Goal: Navigation & Orientation: Find specific page/section

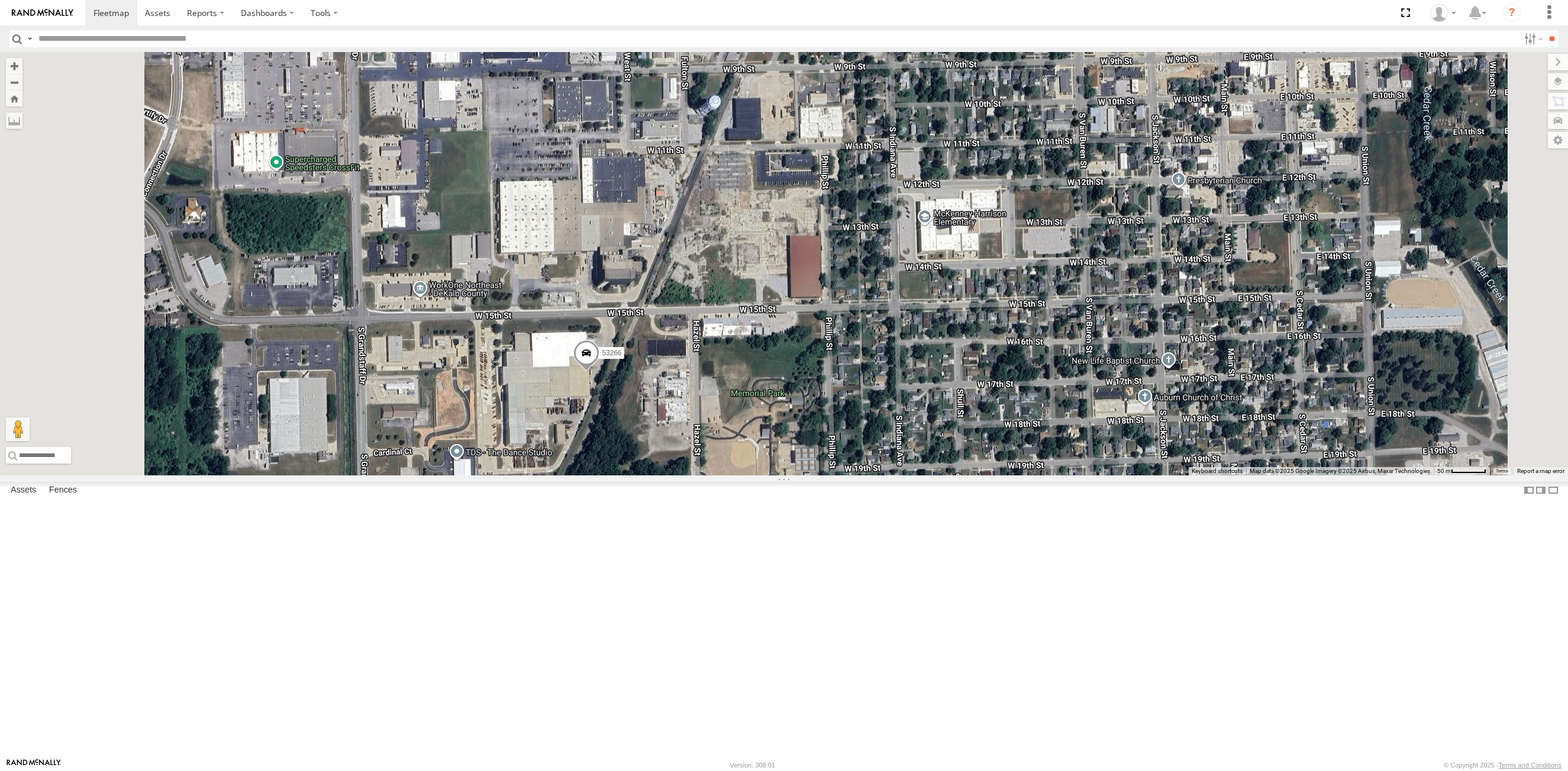
select select "**********"
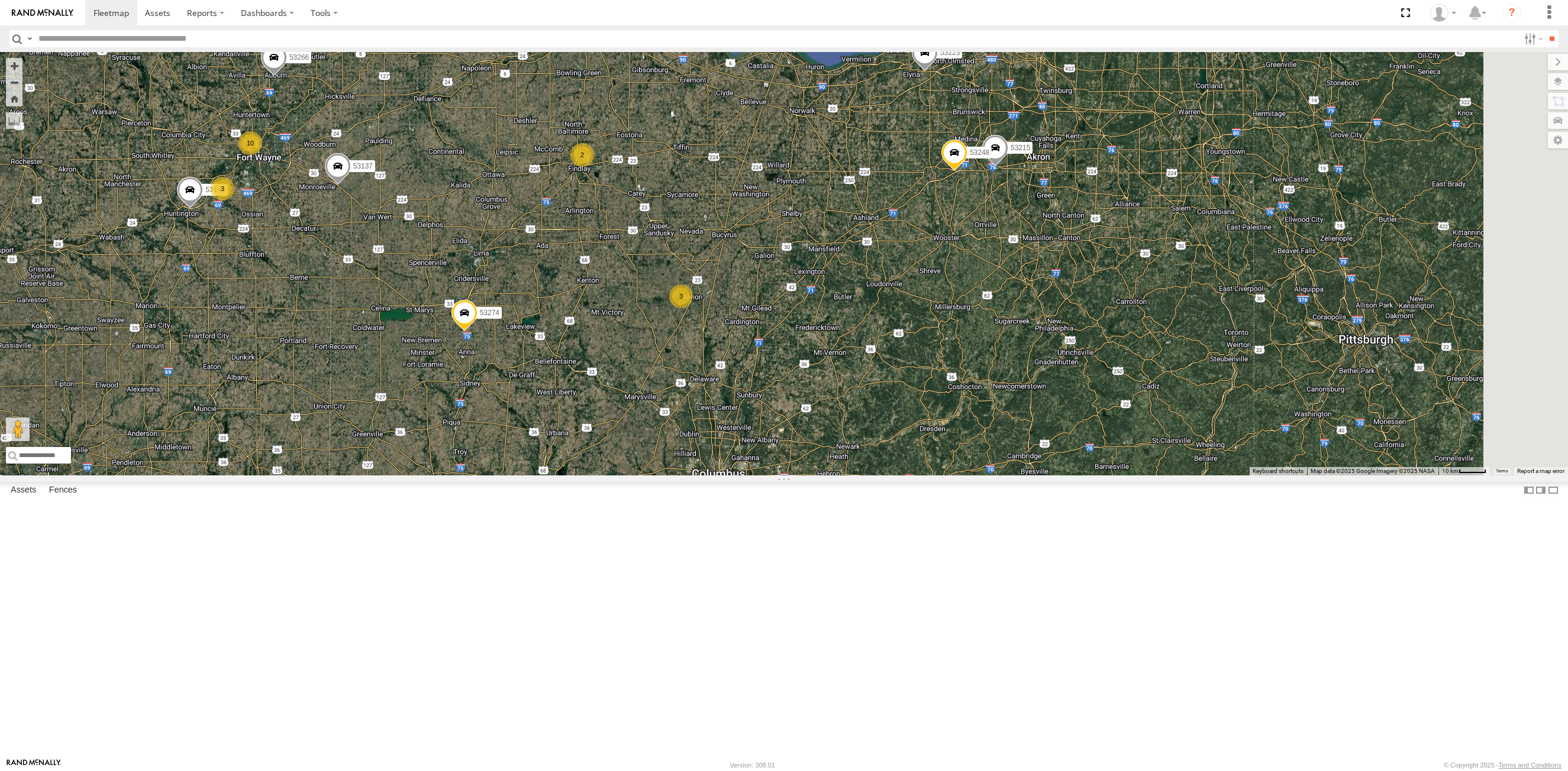
drag, startPoint x: 870, startPoint y: 679, endPoint x: 617, endPoint y: 378, distance: 393.2
click at [617, 378] on div "53266 53258 53137 53144 25 53215 10 53271 2 53280 3 53223 5 3 53285 5 2 53213 2…" at bounding box center [784, 264] width 1568 height 423
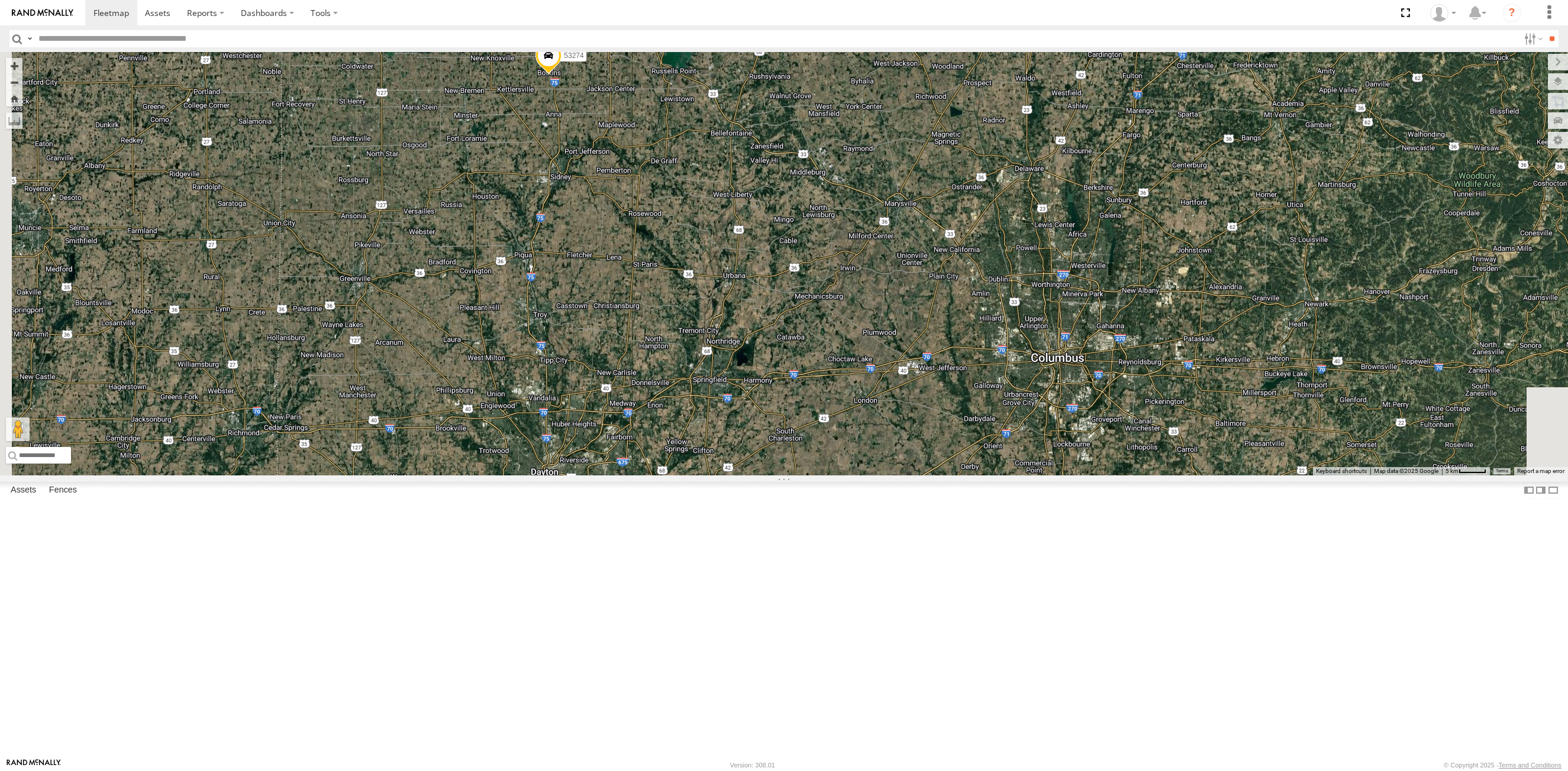
drag, startPoint x: 524, startPoint y: 630, endPoint x: 754, endPoint y: 276, distance: 422.2
click at [754, 276] on div "53266 53258 53137 53144 53215 53271 53280 53223 53285 53213 53214 53269 53274 5…" at bounding box center [784, 264] width 1568 height 423
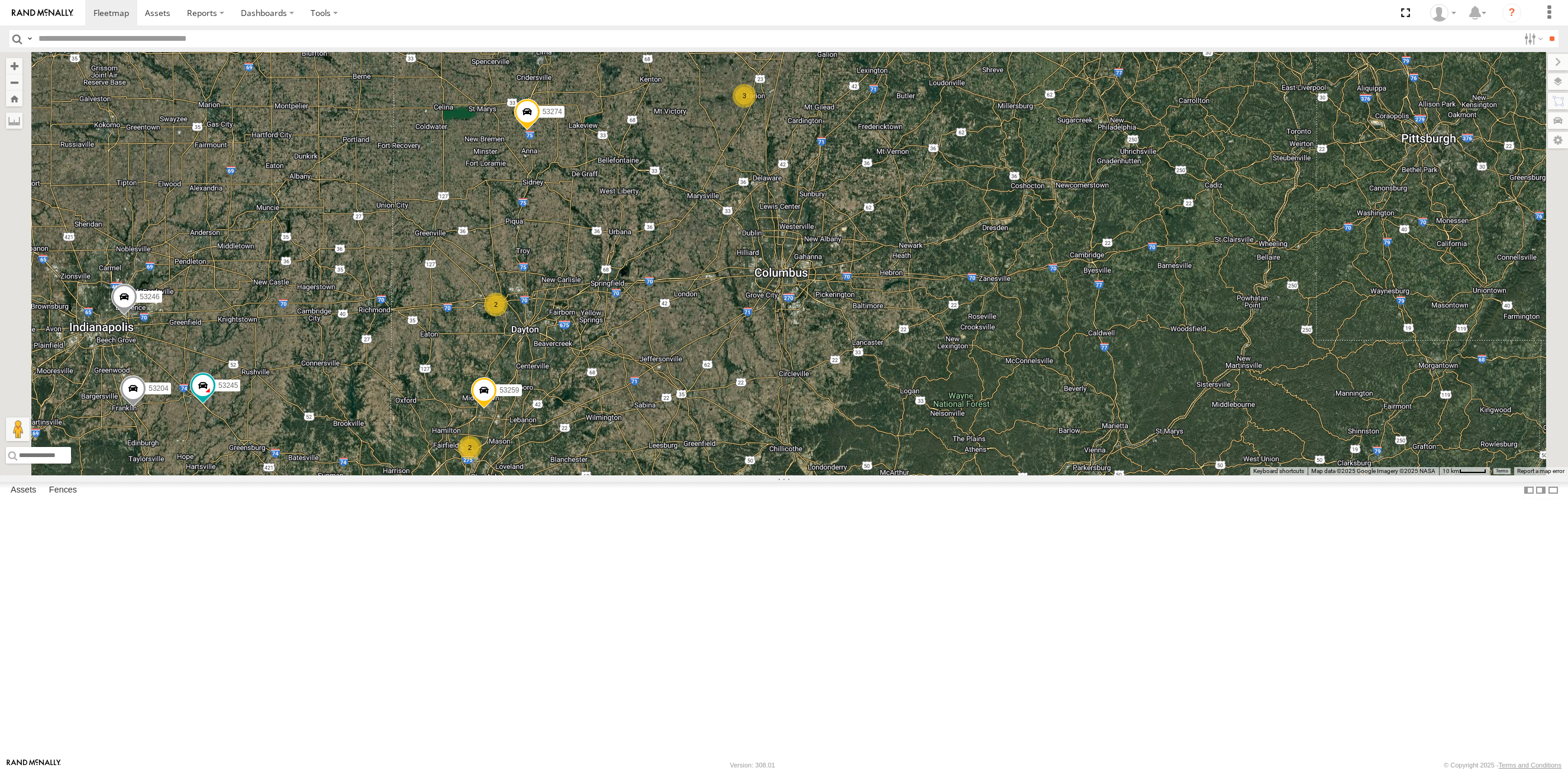
drag, startPoint x: 757, startPoint y: 224, endPoint x: 644, endPoint y: 482, distance: 281.7
click at [707, 318] on div "53266 53258 53137 53144 53215 53271 53280 53223 53285 53213 53214 53269 53274 5…" at bounding box center [784, 264] width 1568 height 423
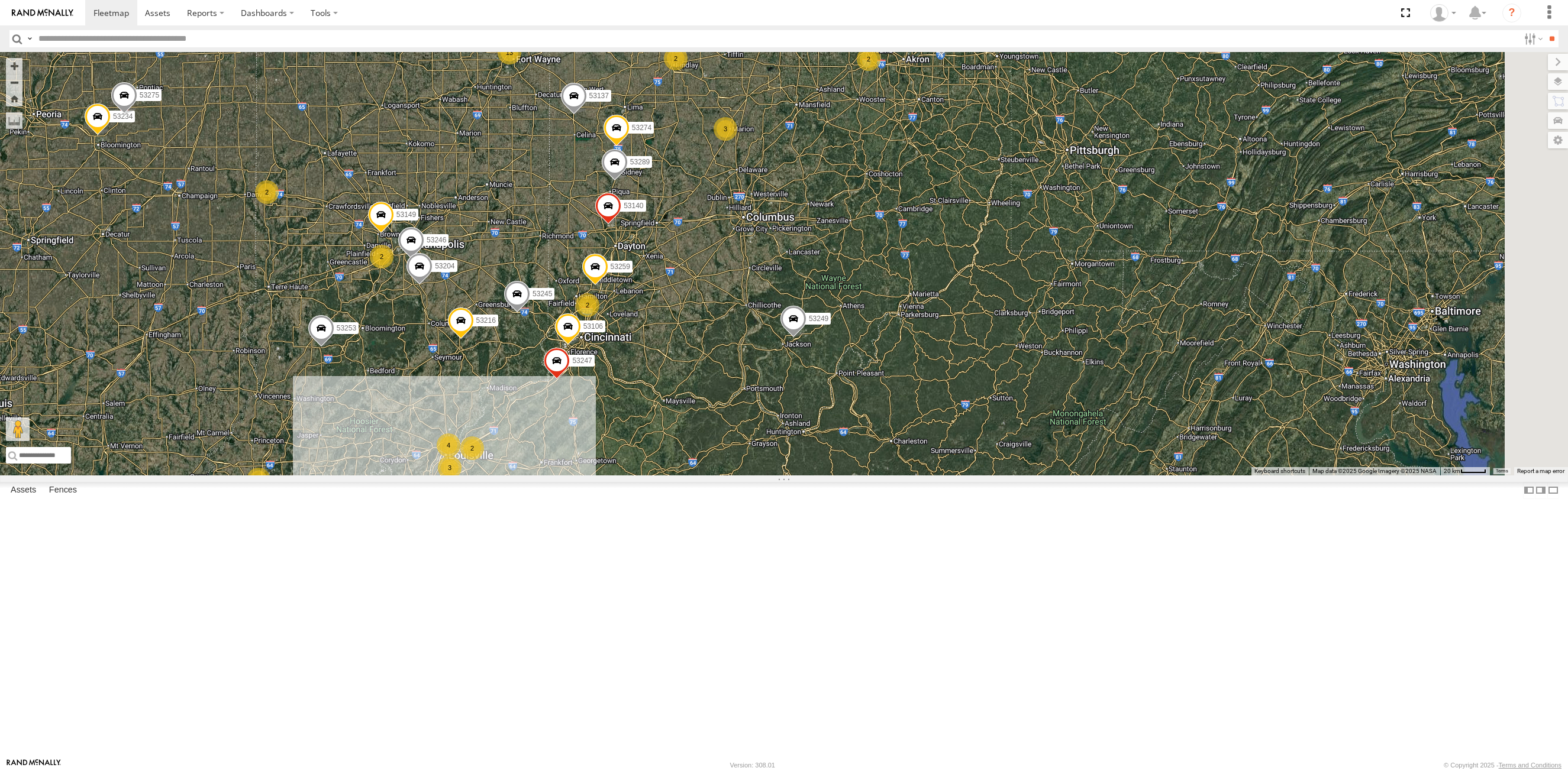
drag, startPoint x: 859, startPoint y: 228, endPoint x: 702, endPoint y: 657, distance: 456.8
click at [702, 475] on div "53106 53247 53249 53140 53259 53245 53215 4 13 53234 53216 53255 2 53149 2 5327…" at bounding box center [784, 264] width 1568 height 423
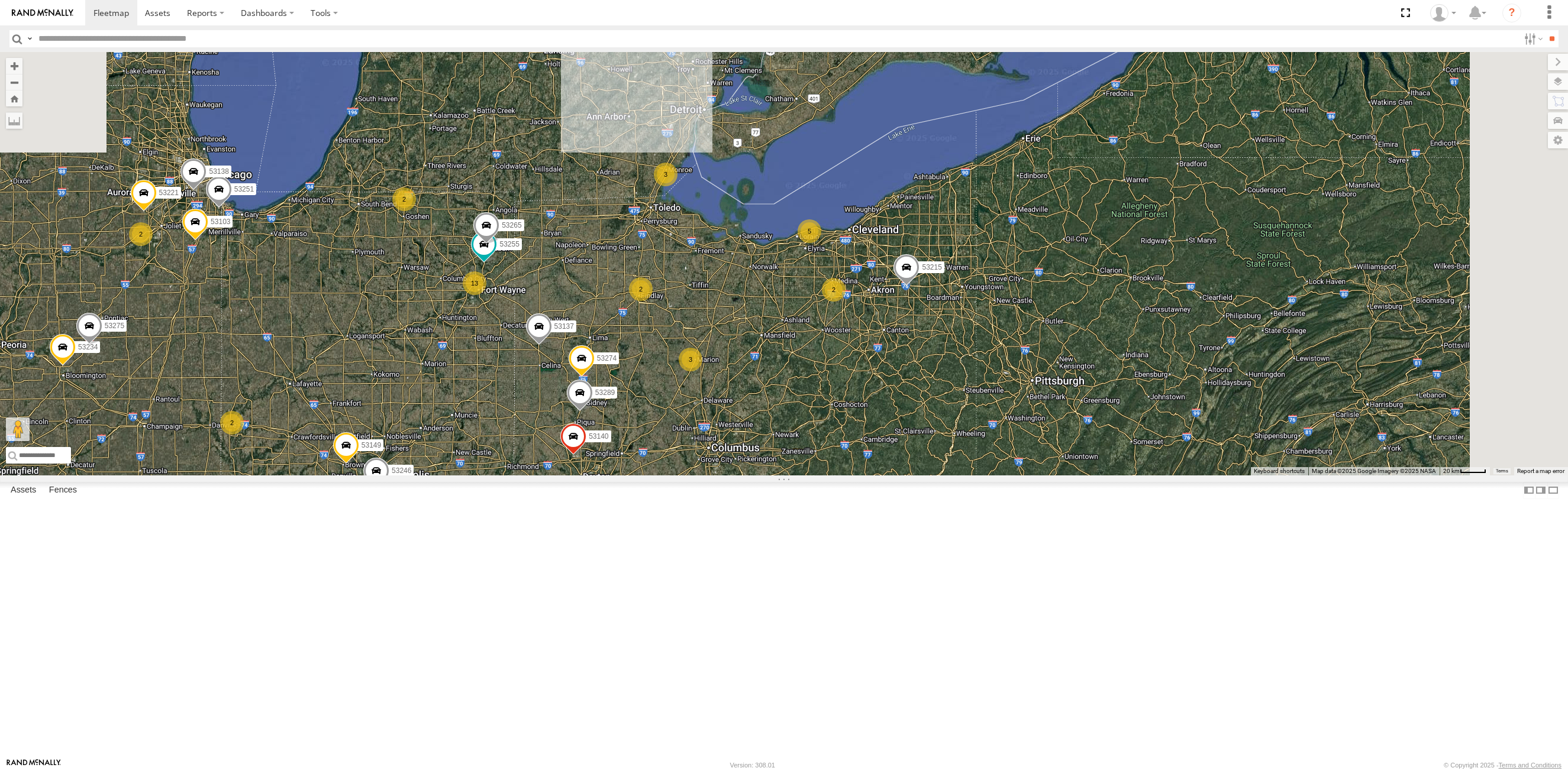
drag, startPoint x: 801, startPoint y: 205, endPoint x: 759, endPoint y: 455, distance: 253.5
click at [729, 475] on div "53106 53247 53249 53140 53259 53245 53215 4 13 53234 53216 53255 2 53149 2 5327…" at bounding box center [784, 264] width 1568 height 423
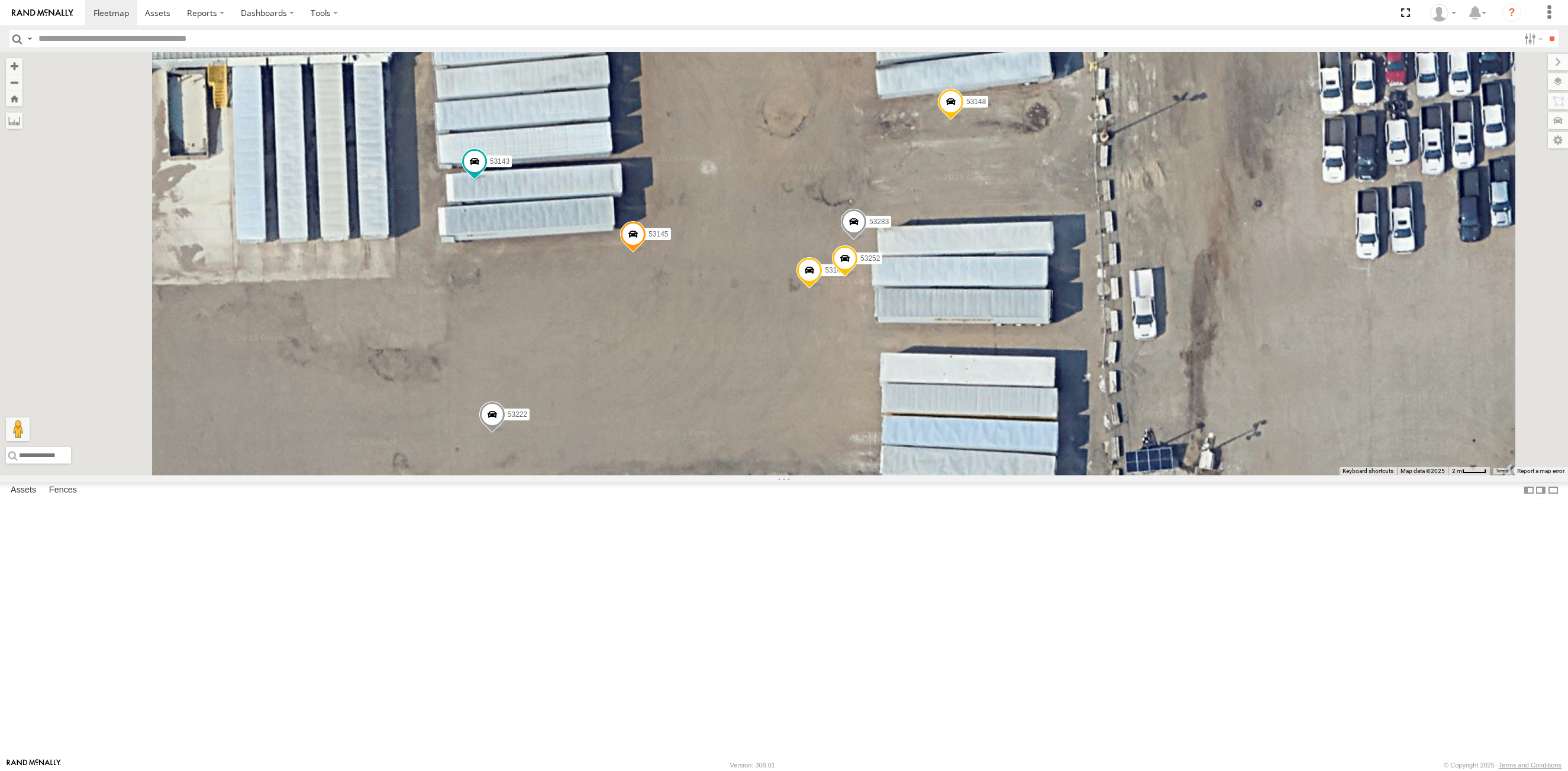
click at [822, 289] on span at bounding box center [809, 273] width 26 height 32
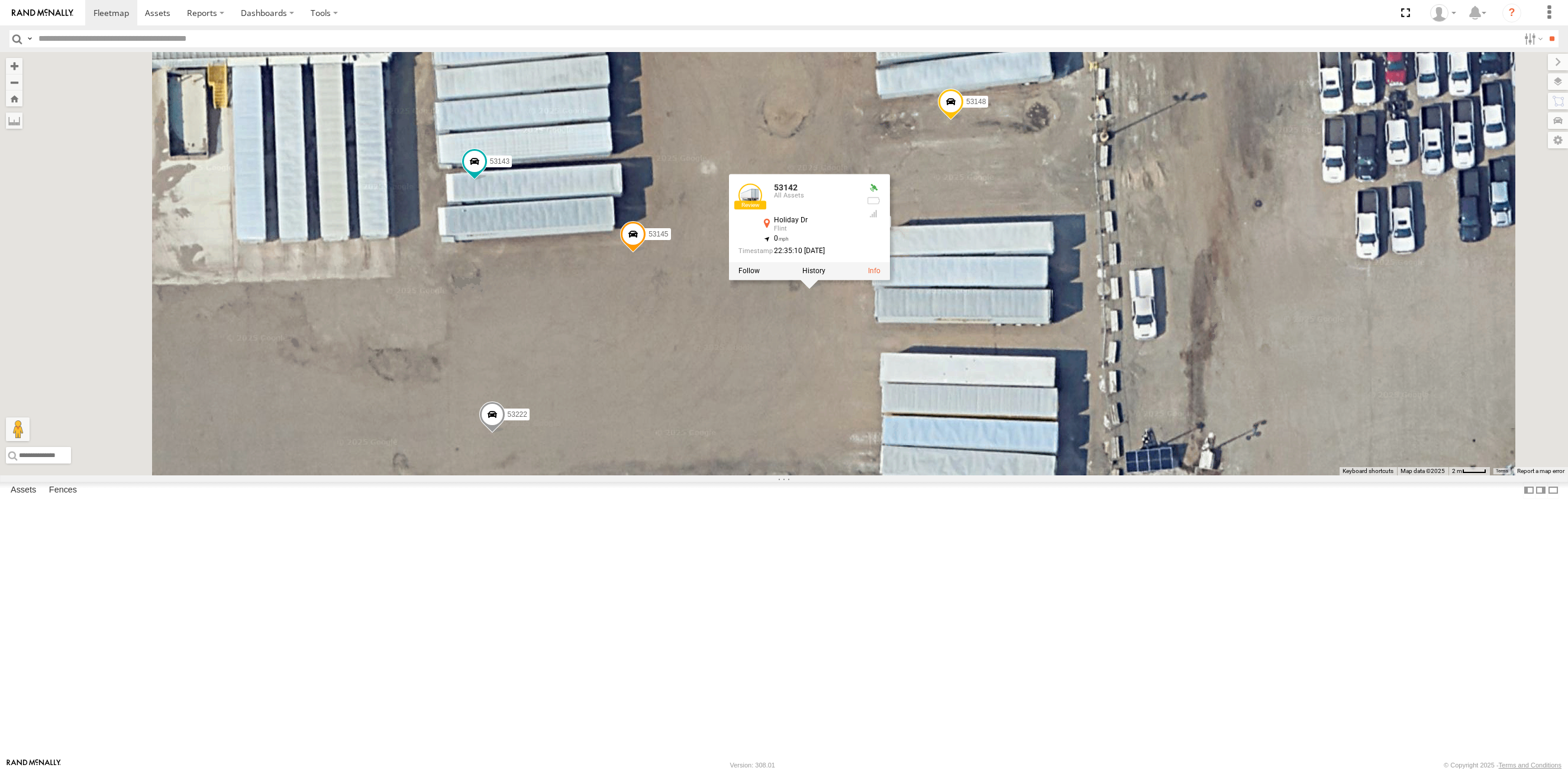
click at [923, 475] on div "53106 53247 53249 53140 53259 53245 53215 53234 53216 53255 53149 53275 53246 5…" at bounding box center [784, 264] width 1568 height 423
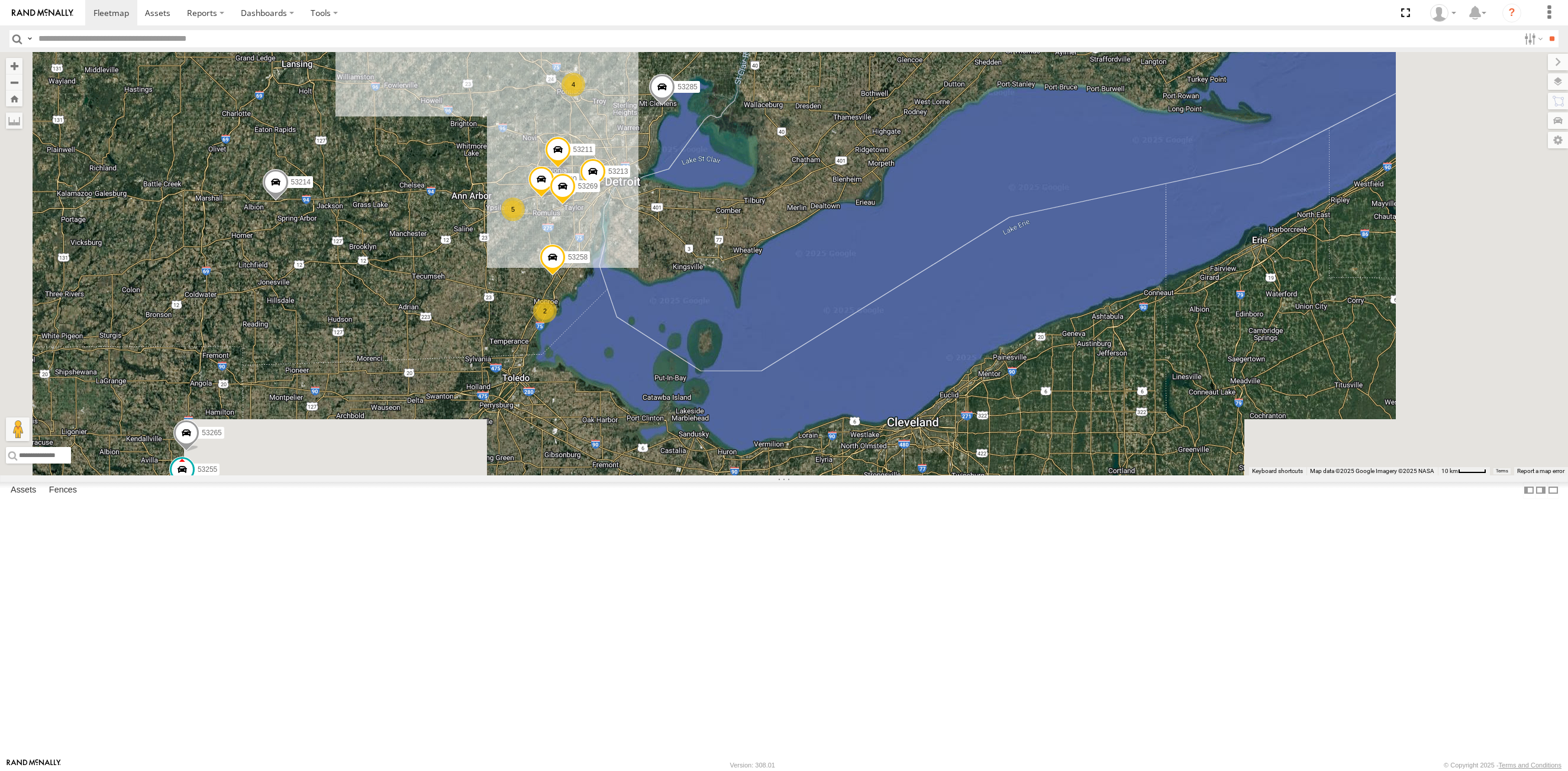
drag, startPoint x: 632, startPoint y: 329, endPoint x: 675, endPoint y: 135, distance: 198.7
click at [675, 135] on div "53106 53247 53249 53140 53259 53245 53215 53234 53216 53255 53149 53275 53246 5…" at bounding box center [784, 264] width 1568 height 423
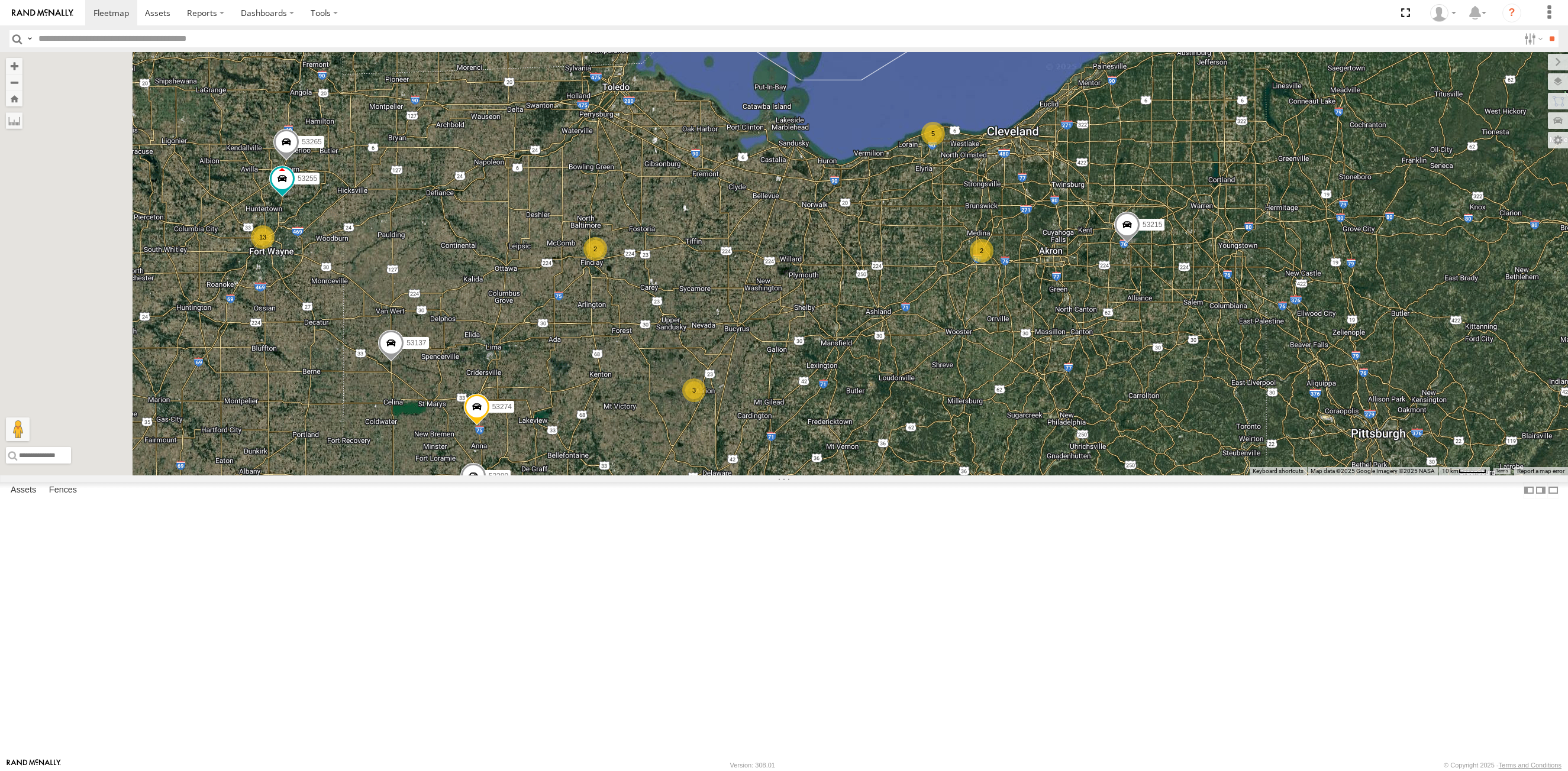
drag, startPoint x: 647, startPoint y: 532, endPoint x: 846, endPoint y: 244, distance: 350.1
click at [846, 244] on div "53106 53247 53249 53140 53259 53245 53215 53234 53216 53255 53149 53275 53246 5…" at bounding box center [784, 264] width 1568 height 423
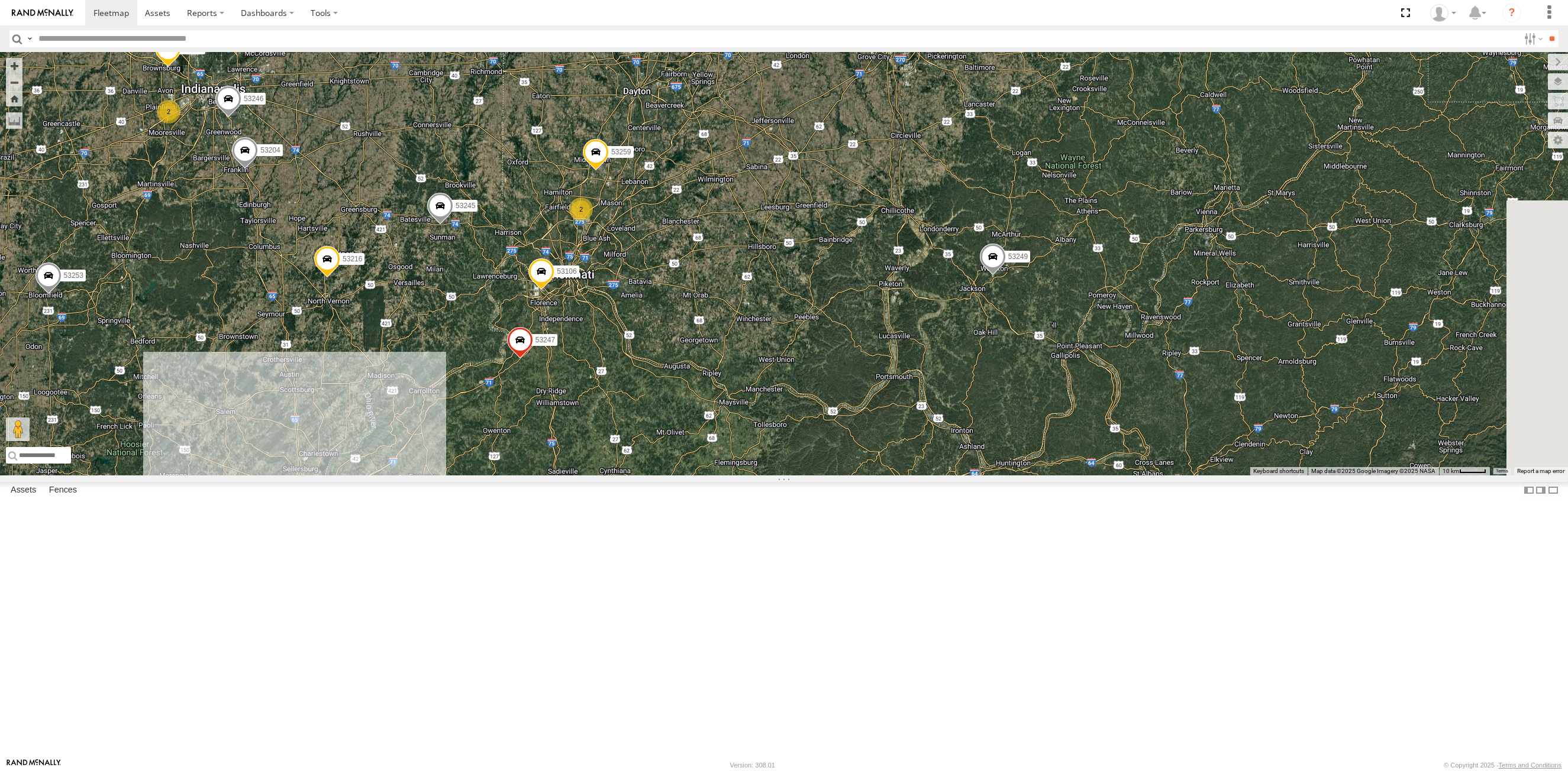
drag, startPoint x: 808, startPoint y: 693, endPoint x: 839, endPoint y: 330, distance: 364.3
click at [839, 330] on div "53106 53247 53249 53140 53259 53245 53215 53234 53216 53255 53149 53275 53246 5…" at bounding box center [784, 264] width 1568 height 423
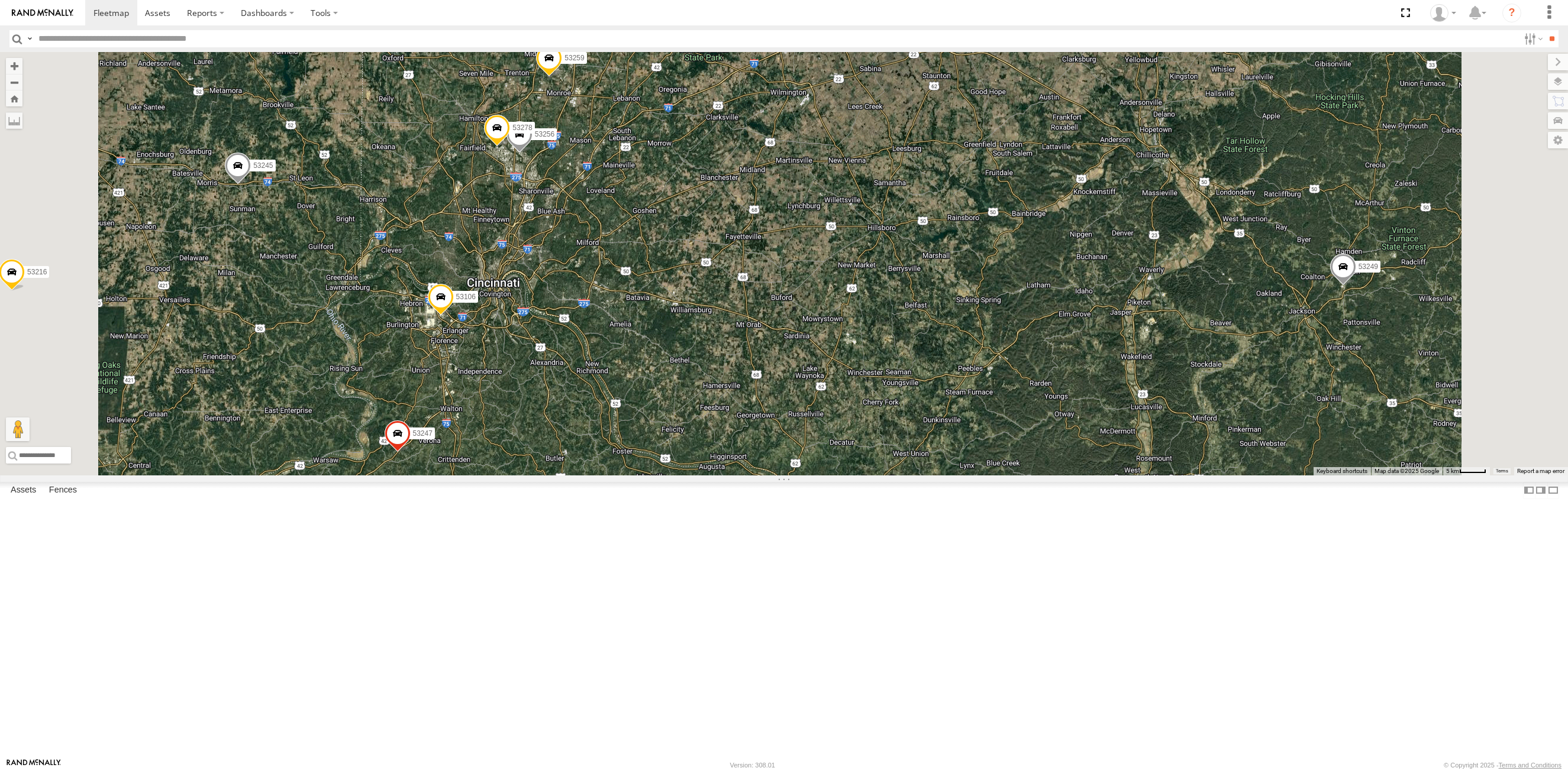
drag, startPoint x: 564, startPoint y: 278, endPoint x: 692, endPoint y: 197, distance: 151.5
click at [562, 352] on div "53106 53247 53249 53140 53259 53245 53215 53234 53216 53255 53149 53275 53246 5…" at bounding box center [784, 264] width 1568 height 423
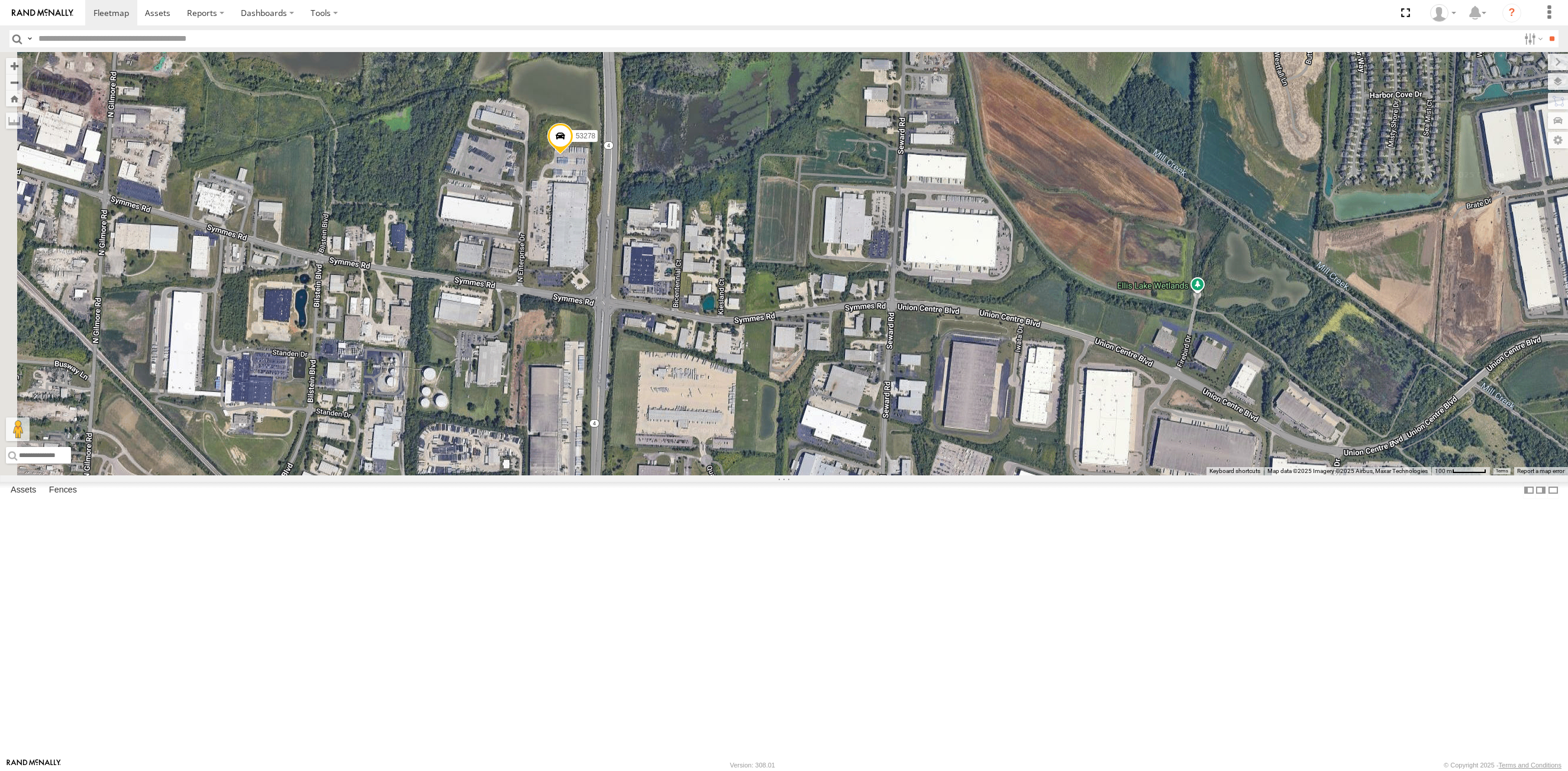
drag, startPoint x: 570, startPoint y: 277, endPoint x: 705, endPoint y: 437, distance: 209.3
click at [705, 437] on div "53256 53278" at bounding box center [784, 264] width 1568 height 423
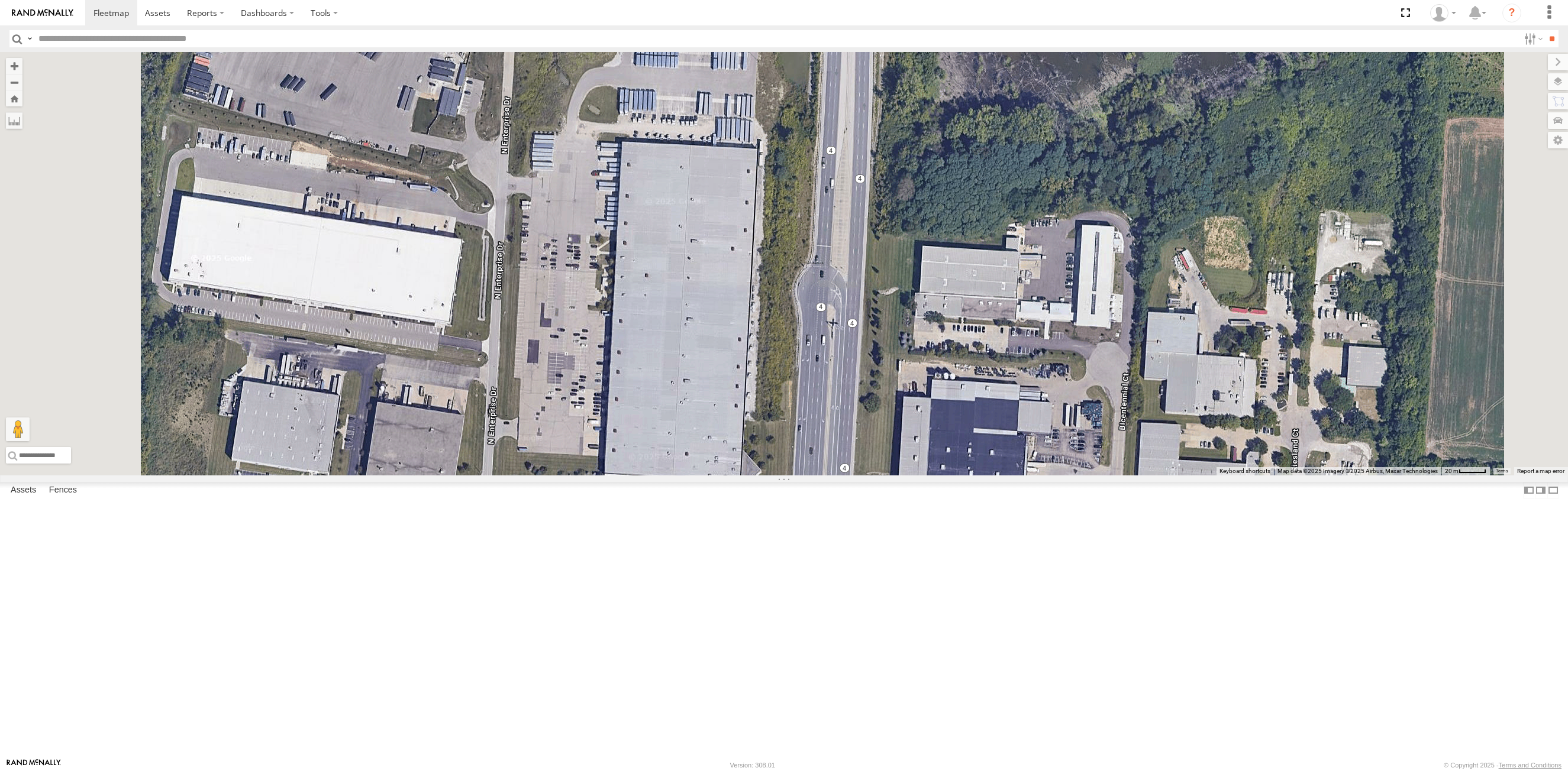
drag, startPoint x: 643, startPoint y: 324, endPoint x: 731, endPoint y: 451, distance: 154.5
click at [731, 451] on div "53256 53278" at bounding box center [784, 264] width 1568 height 423
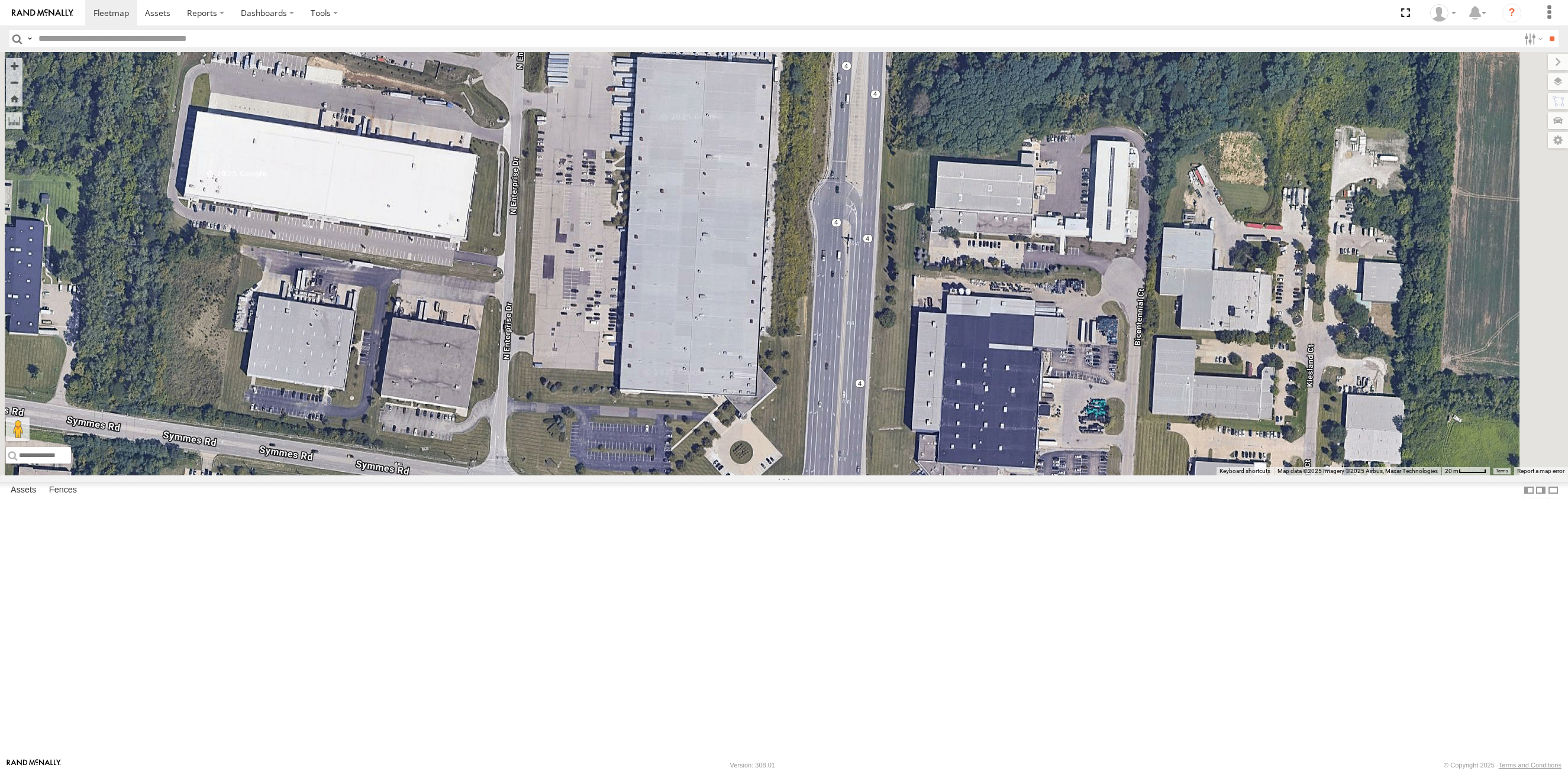
drag, startPoint x: 656, startPoint y: 711, endPoint x: 517, endPoint y: 453, distance: 293.1
click at [672, 475] on div "53256 53278" at bounding box center [784, 264] width 1568 height 423
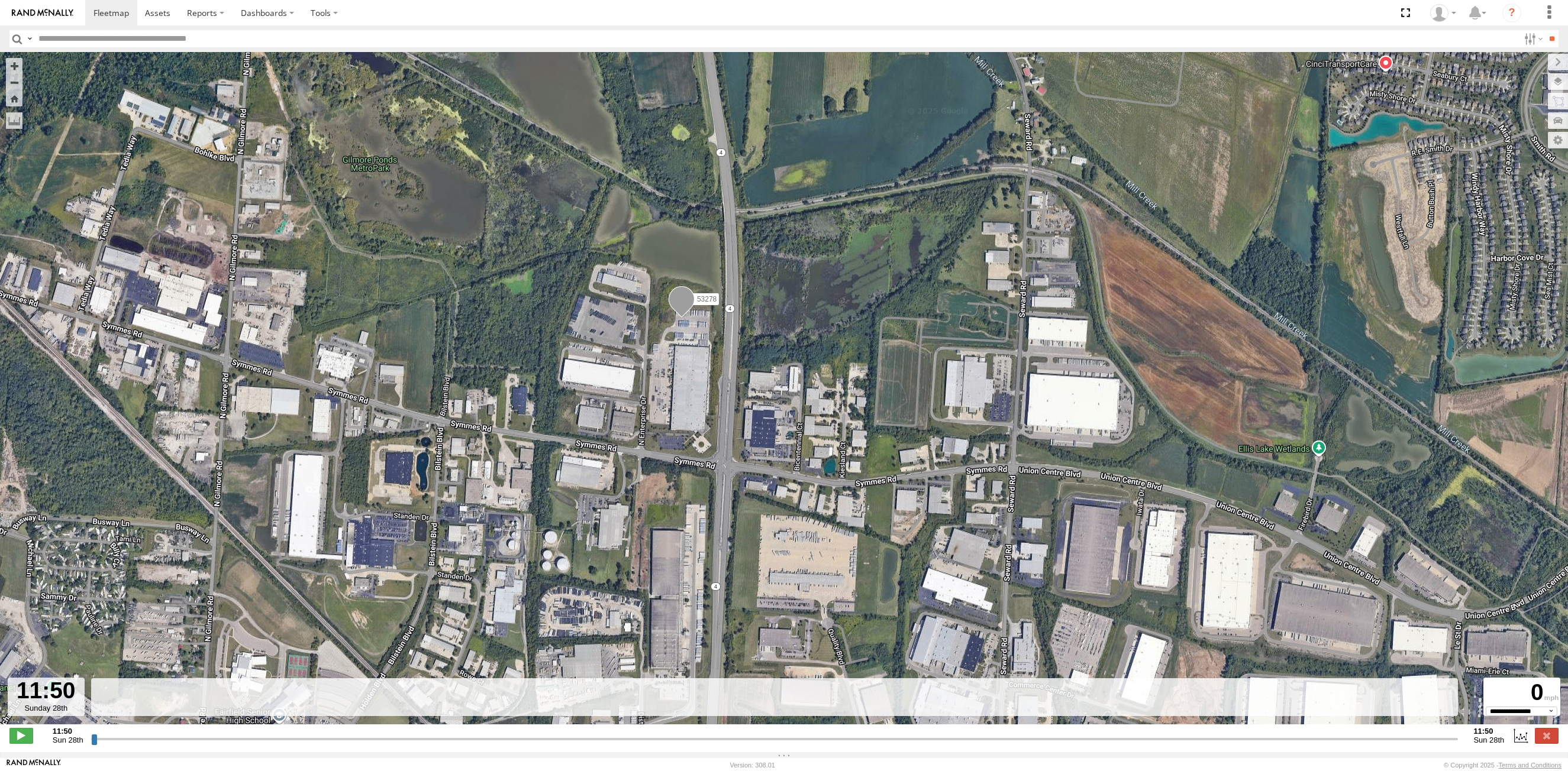
drag, startPoint x: 672, startPoint y: 461, endPoint x: 712, endPoint y: 385, distance: 85.9
click at [712, 385] on div "53278" at bounding box center [784, 395] width 1568 height 685
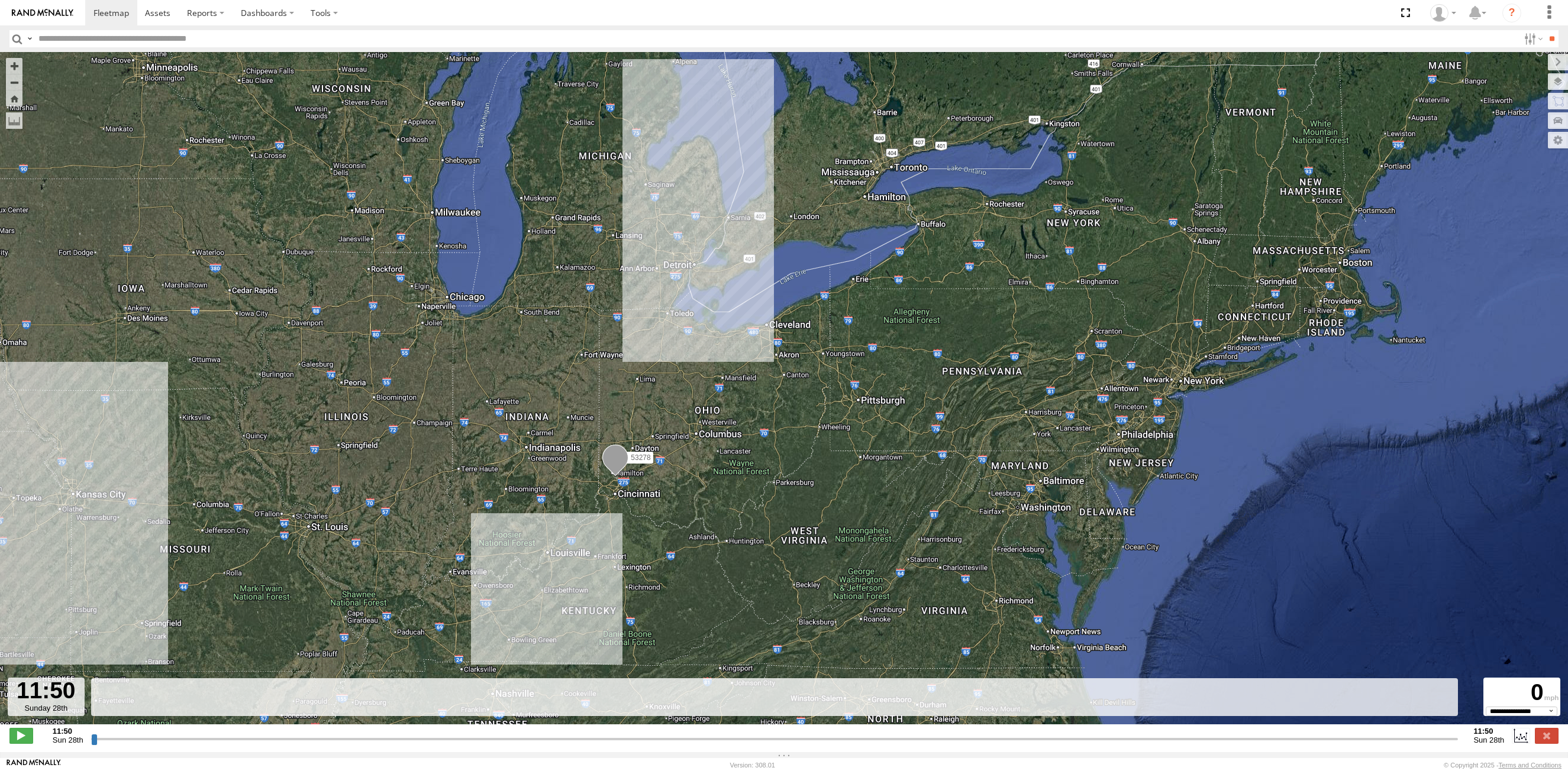
drag, startPoint x: 611, startPoint y: 309, endPoint x: 139, endPoint y: 37, distance: 544.8
click at [607, 309] on div "53278" at bounding box center [784, 395] width 1568 height 685
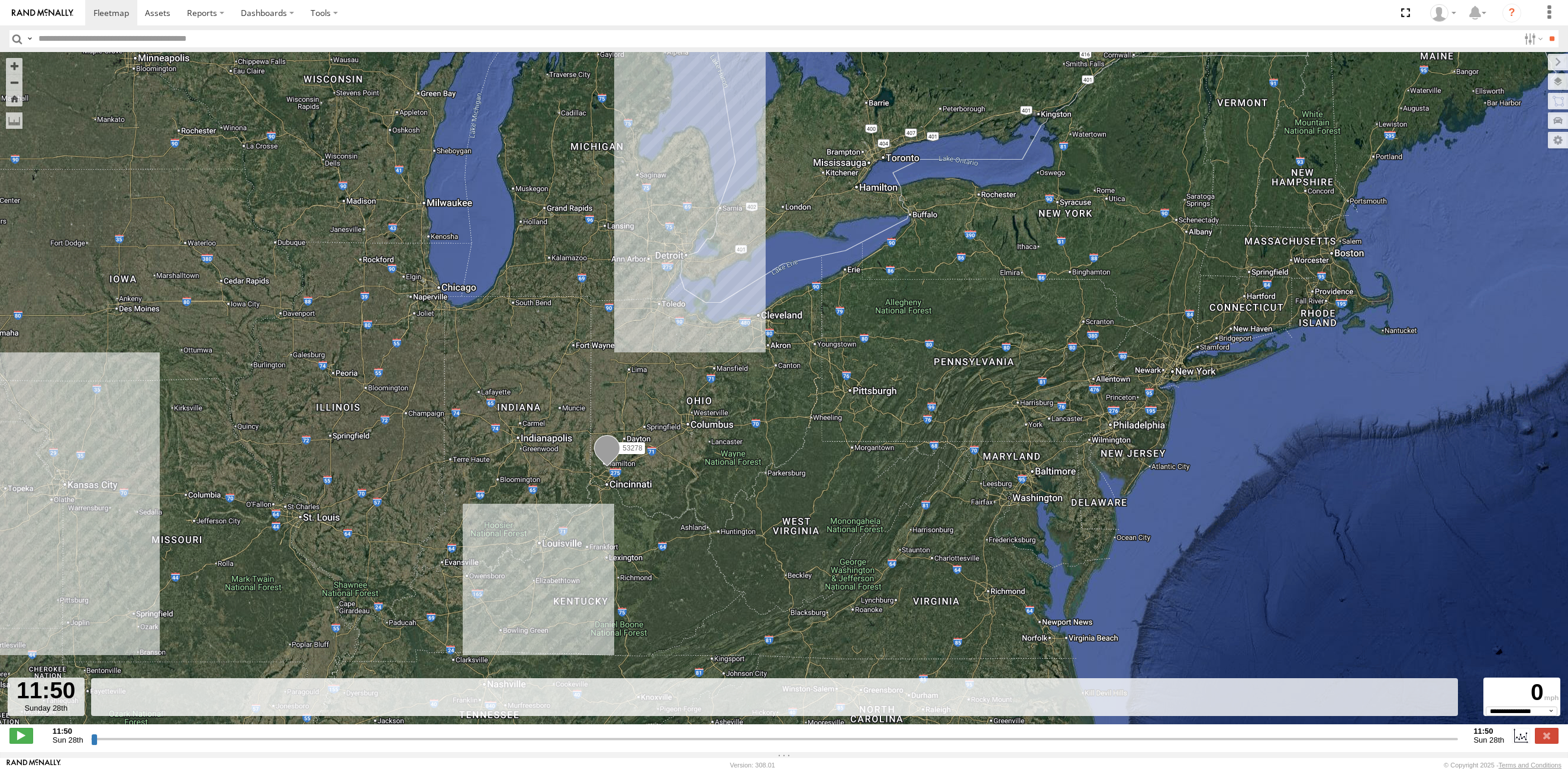
click at [15, 38] on input "button" at bounding box center [16, 38] width 16 height 17
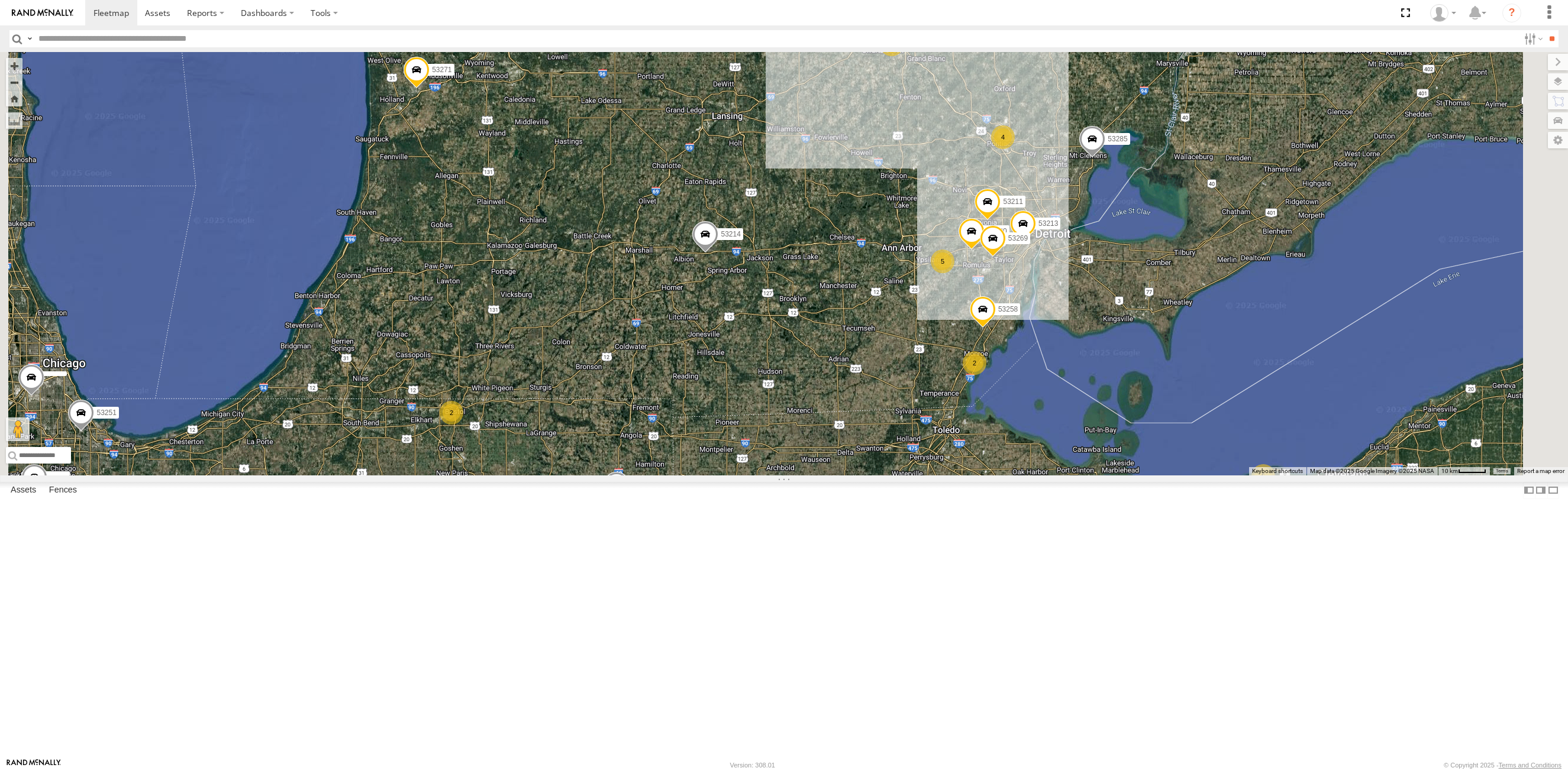
drag, startPoint x: 833, startPoint y: 558, endPoint x: 705, endPoint y: 440, distance: 174.1
click at [705, 440] on div "53271 53214 25 2 53280 5 53285 5 2 53251 53213 53258 53257 4 53269 53265 53211" at bounding box center [784, 264] width 1568 height 423
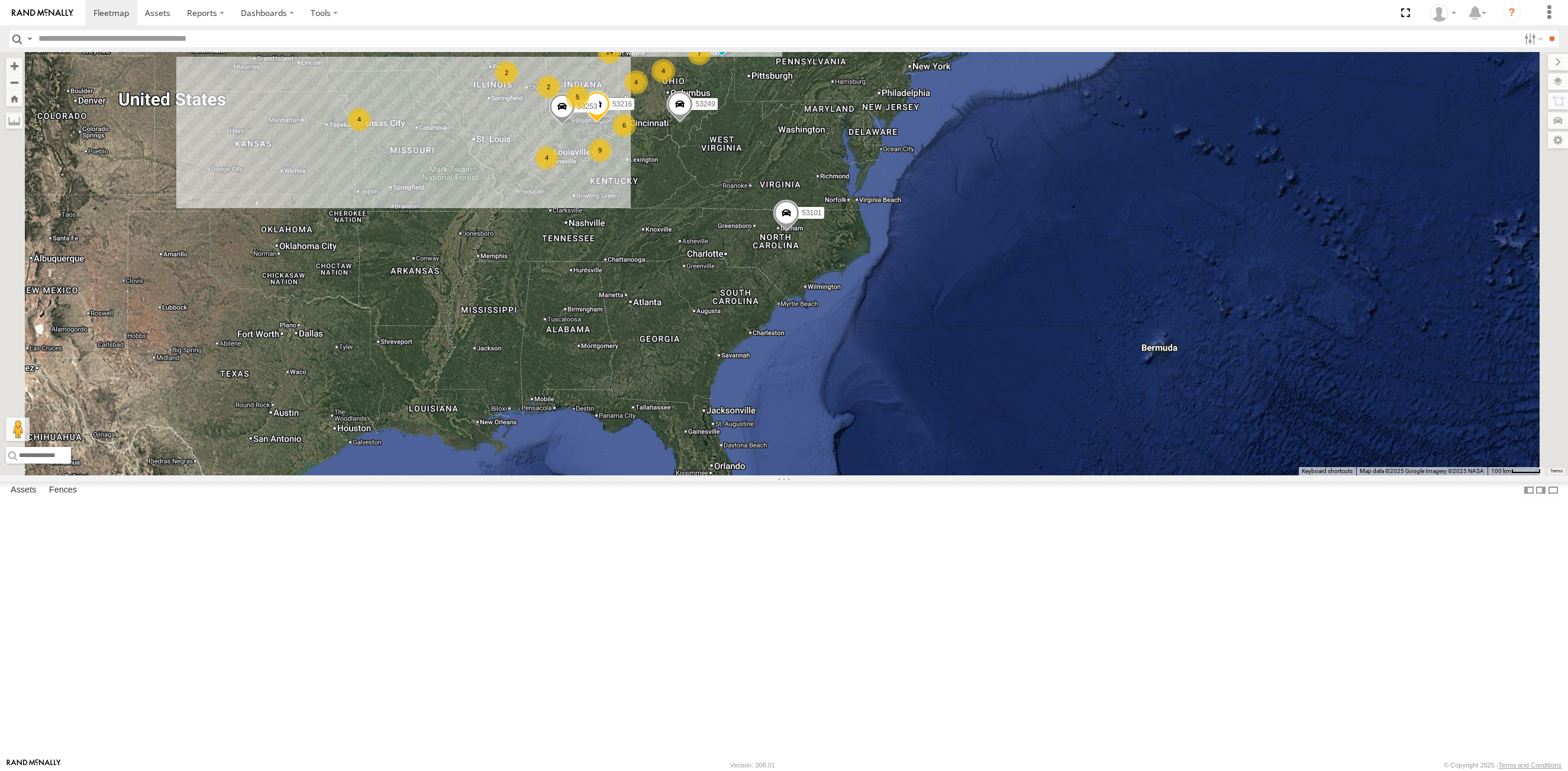
drag, startPoint x: 844, startPoint y: 395, endPoint x: 840, endPoint y: 419, distance: 24.3
click at [840, 423] on div "53271 53214 53265 26 53215 4 14 2 10 53216 3 6 7 5 9 4 4 7 2 3 2 53101 4 53152 …" at bounding box center [784, 264] width 1568 height 423
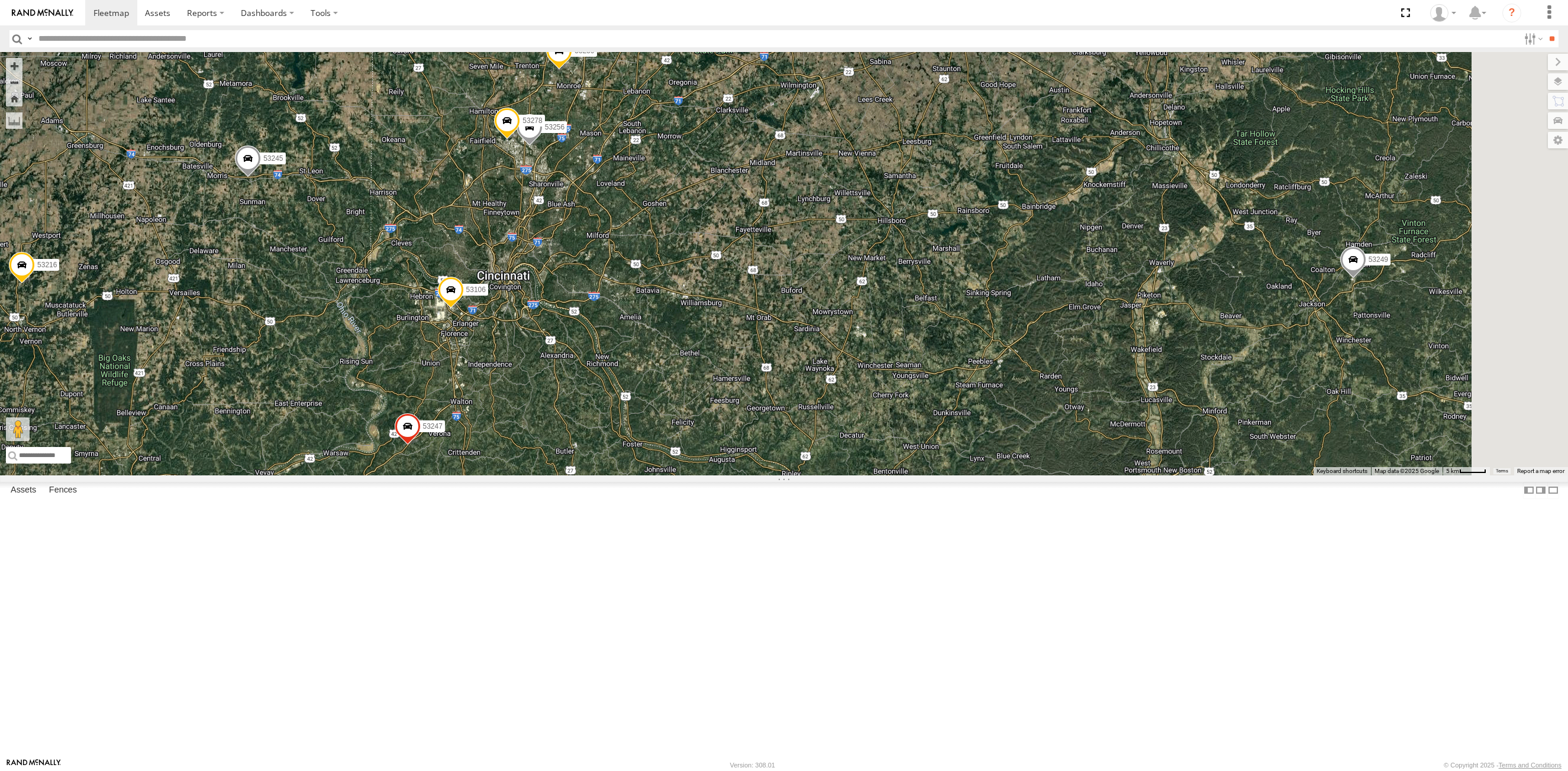
drag, startPoint x: 798, startPoint y: 204, endPoint x: 736, endPoint y: 313, distance: 125.4
click at [736, 313] on div "53271 53214 53265 53215 53216 53101 53152 53253 53249 53281 53264 53106 53149 5…" at bounding box center [784, 264] width 1568 height 423
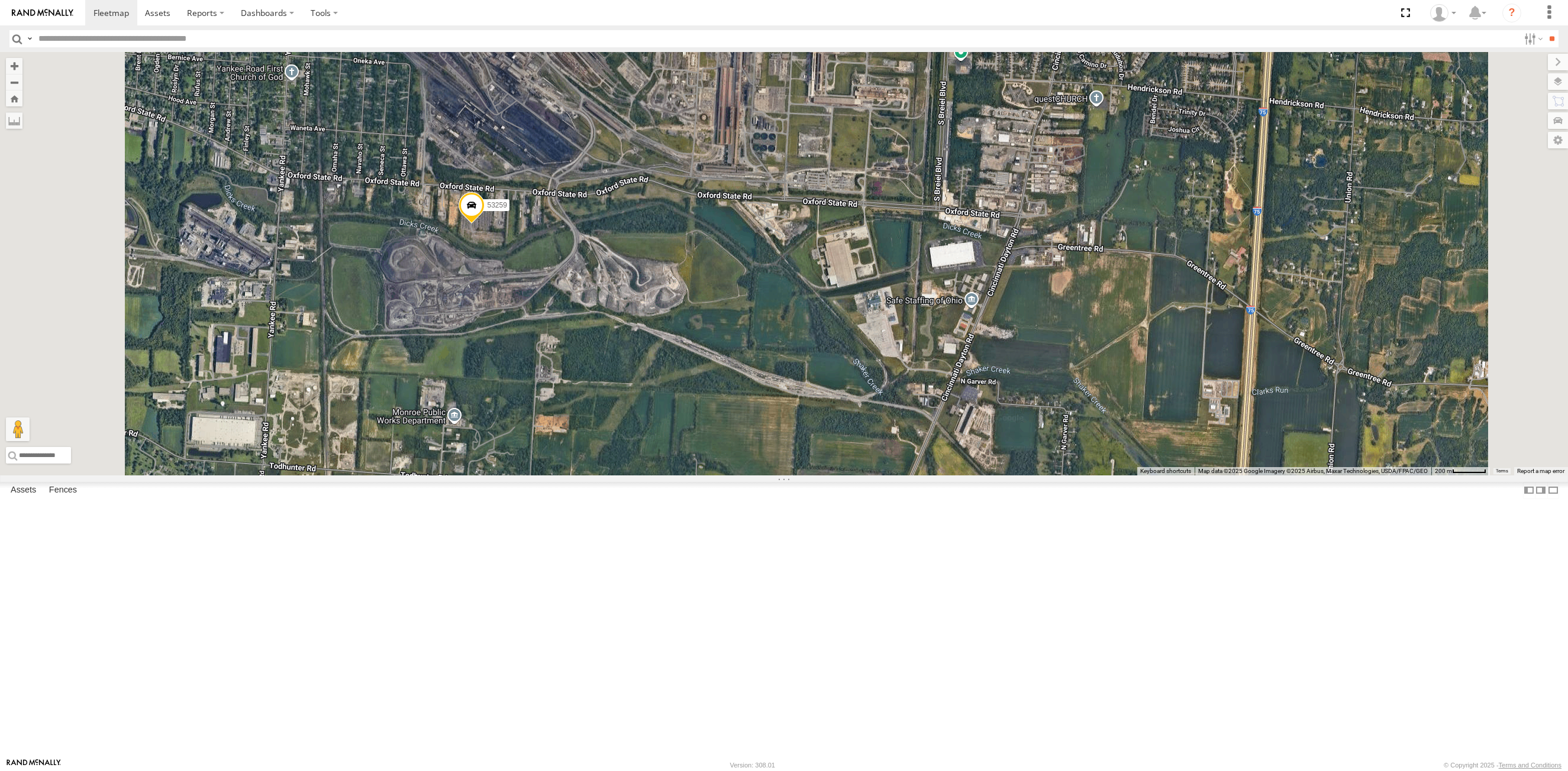
click at [485, 224] on span at bounding box center [472, 208] width 26 height 32
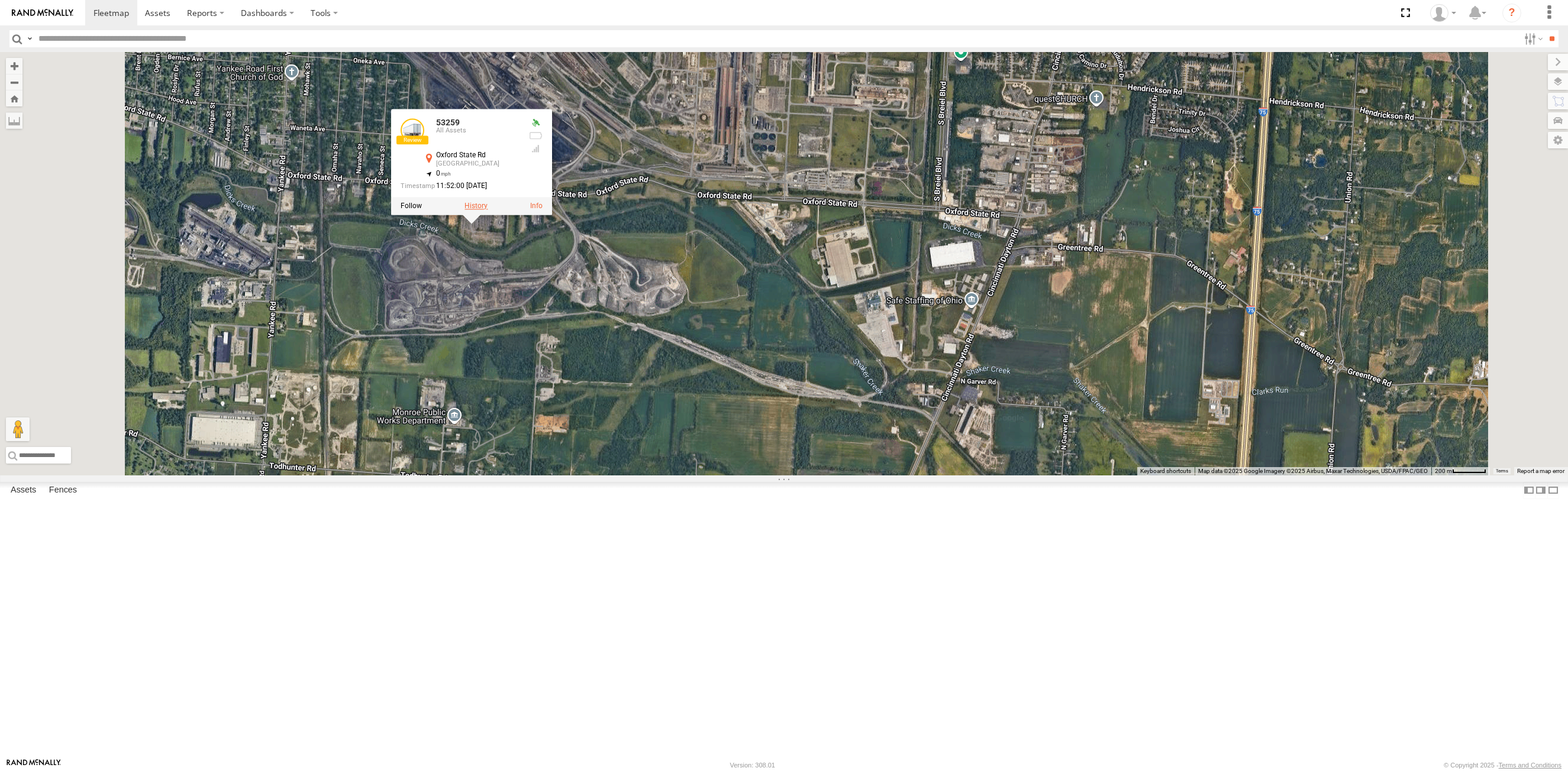
click at [487, 211] on label at bounding box center [475, 206] width 23 height 8
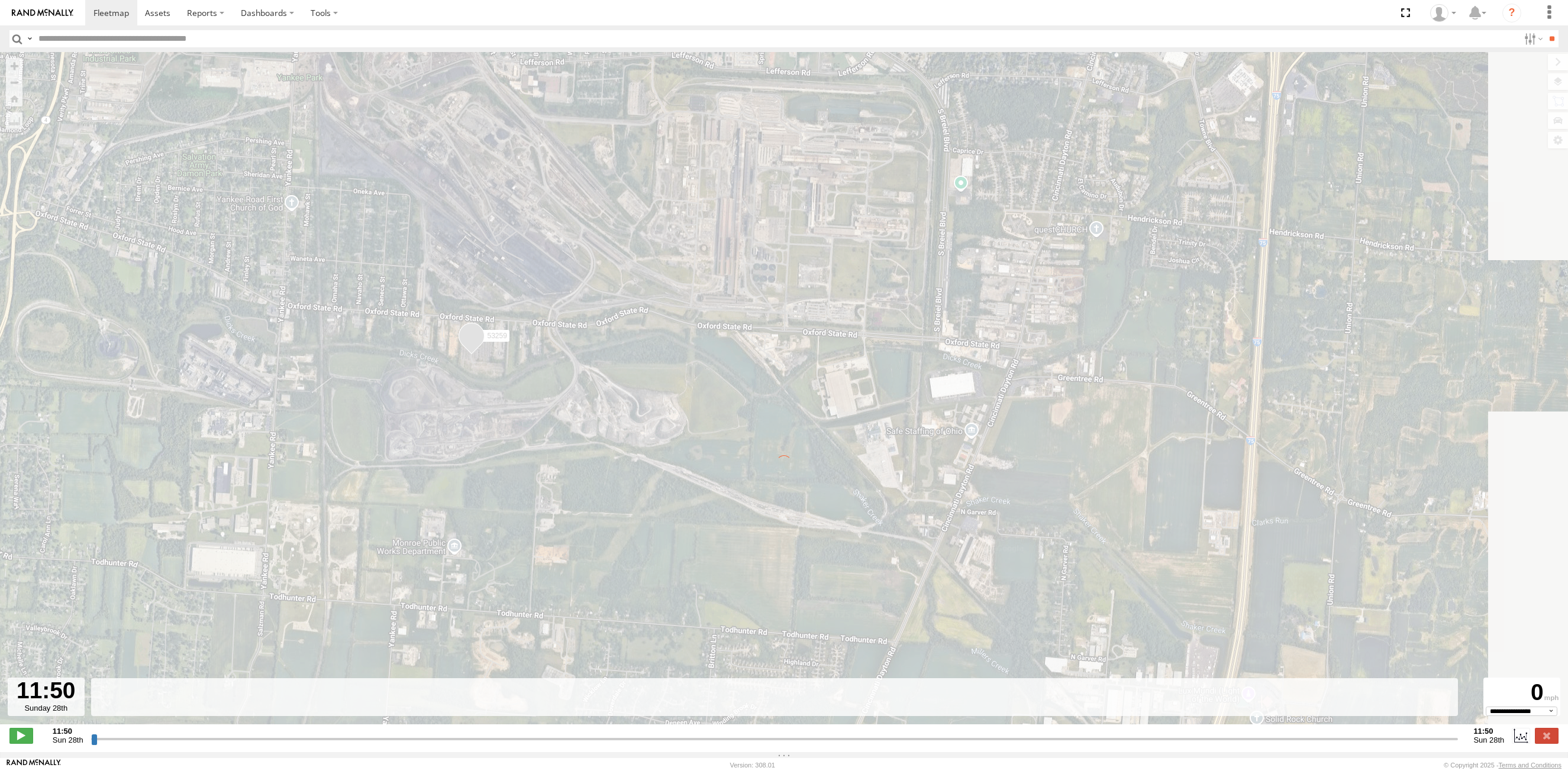
type input "**********"
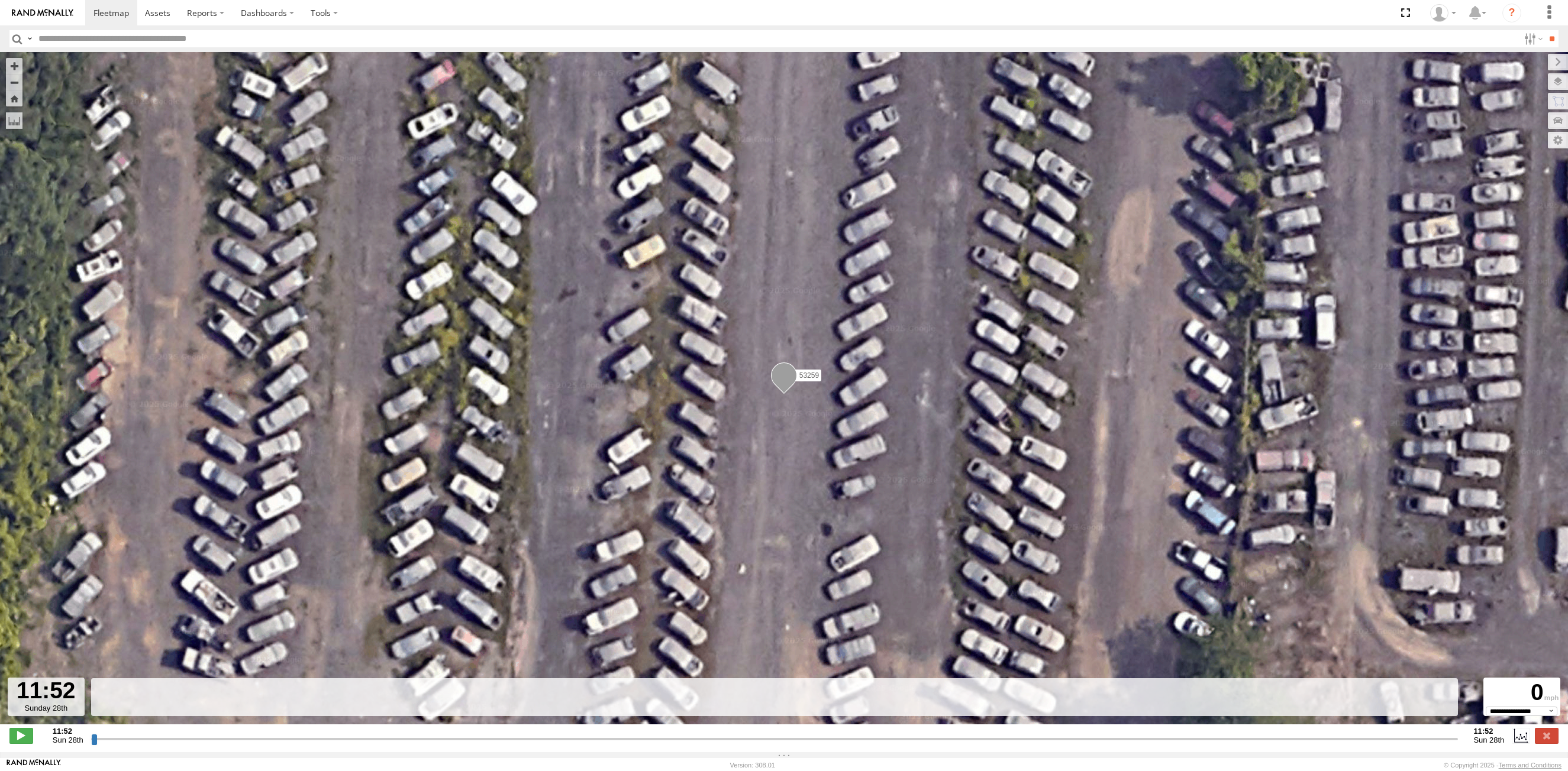
drag, startPoint x: 19, startPoint y: 39, endPoint x: 90, endPoint y: 46, distance: 71.3
click at [19, 39] on input "button" at bounding box center [16, 38] width 16 height 17
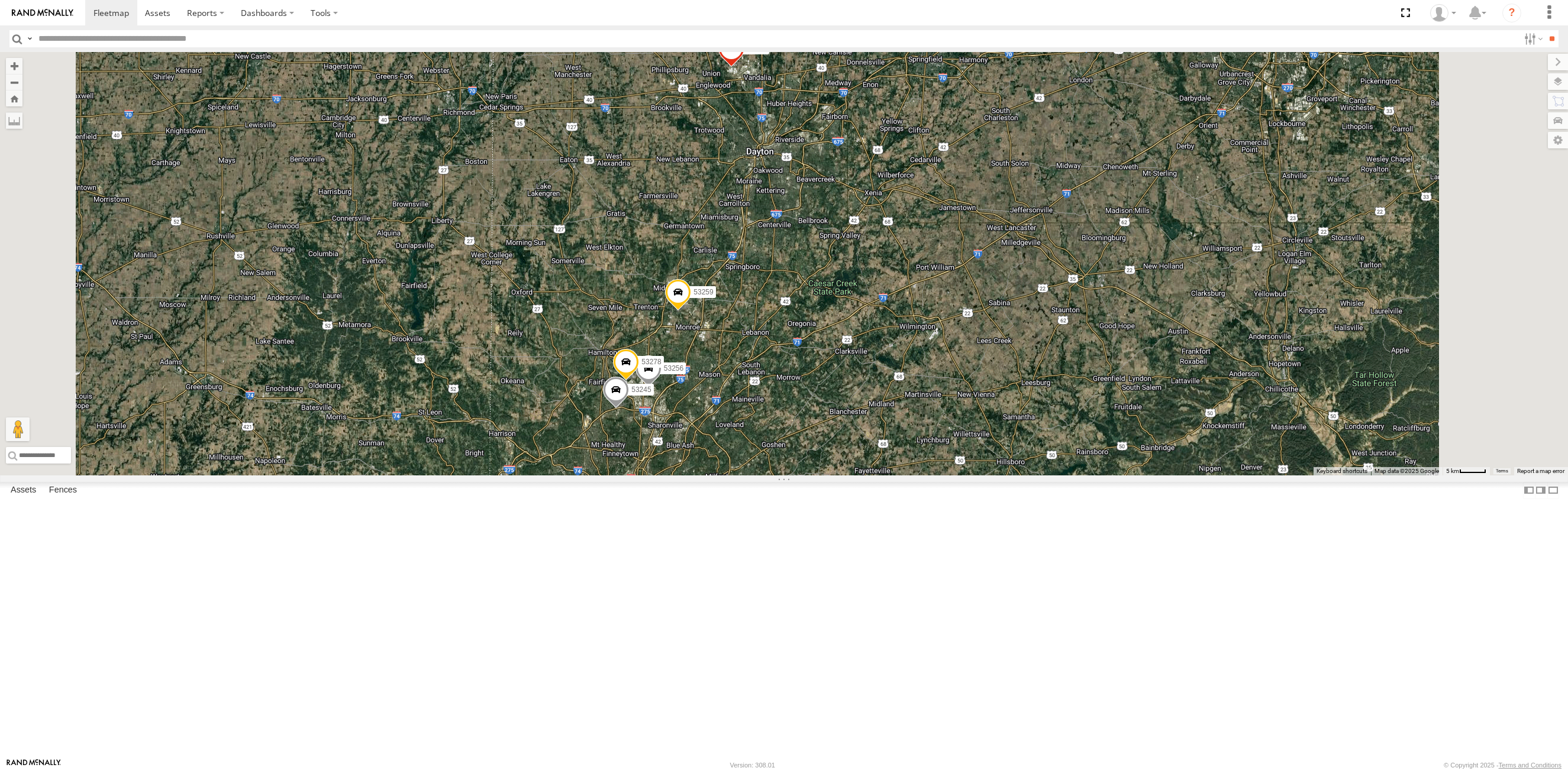
drag, startPoint x: 858, startPoint y: 169, endPoint x: 873, endPoint y: 282, distance: 114.0
click at [873, 282] on div "53259 53256 53278 53245 53106 53247 53140" at bounding box center [784, 264] width 1568 height 423
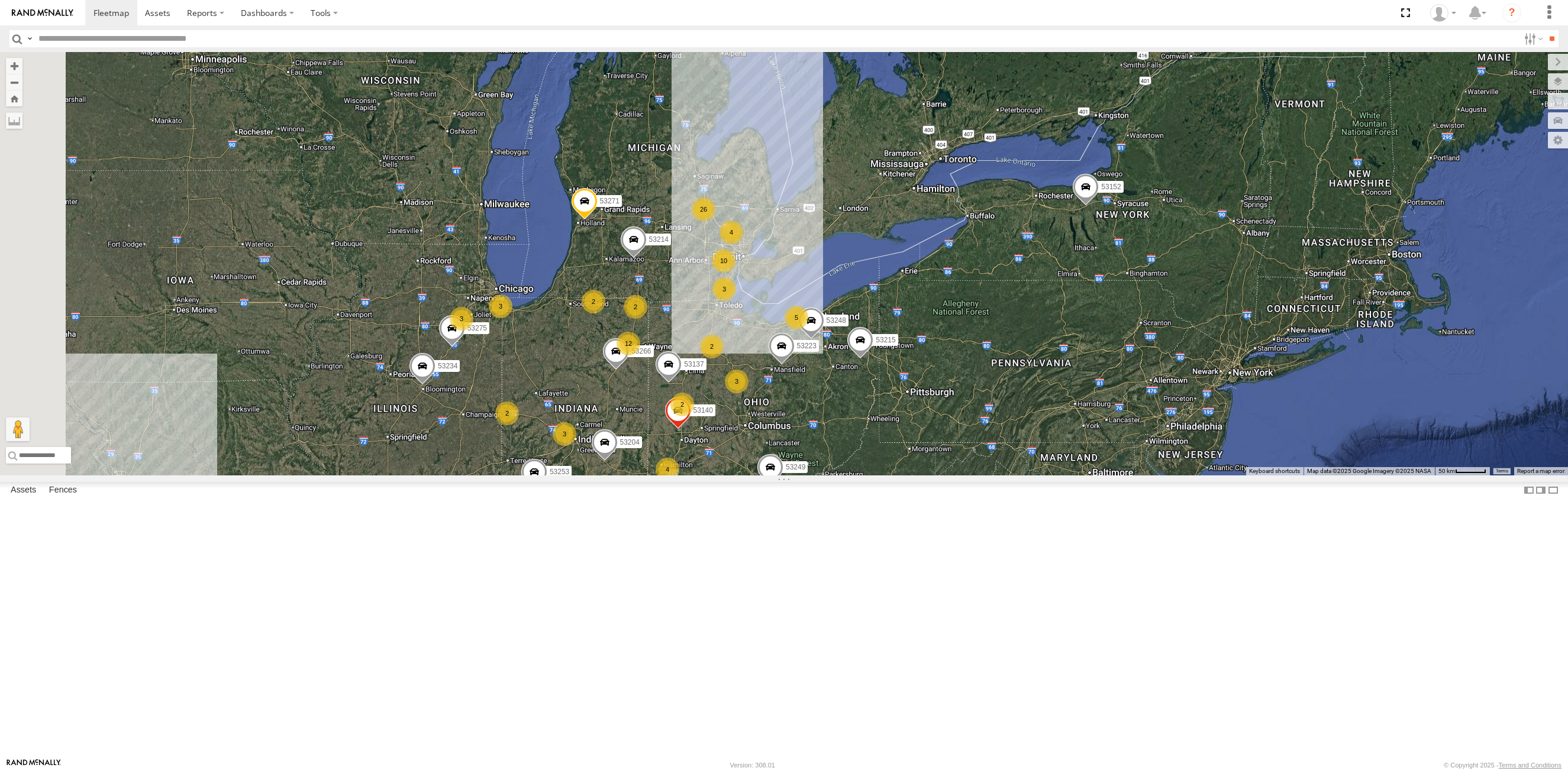
drag, startPoint x: 836, startPoint y: 479, endPoint x: 842, endPoint y: 494, distance: 16.2
click at [842, 475] on div "53140 53204 53215 53223 53275 53266 53253 53137 53249 53248 26 4 12 53234 53271…" at bounding box center [784, 264] width 1568 height 423
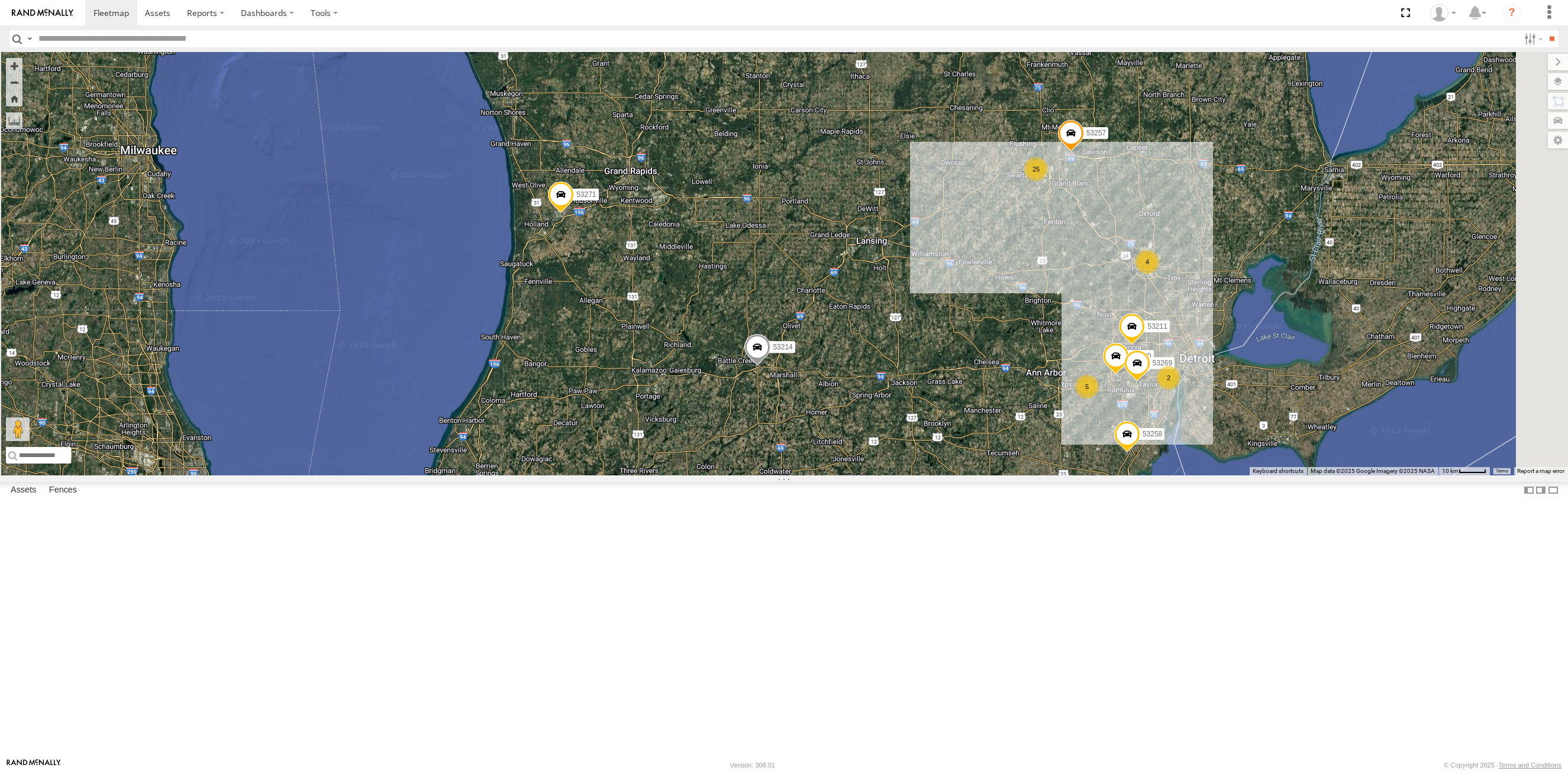
click at [724, 411] on div "53140 53204 53215 53223 53275 53266 53253 53137 53249 53248 53234 53271 53101 5…" at bounding box center [784, 264] width 1568 height 423
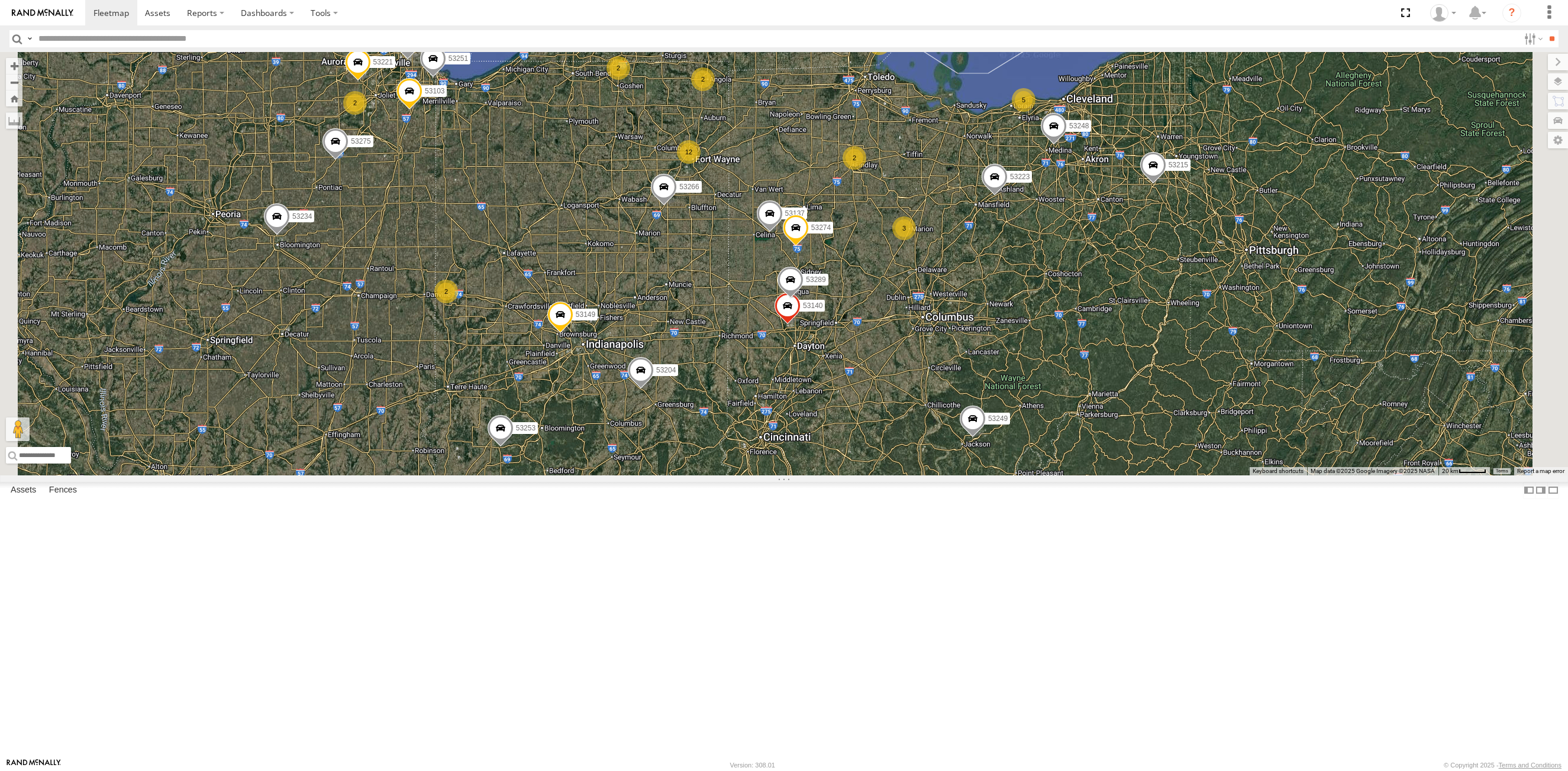
drag, startPoint x: 975, startPoint y: 542, endPoint x: 907, endPoint y: 214, distance: 335.0
click at [907, 214] on div "53140 53204 53215 53223 53275 53266 53253 53137 53249 53248 53234 53271 53101 5…" at bounding box center [784, 264] width 1568 height 423
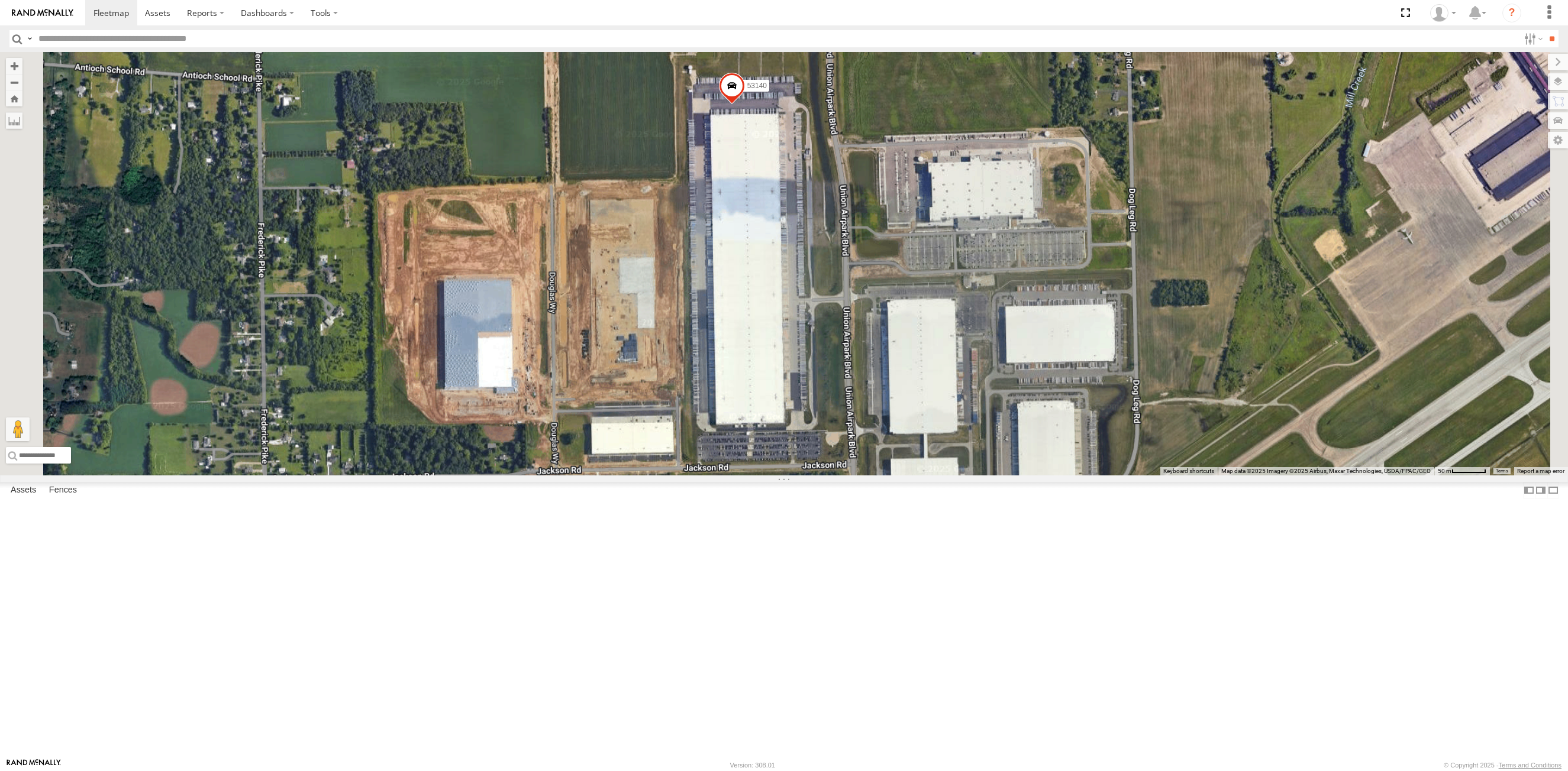
select select "**********"
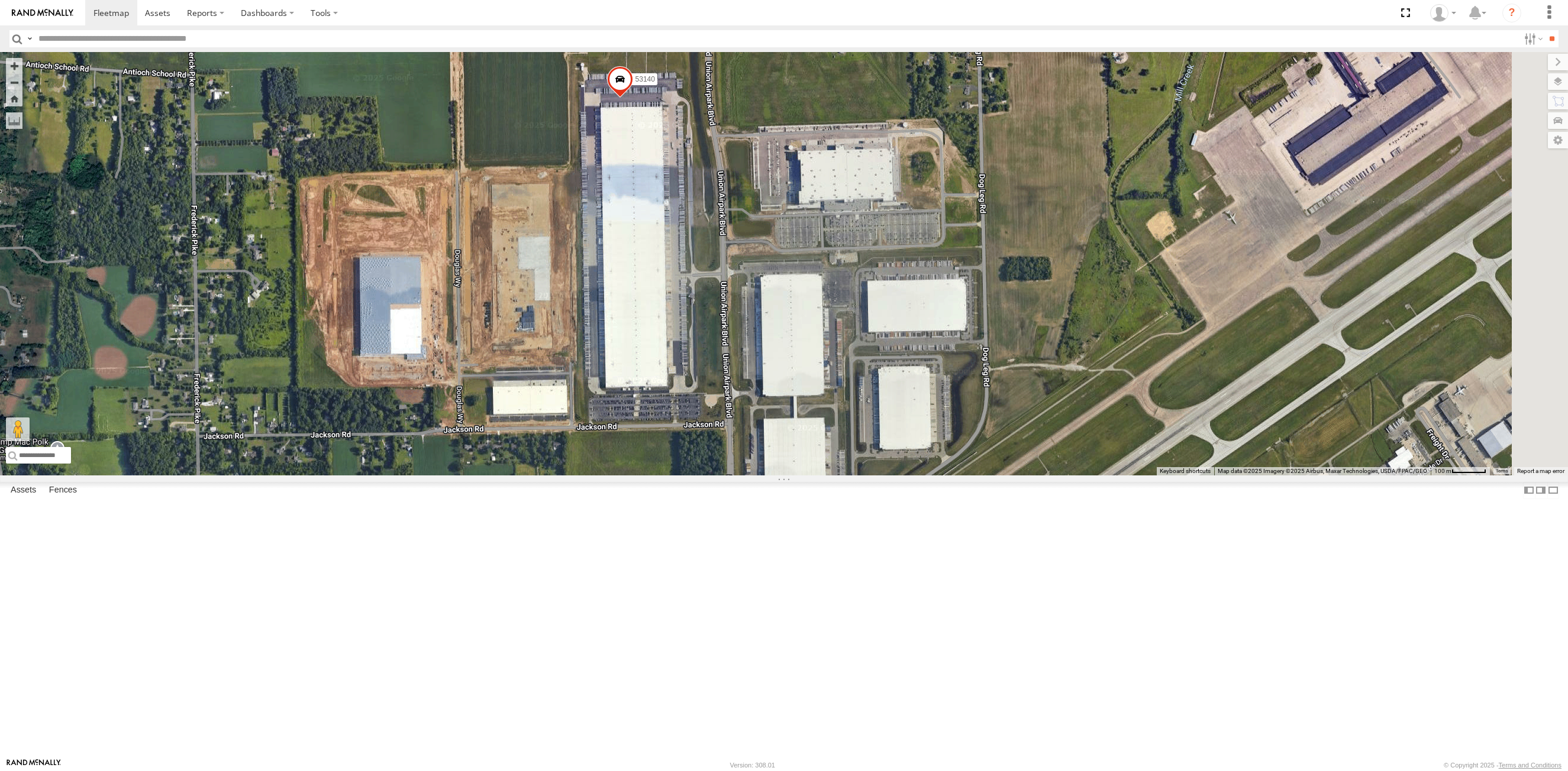
drag, startPoint x: 916, startPoint y: 390, endPoint x: 803, endPoint y: 372, distance: 114.4
click at [803, 372] on div "53289 53140" at bounding box center [784, 264] width 1568 height 423
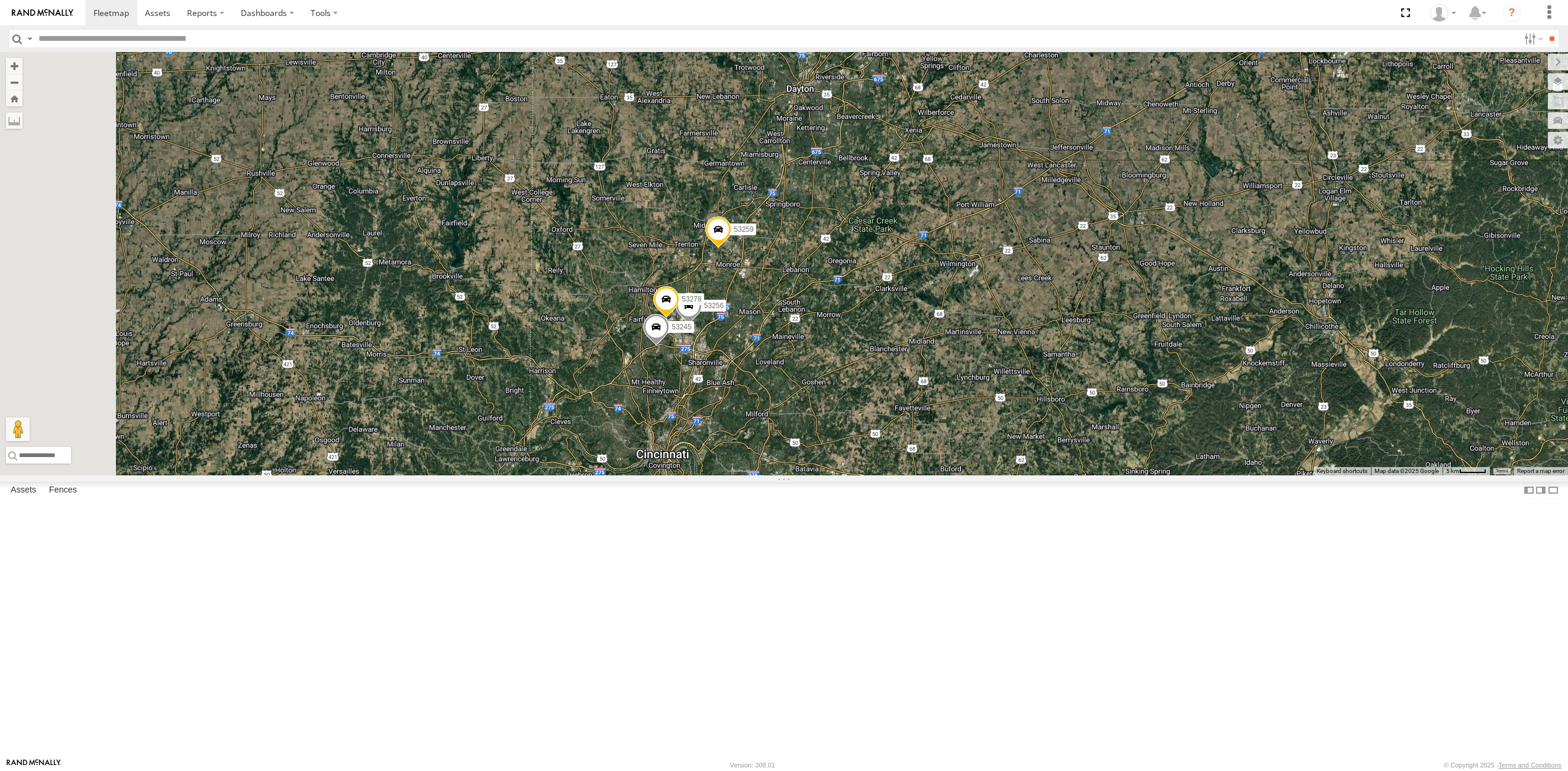
drag, startPoint x: 794, startPoint y: 603, endPoint x: 927, endPoint y: 400, distance: 242.7
click at [927, 400] on div "53289 53140 53256 53278 53245 53259" at bounding box center [784, 264] width 1568 height 423
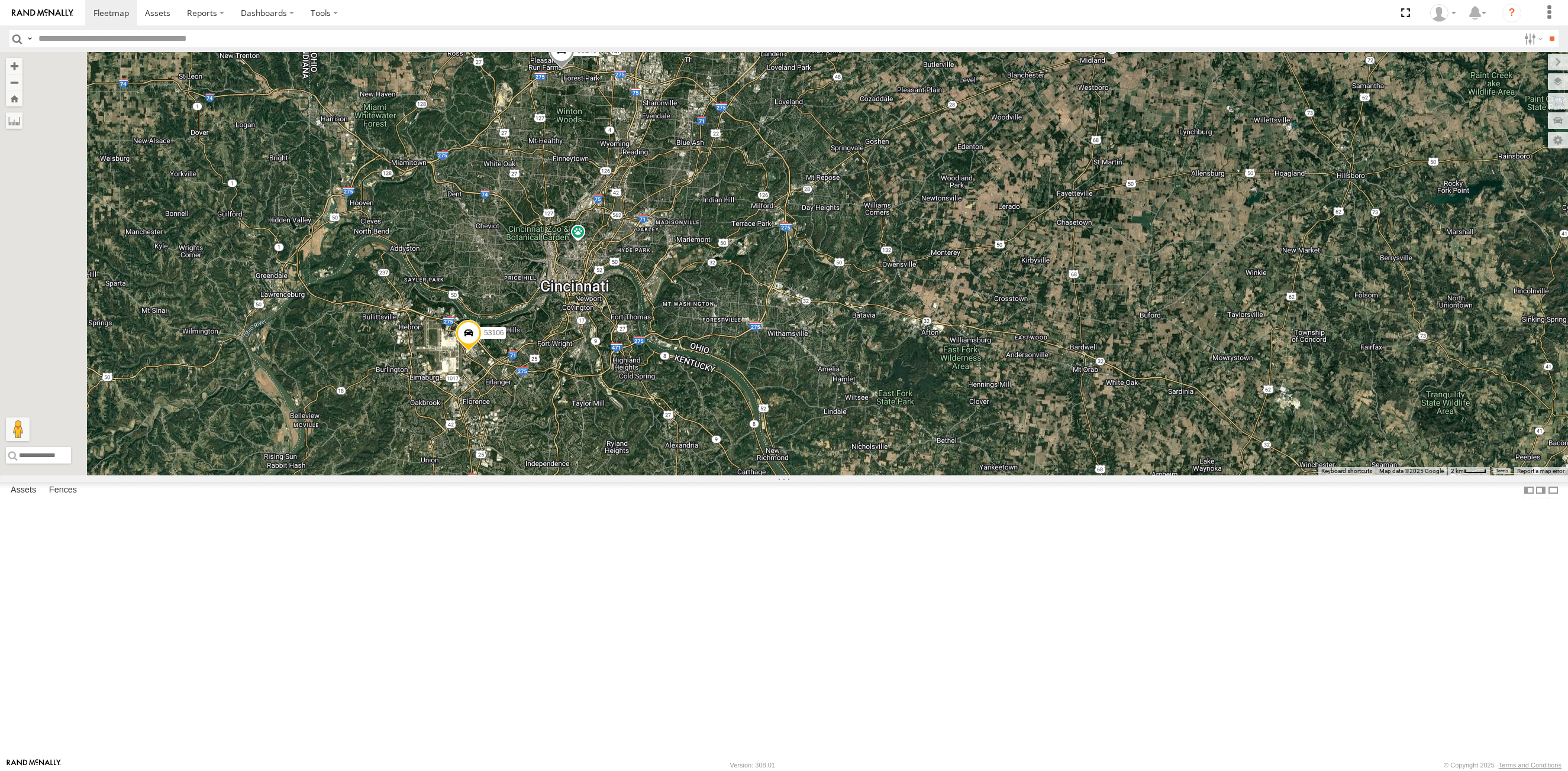
drag, startPoint x: 656, startPoint y: 603, endPoint x: 746, endPoint y: 386, distance: 234.9
click at [746, 386] on div "53289 53140 53256 53278 53245 53259 53216 53106 53204" at bounding box center [784, 264] width 1568 height 423
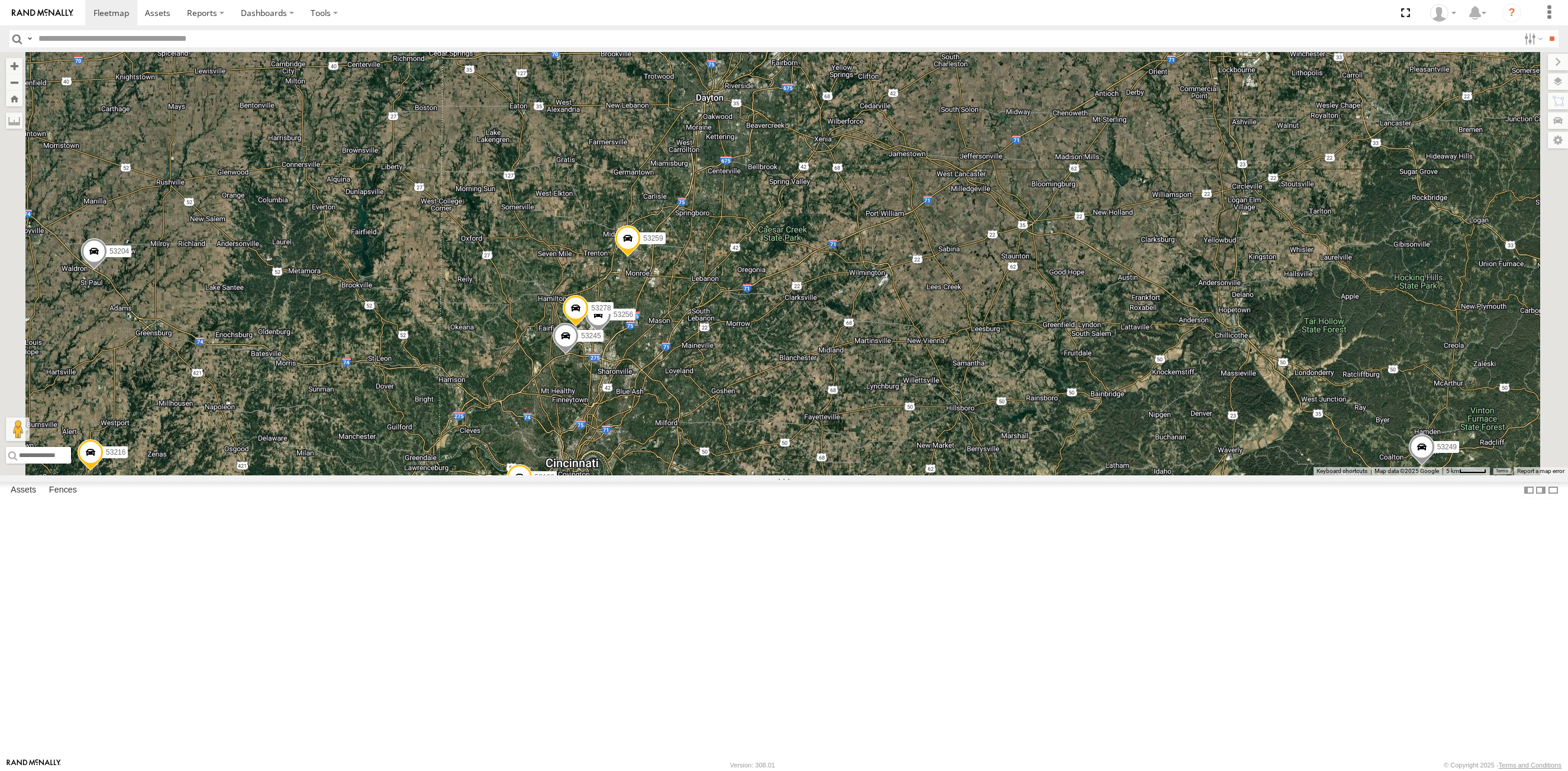
drag, startPoint x: 836, startPoint y: 267, endPoint x: 863, endPoint y: 462, distance: 196.9
click at [863, 462] on div "53289 53140 53256 53278 53245 53259 53216 53106 53247 53204 53249" at bounding box center [784, 264] width 1568 height 423
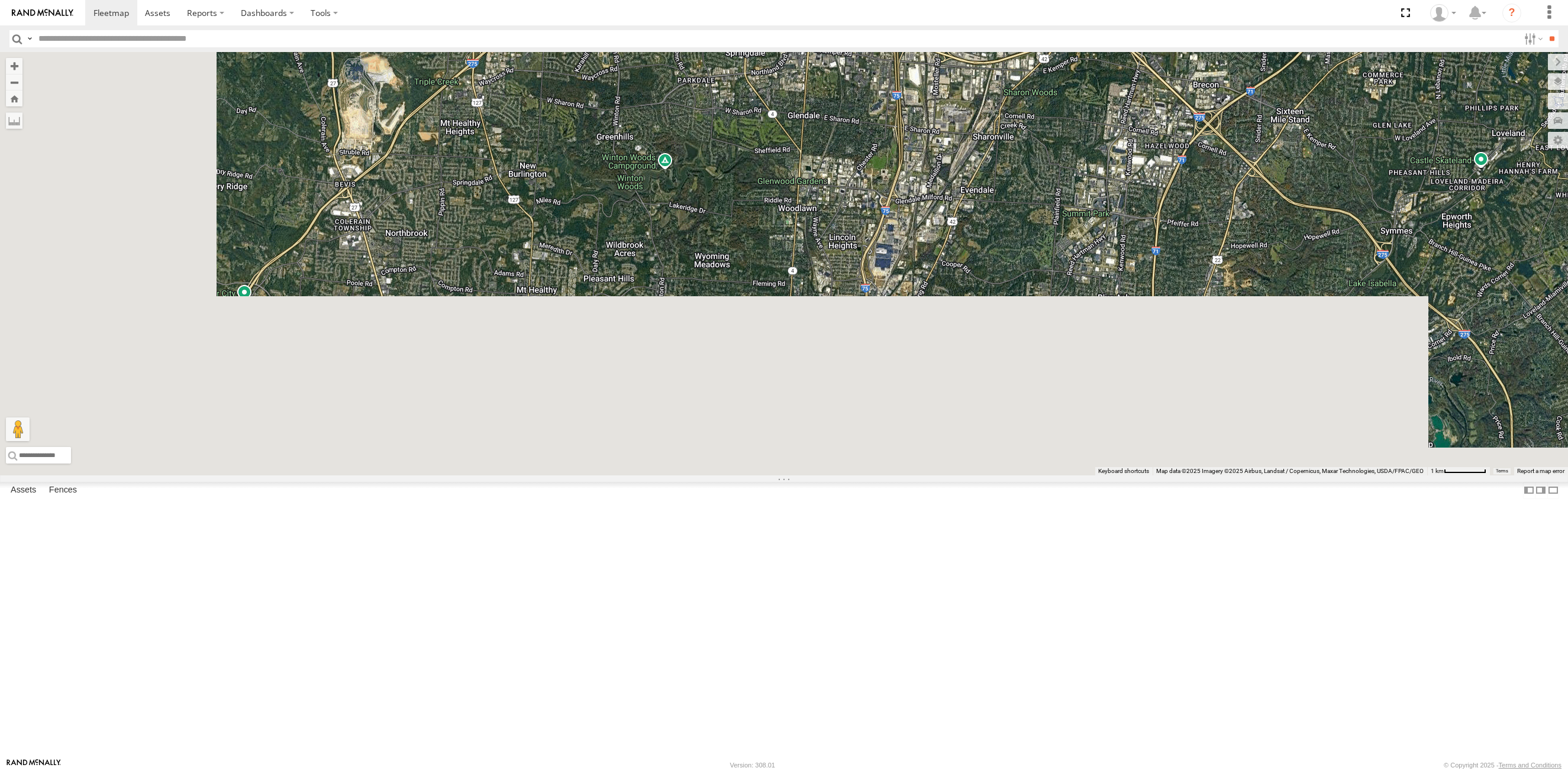
drag, startPoint x: 801, startPoint y: 345, endPoint x: 836, endPoint y: 201, distance: 148.2
click at [836, 201] on div "53289 53140 53256 53278 53245 53259 53216 53106 53247 53204 53249" at bounding box center [784, 264] width 1568 height 423
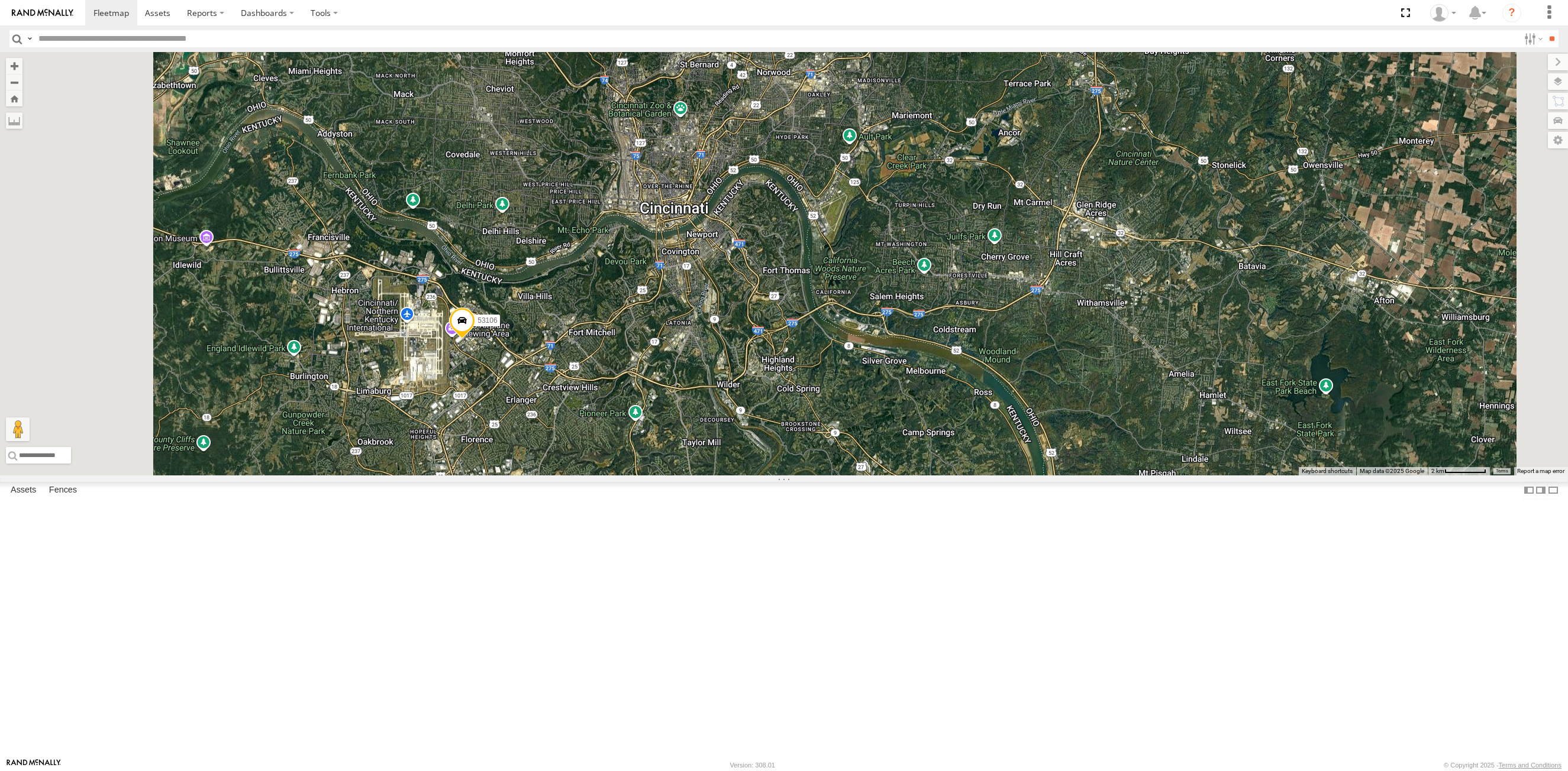
drag, startPoint x: 729, startPoint y: 641, endPoint x: 760, endPoint y: 351, distance: 291.7
click at [760, 351] on div "53289 53140 53256 53278 53245 53259 53216 53106 53247 53204 53249" at bounding box center [784, 264] width 1568 height 423
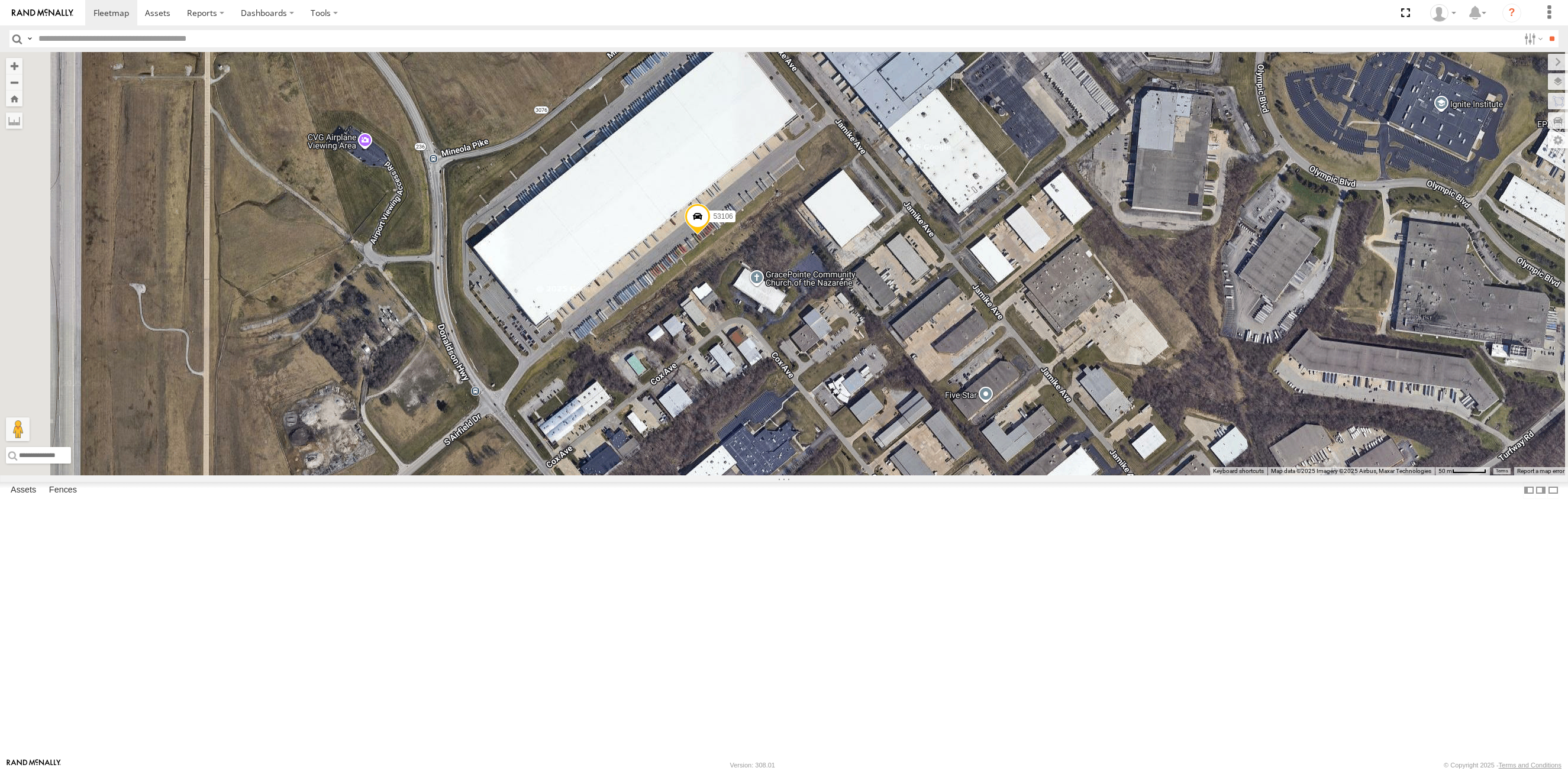
drag, startPoint x: 722, startPoint y: 635, endPoint x: 773, endPoint y: 564, distance: 87.4
click at [773, 475] on div "53289 53140 53256 53278 53245 53259 53216 53106 53247 53204 53249" at bounding box center [784, 264] width 1568 height 423
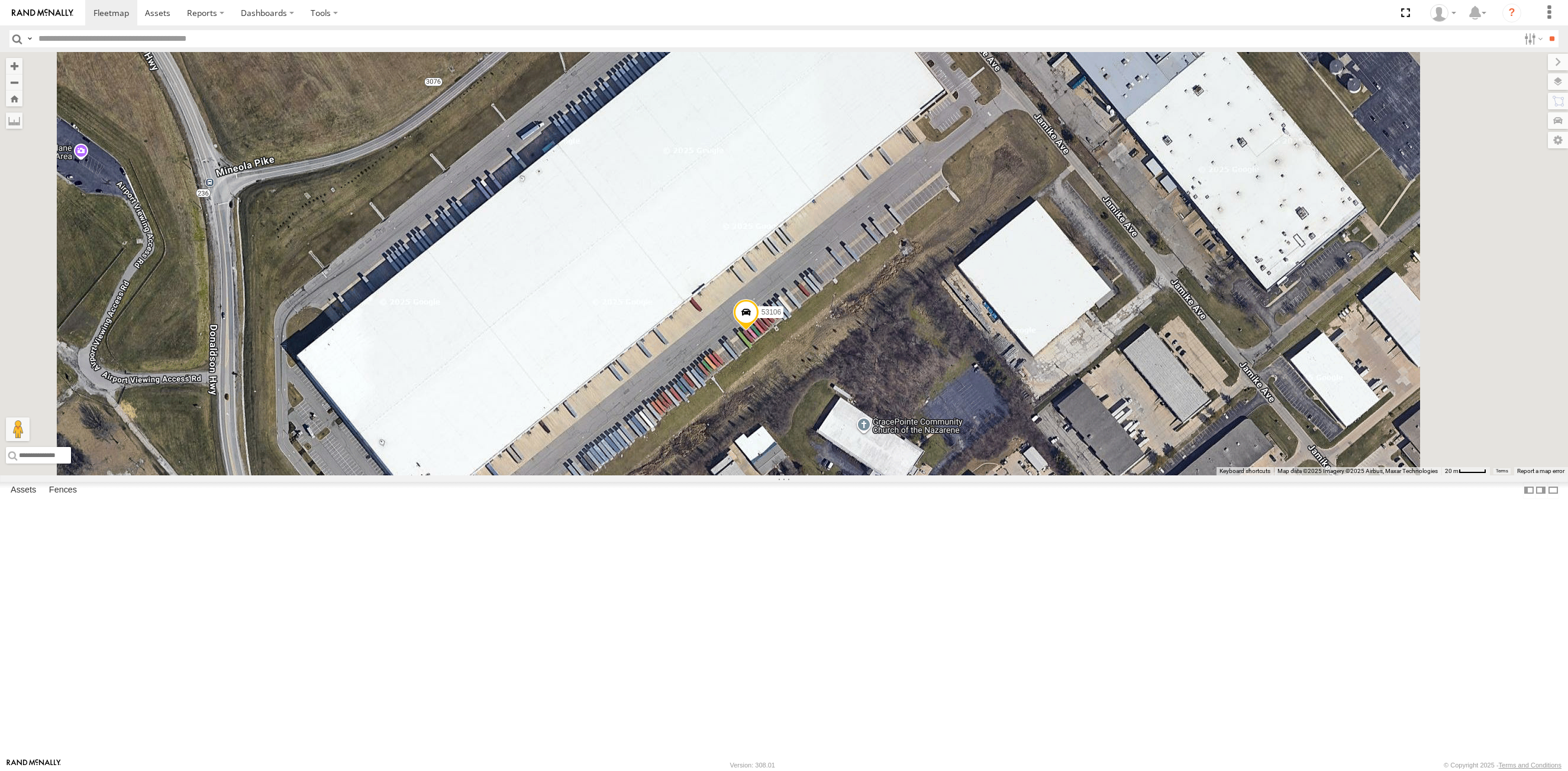
drag, startPoint x: 780, startPoint y: 299, endPoint x: 784, endPoint y: 307, distance: 8.9
click at [784, 307] on div "53106" at bounding box center [784, 264] width 1568 height 423
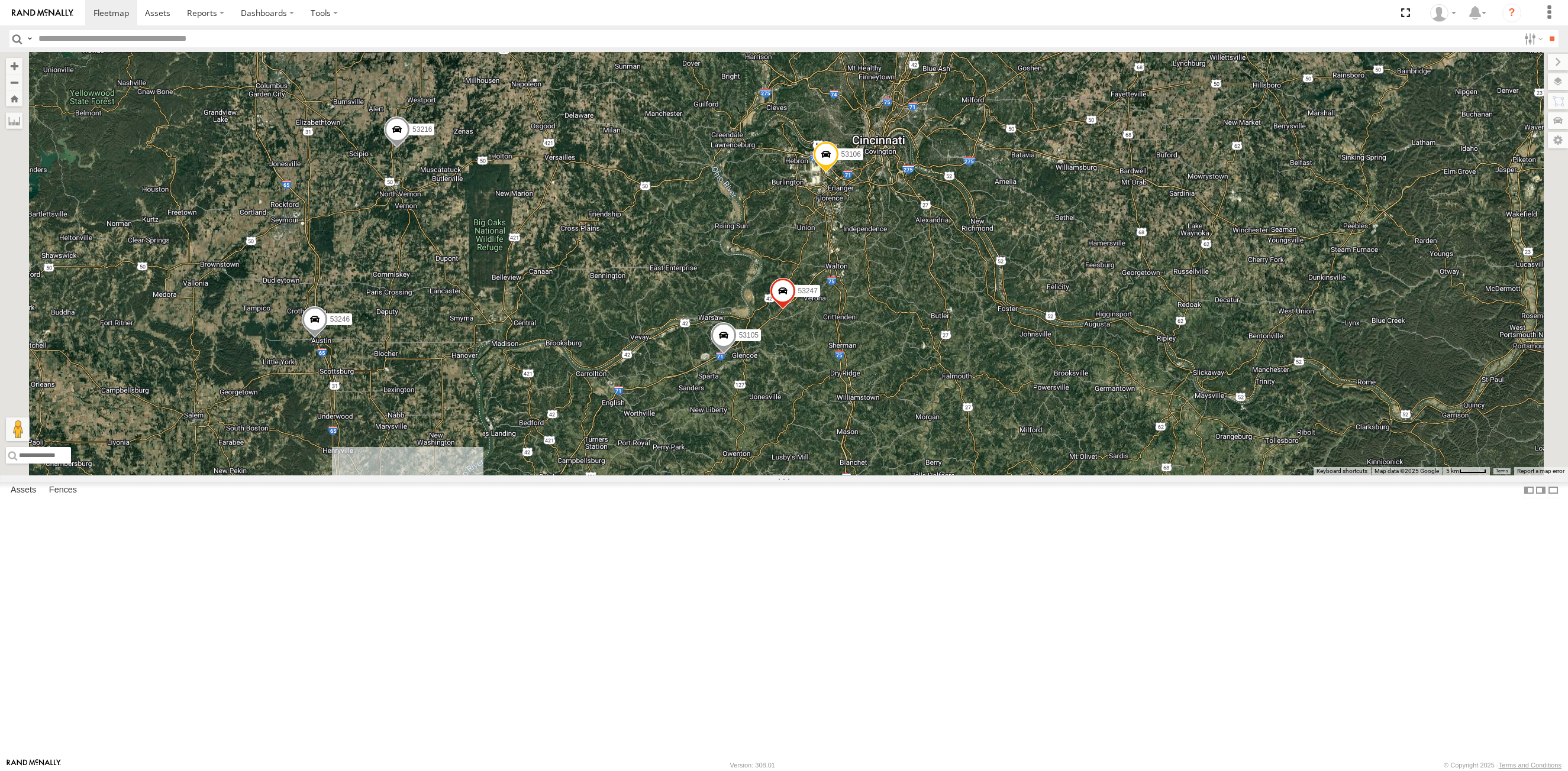
drag, startPoint x: 1063, startPoint y: 331, endPoint x: 930, endPoint y: 507, distance: 220.6
click at [930, 475] on div "← Move left → Move right ↑ Move up ↓ Move down + Zoom in - Zoom out Home Jump l…" at bounding box center [784, 264] width 1568 height 423
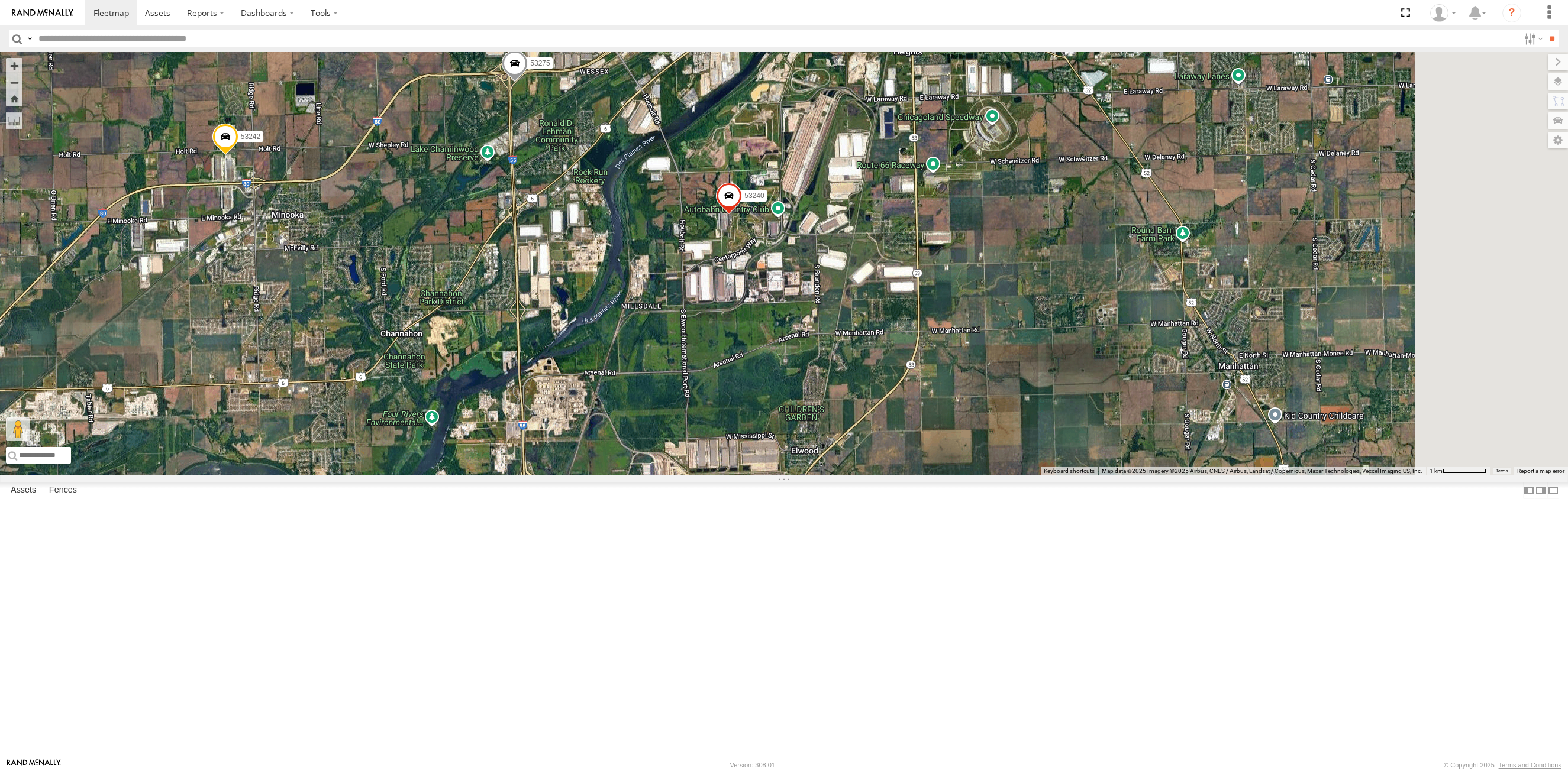
drag, startPoint x: 547, startPoint y: 290, endPoint x: 543, endPoint y: 348, distance: 58.1
click at [543, 348] on div "53216 53246 53204 53215 53234 53271 53223 53101 53152 53266 53214 53253 53249 5…" at bounding box center [784, 264] width 1568 height 423
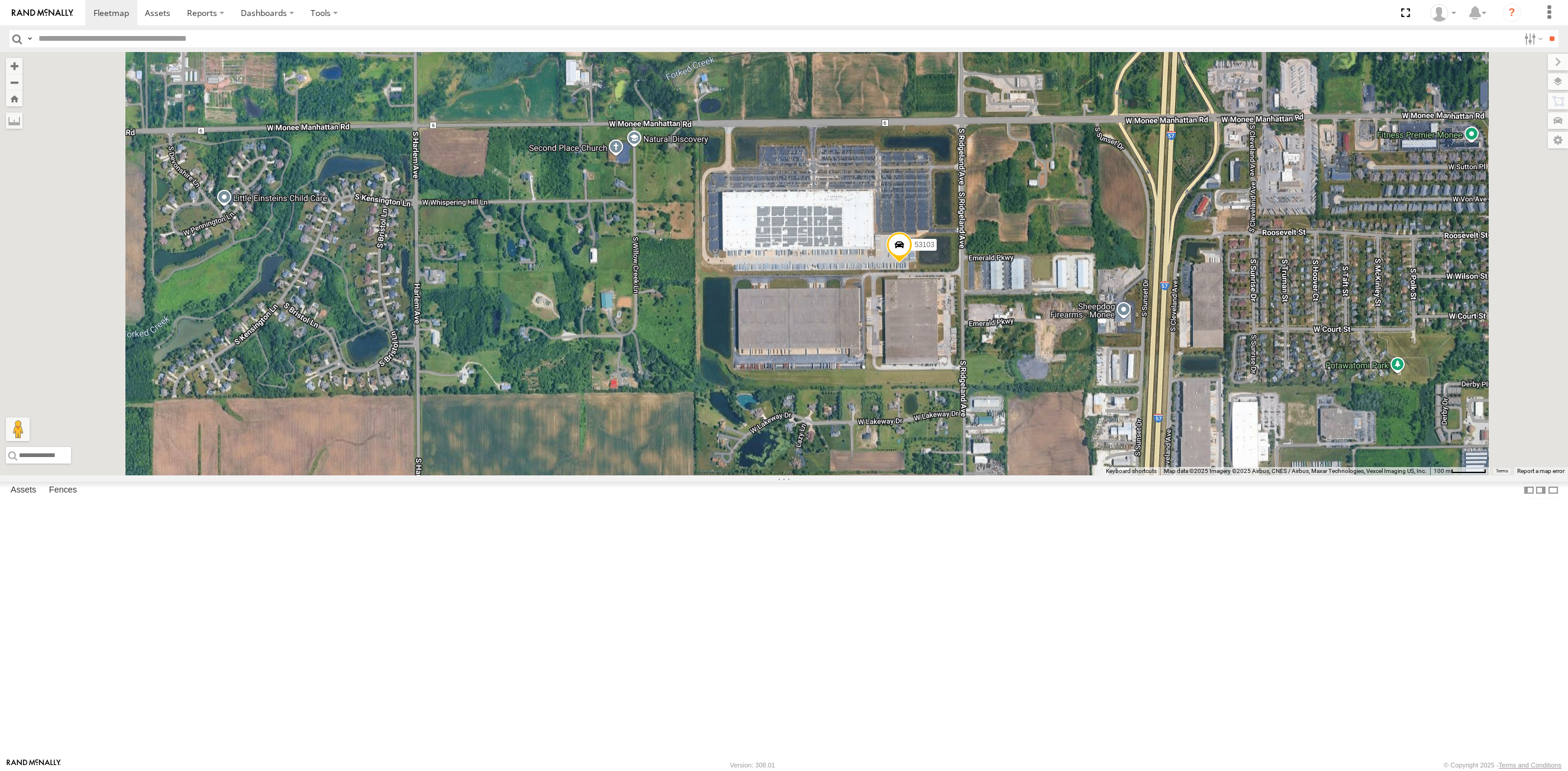
click at [912, 264] on span at bounding box center [899, 247] width 26 height 32
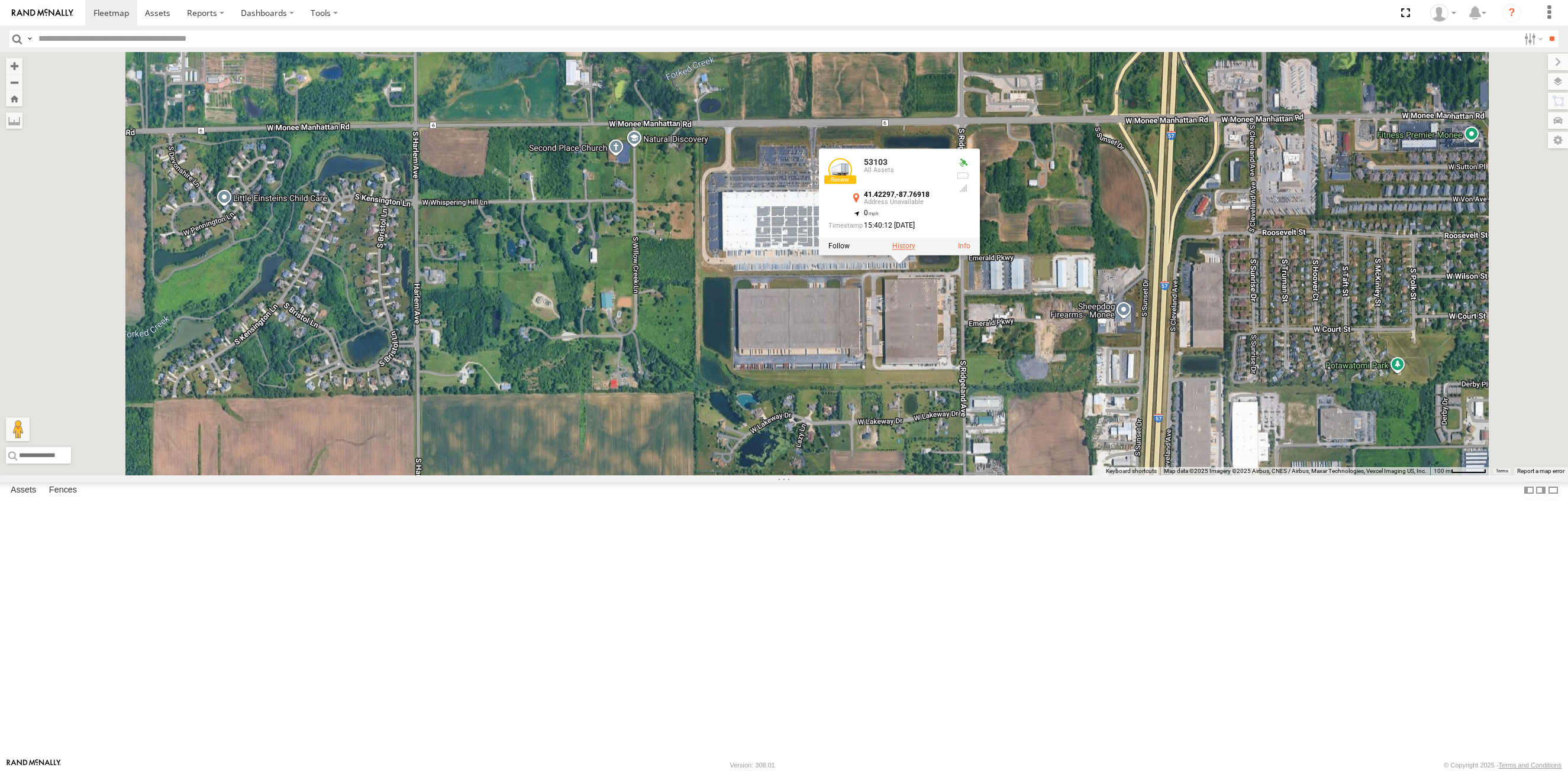
click at [915, 250] on label at bounding box center [903, 245] width 23 height 8
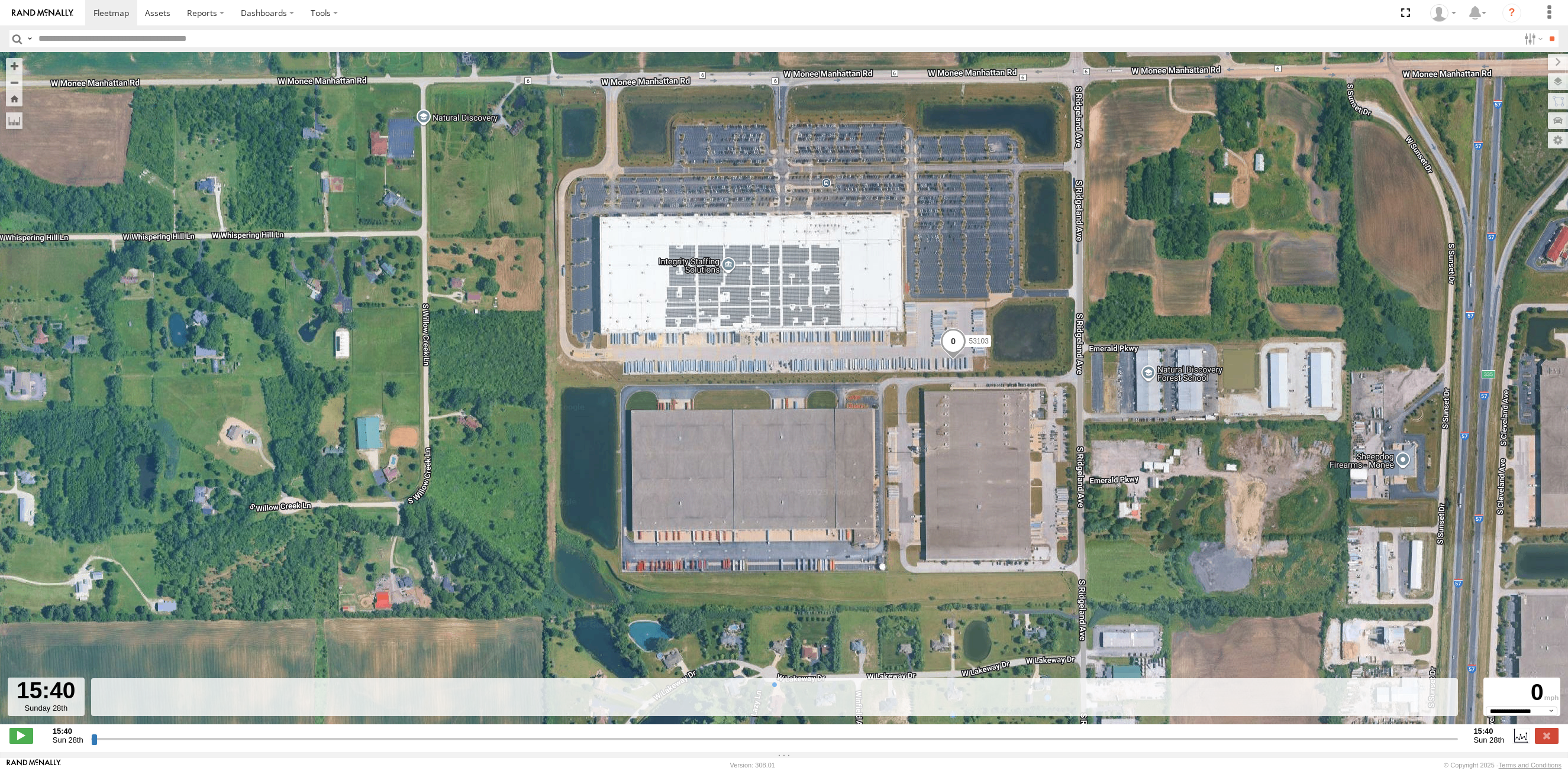
click at [14, 38] on input "button" at bounding box center [16, 38] width 16 height 17
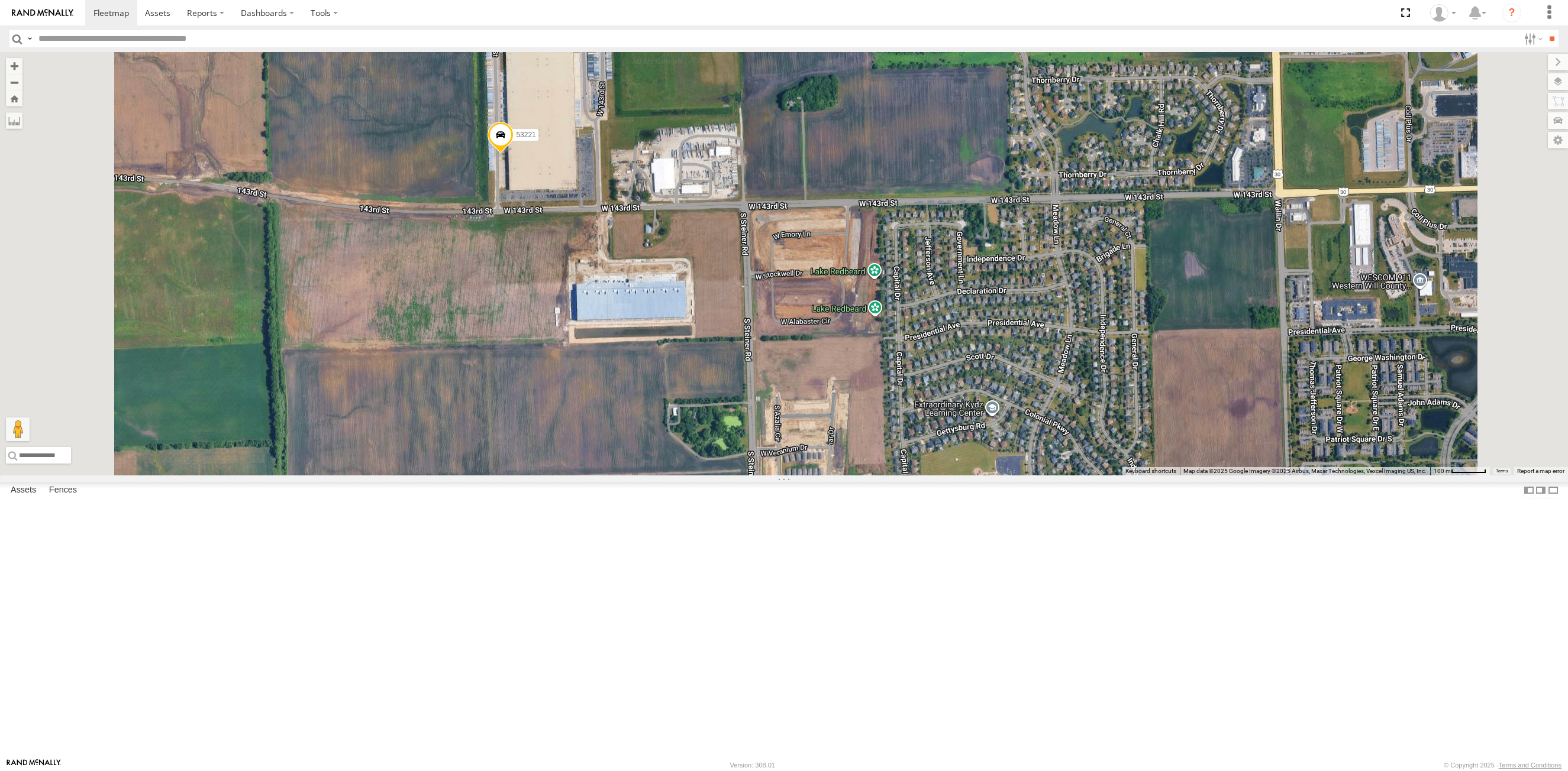
click at [514, 155] on span at bounding box center [500, 138] width 26 height 32
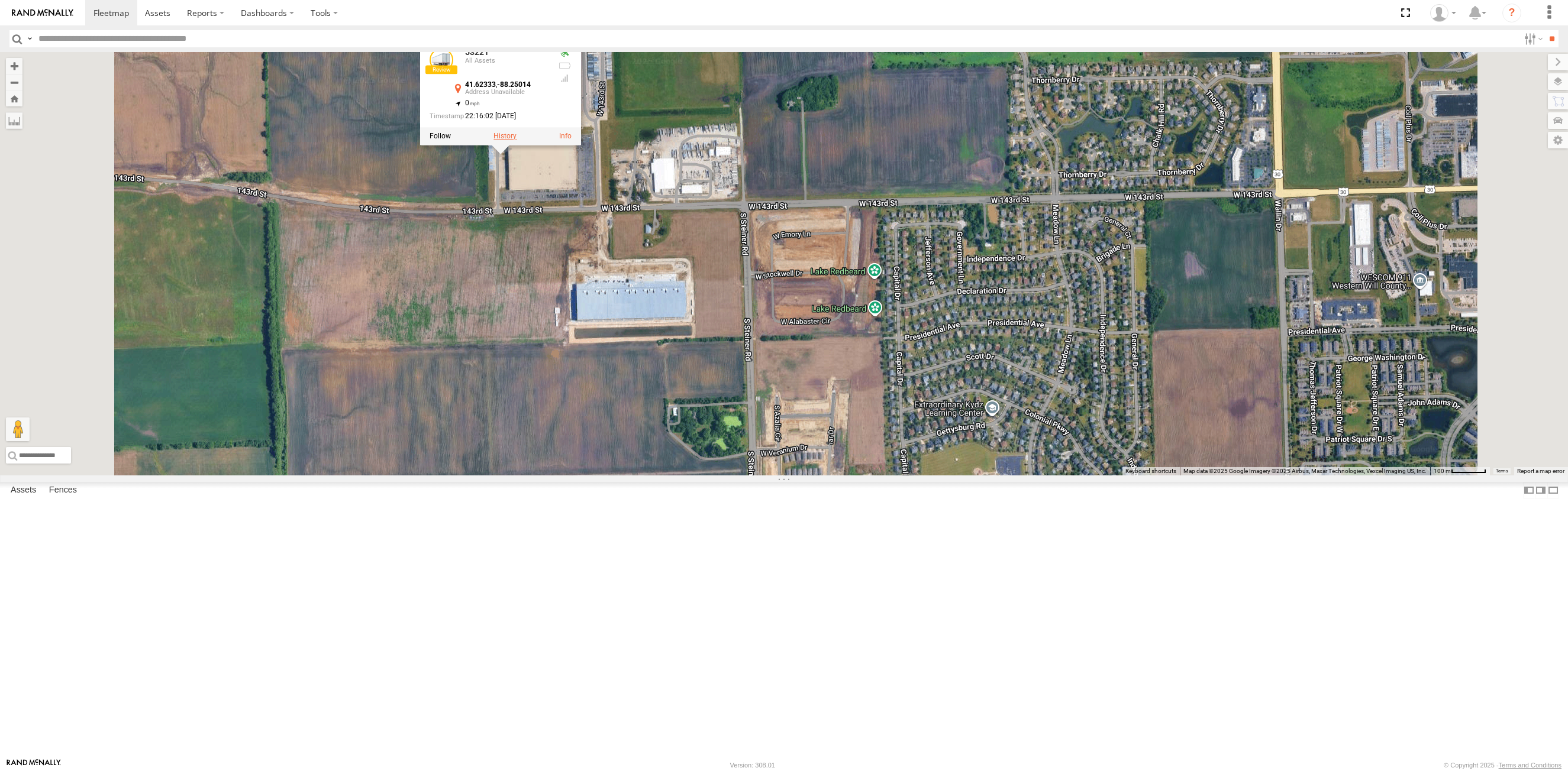
click at [517, 141] on label at bounding box center [505, 136] width 23 height 8
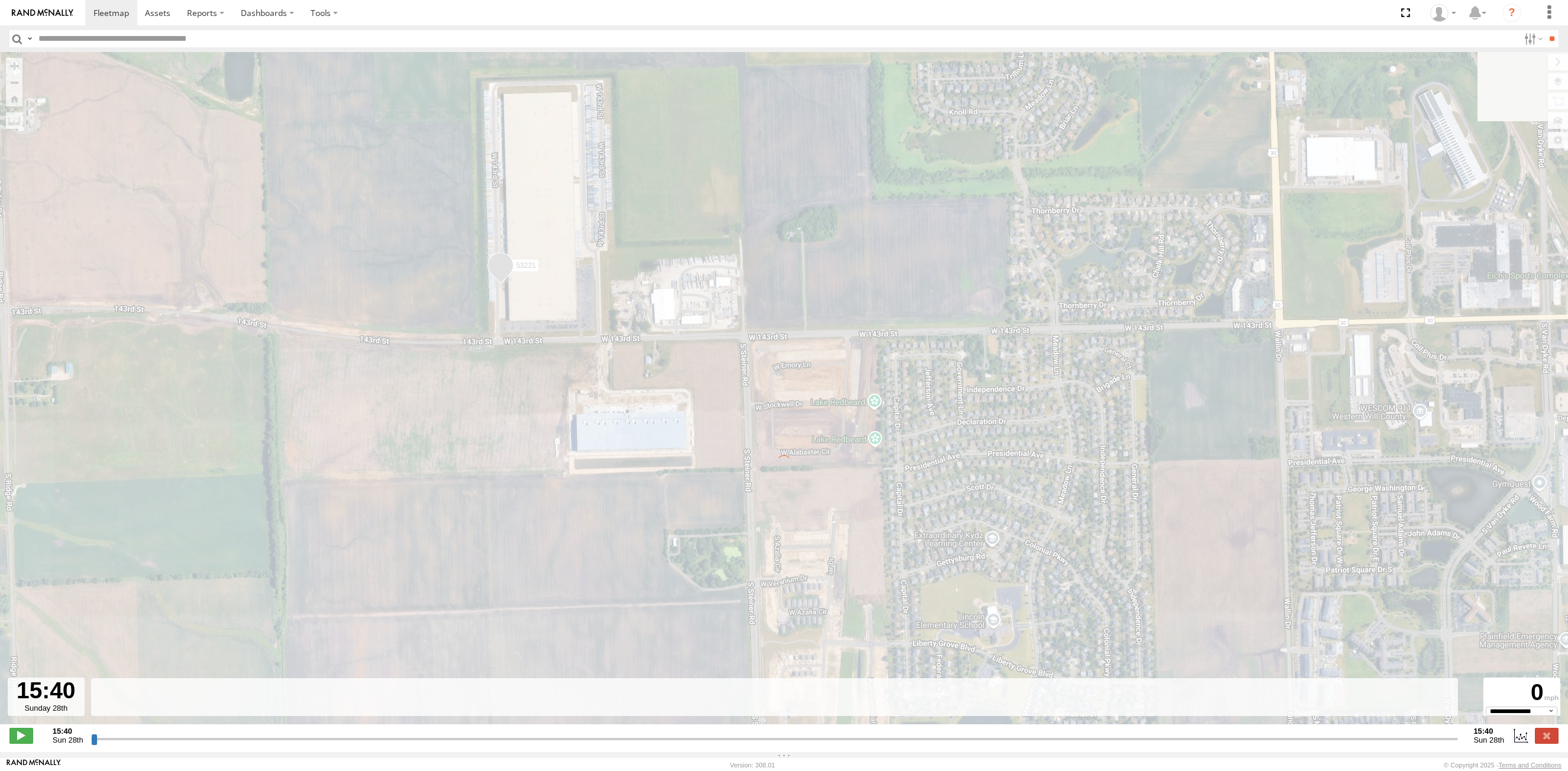
type input "**********"
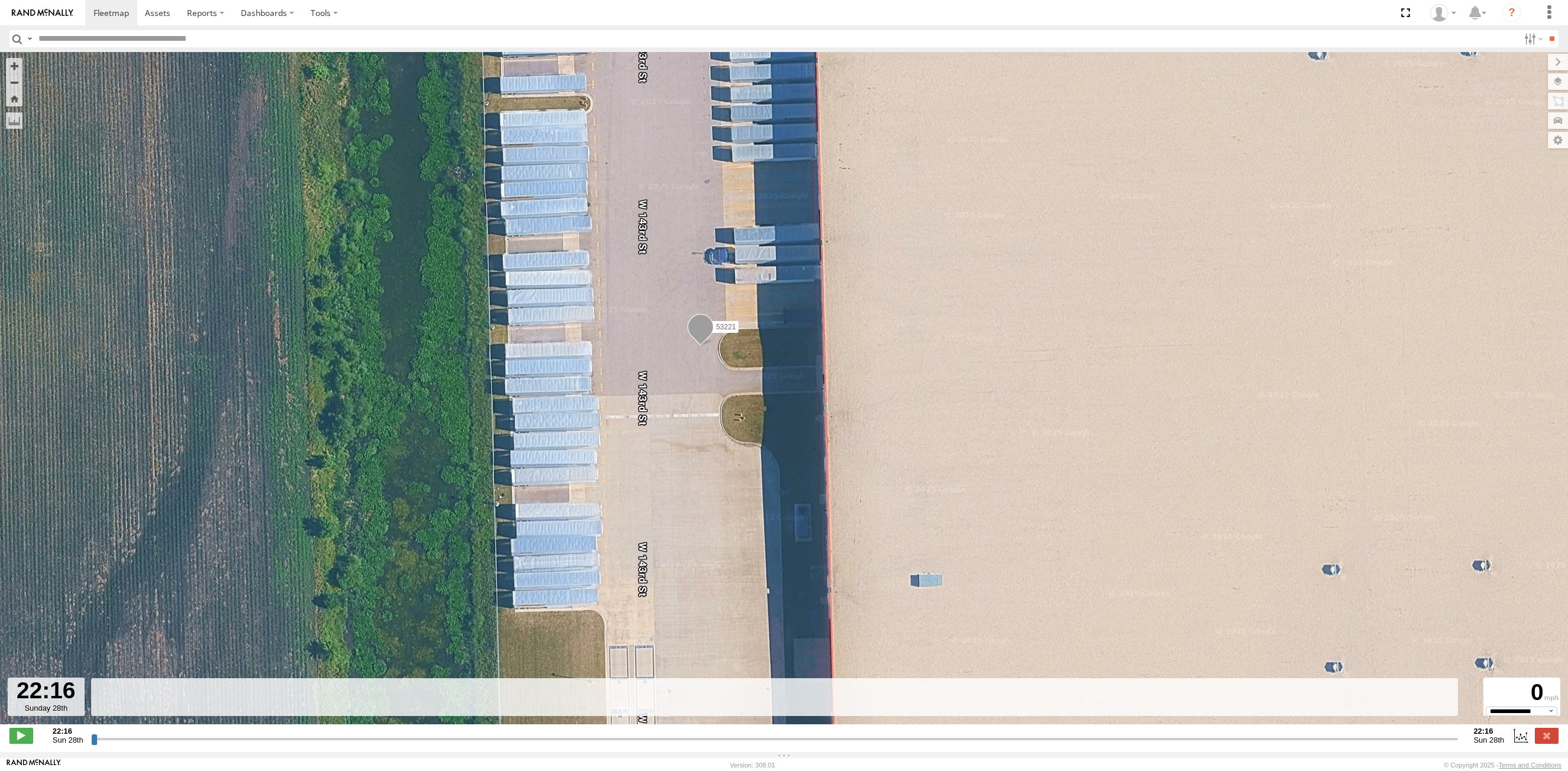
click at [17, 37] on input "button" at bounding box center [16, 38] width 16 height 17
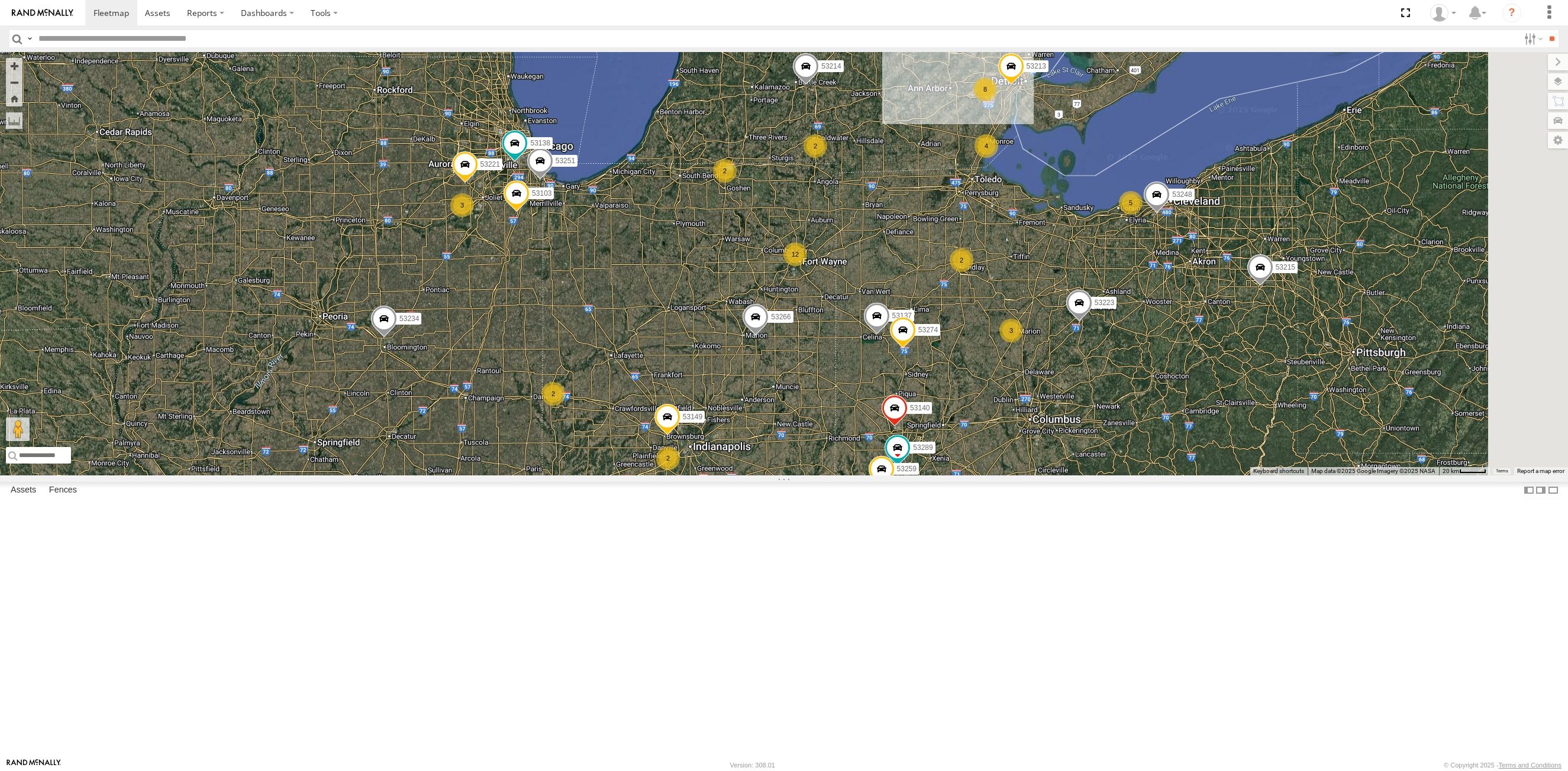
drag, startPoint x: 975, startPoint y: 648, endPoint x: 640, endPoint y: 328, distance: 463.3
click at [882, 475] on div "53215 53234 53271 53216 53223 53246 53204 53289 53152 53266 53105 53214 53253 5…" at bounding box center [784, 264] width 1568 height 423
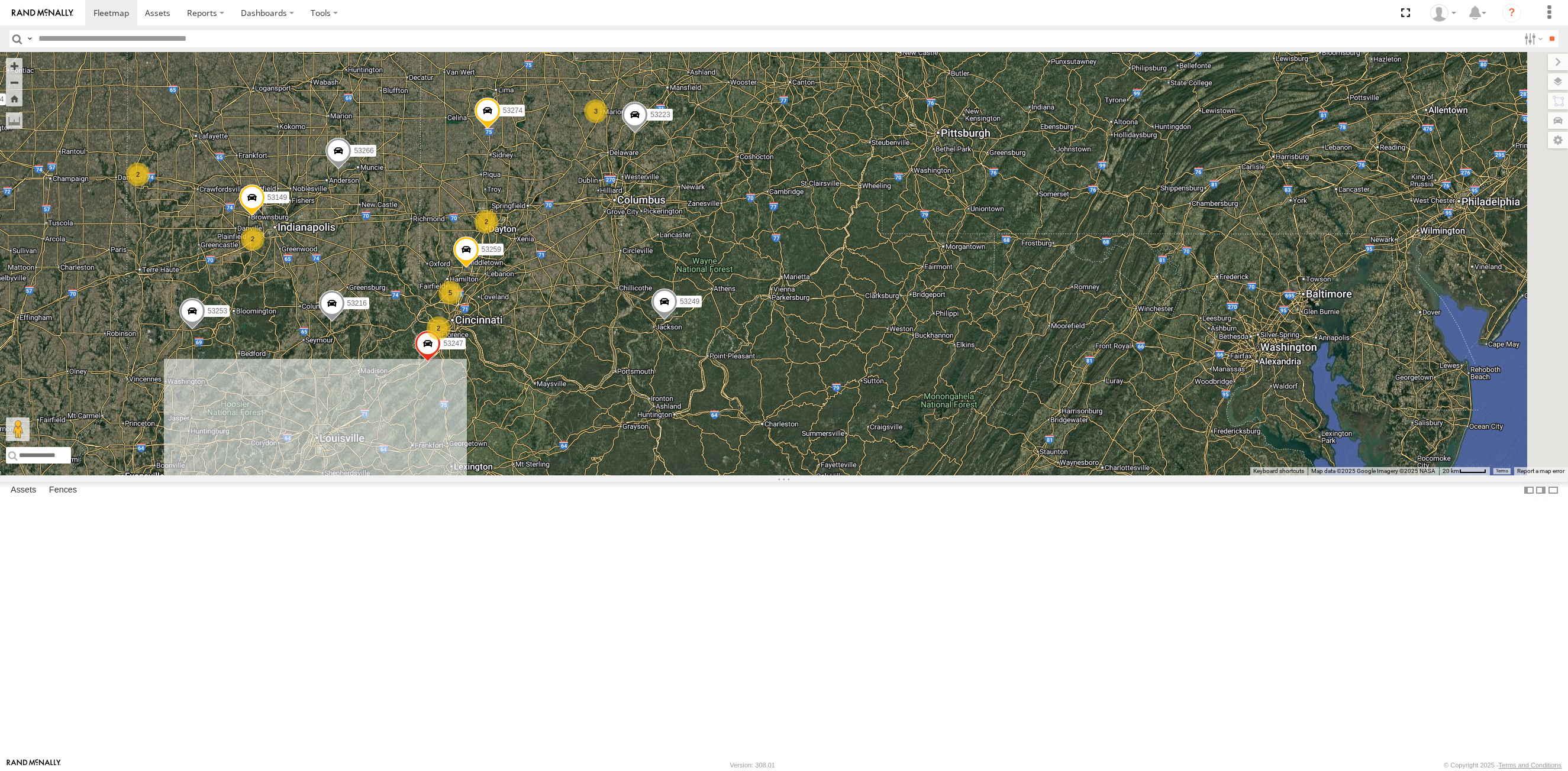
drag, startPoint x: 1151, startPoint y: 552, endPoint x: 689, endPoint y: 359, distance: 500.7
click at [726, 330] on div "26 53215 11 53234 53271 2 8 53216 2 2 2 53223 5 53149 53247 2 3 53285 2 5 2 532…" at bounding box center [784, 264] width 1568 height 423
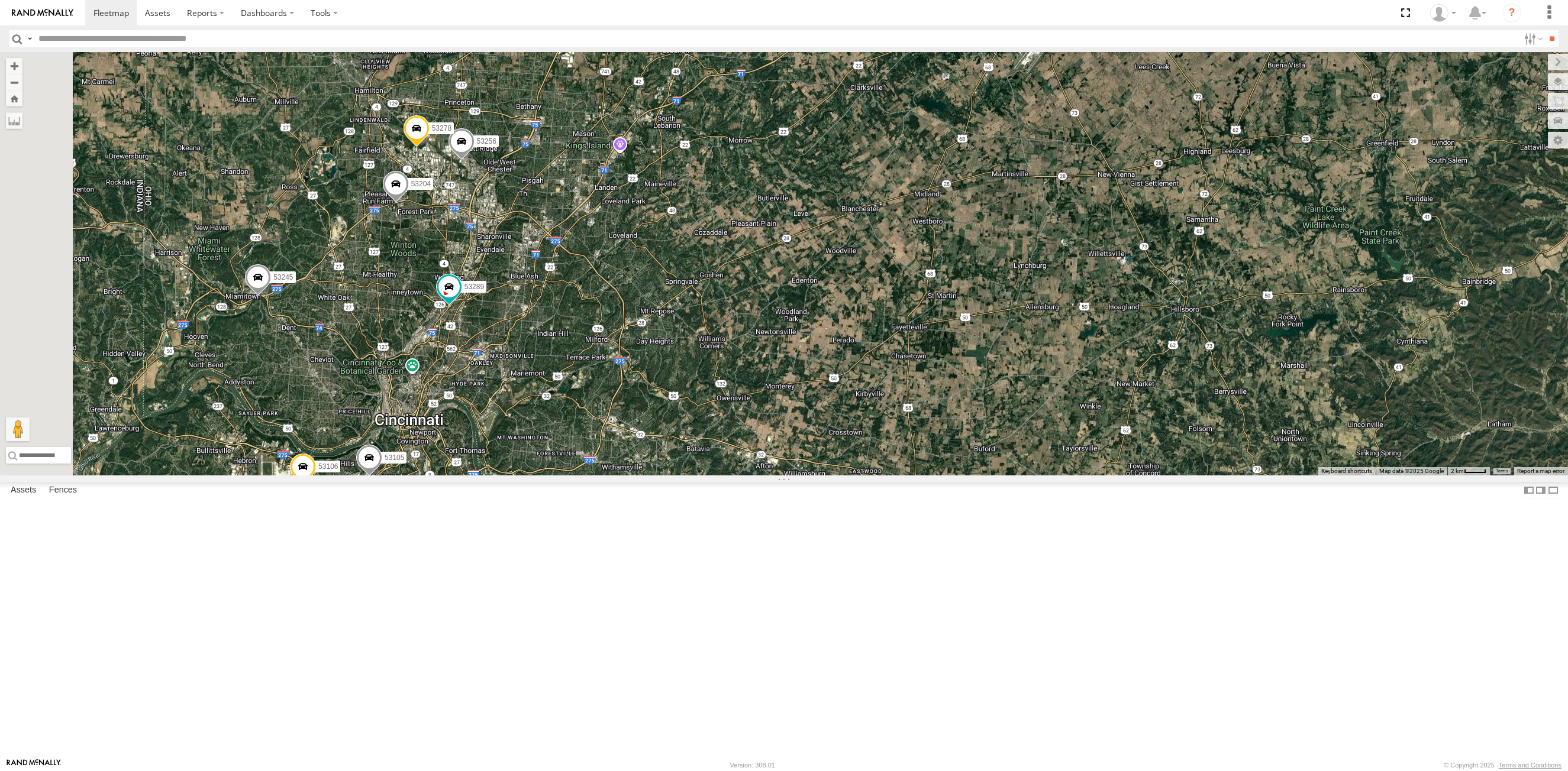
drag, startPoint x: 528, startPoint y: 451, endPoint x: 614, endPoint y: 350, distance: 132.7
click at [614, 350] on div "53215 53234 53271 53216 53223 53149 53247 53285 53213 53258 53103 53221 53266 5…" at bounding box center [784, 264] width 1568 height 423
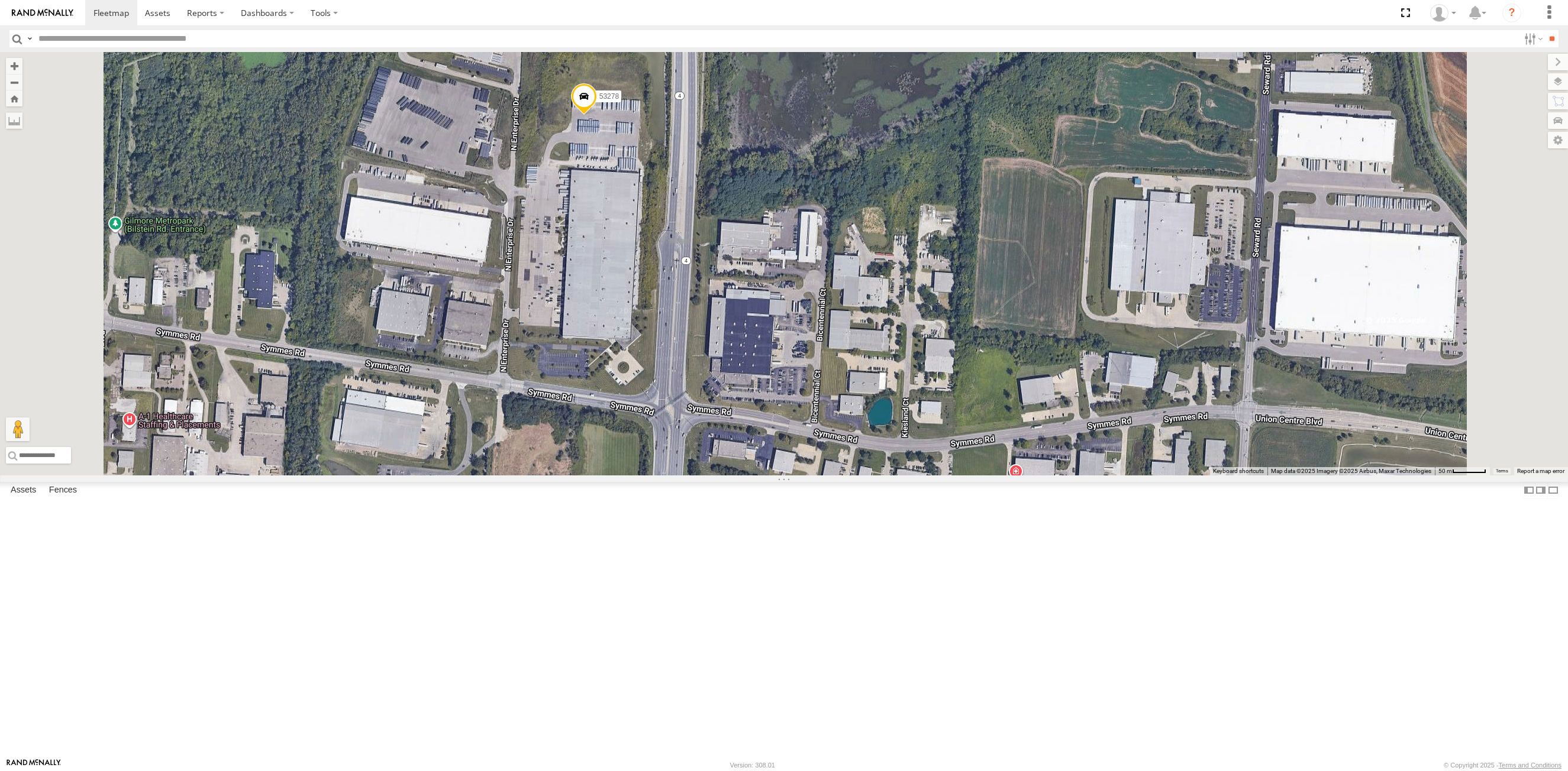
click at [755, 372] on div "53106 53204 53256 53289 53105 53278 53245 53259" at bounding box center [784, 264] width 1568 height 423
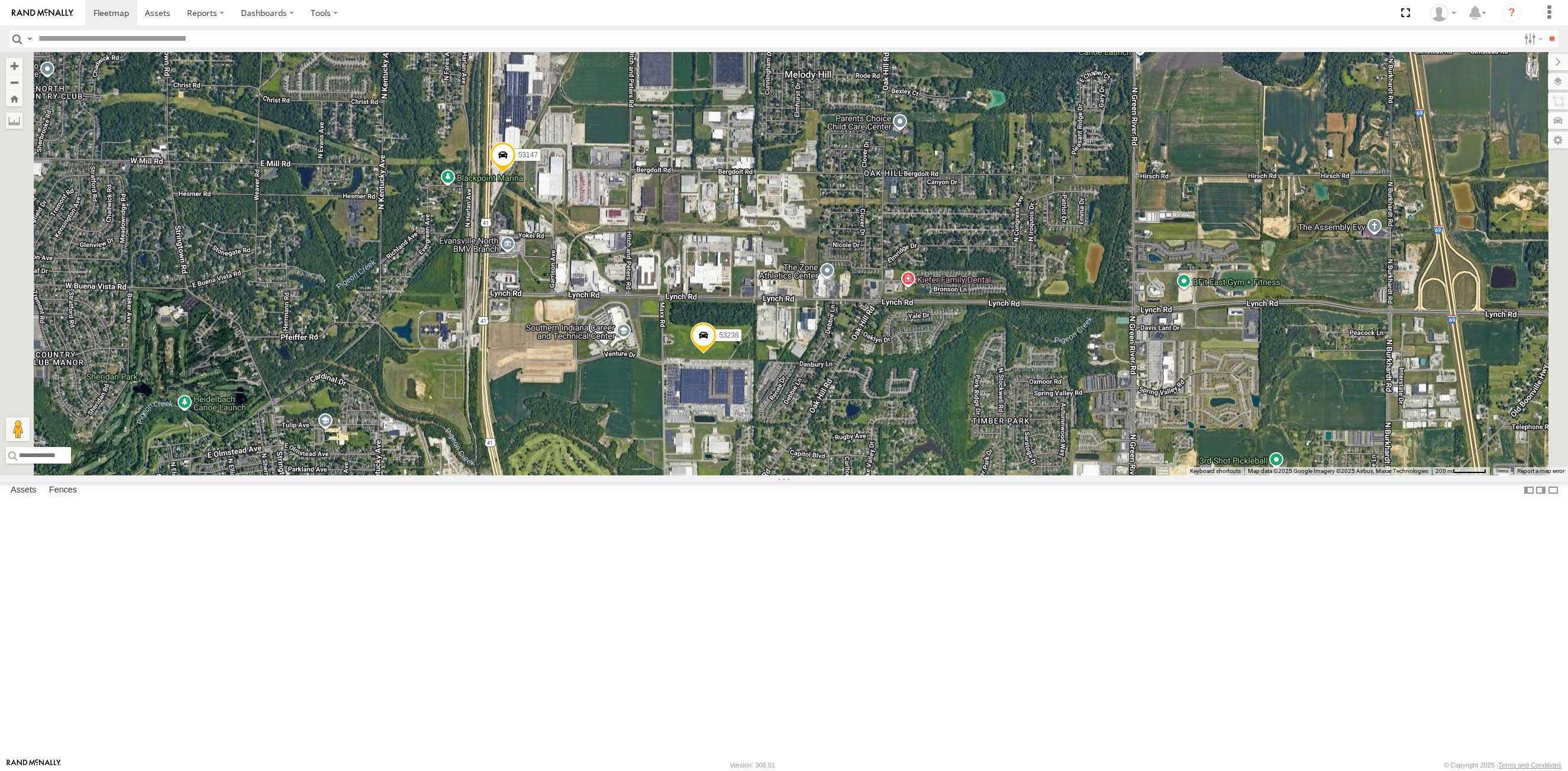
drag, startPoint x: 624, startPoint y: 325, endPoint x: 711, endPoint y: 358, distance: 93.0
click at [711, 358] on div "53215 53234 53271 53216 53255 53223 53285 53101 53152 53266 53214 53253 53274 5…" at bounding box center [784, 264] width 1568 height 423
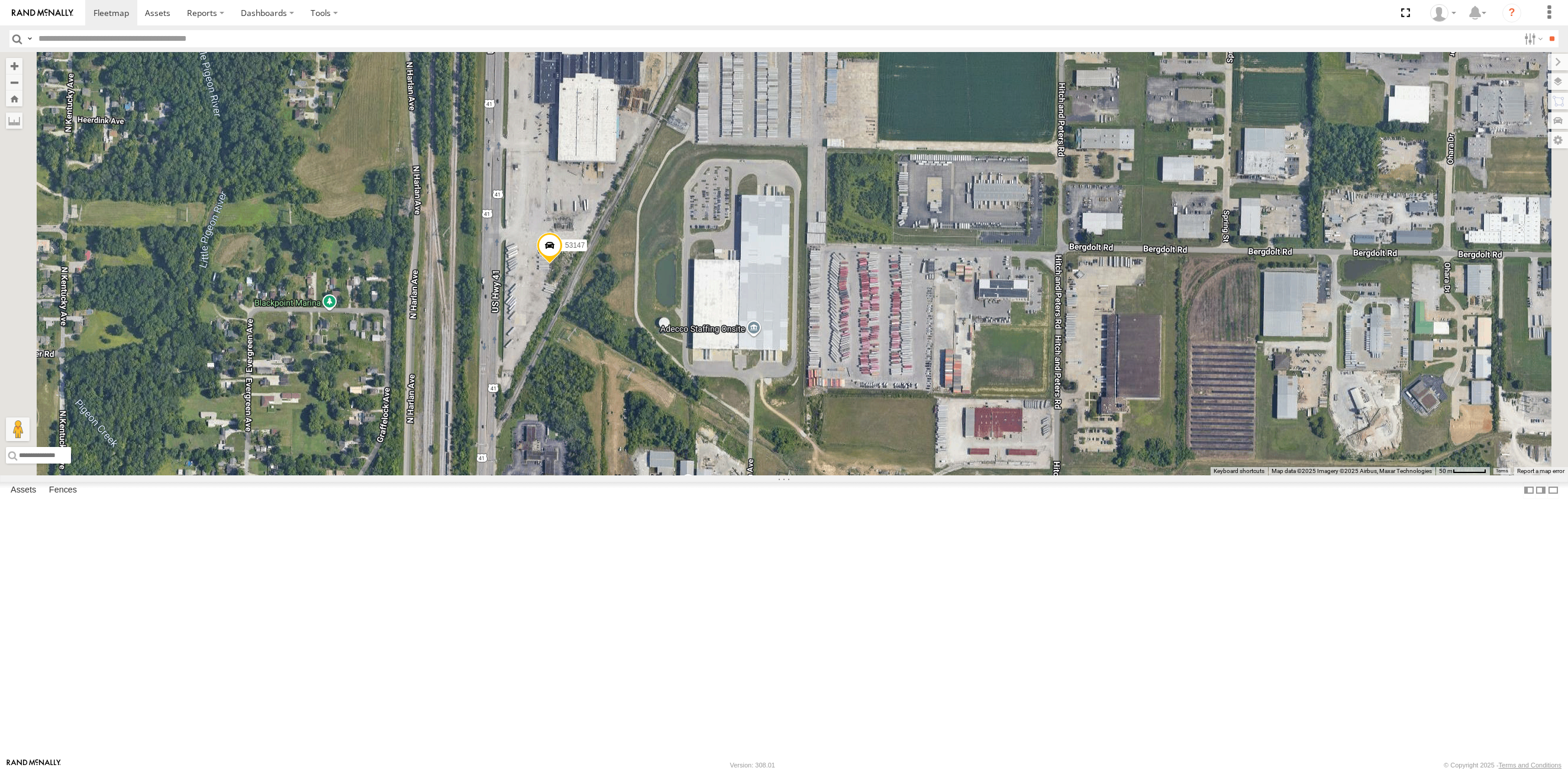
drag, startPoint x: 583, startPoint y: 255, endPoint x: 621, endPoint y: 345, distance: 97.7
click at [621, 345] on div "53215 53234 53271 53216 53255 53223 53285 53101 53152 53266 53214 53253 53274 5…" at bounding box center [784, 264] width 1568 height 423
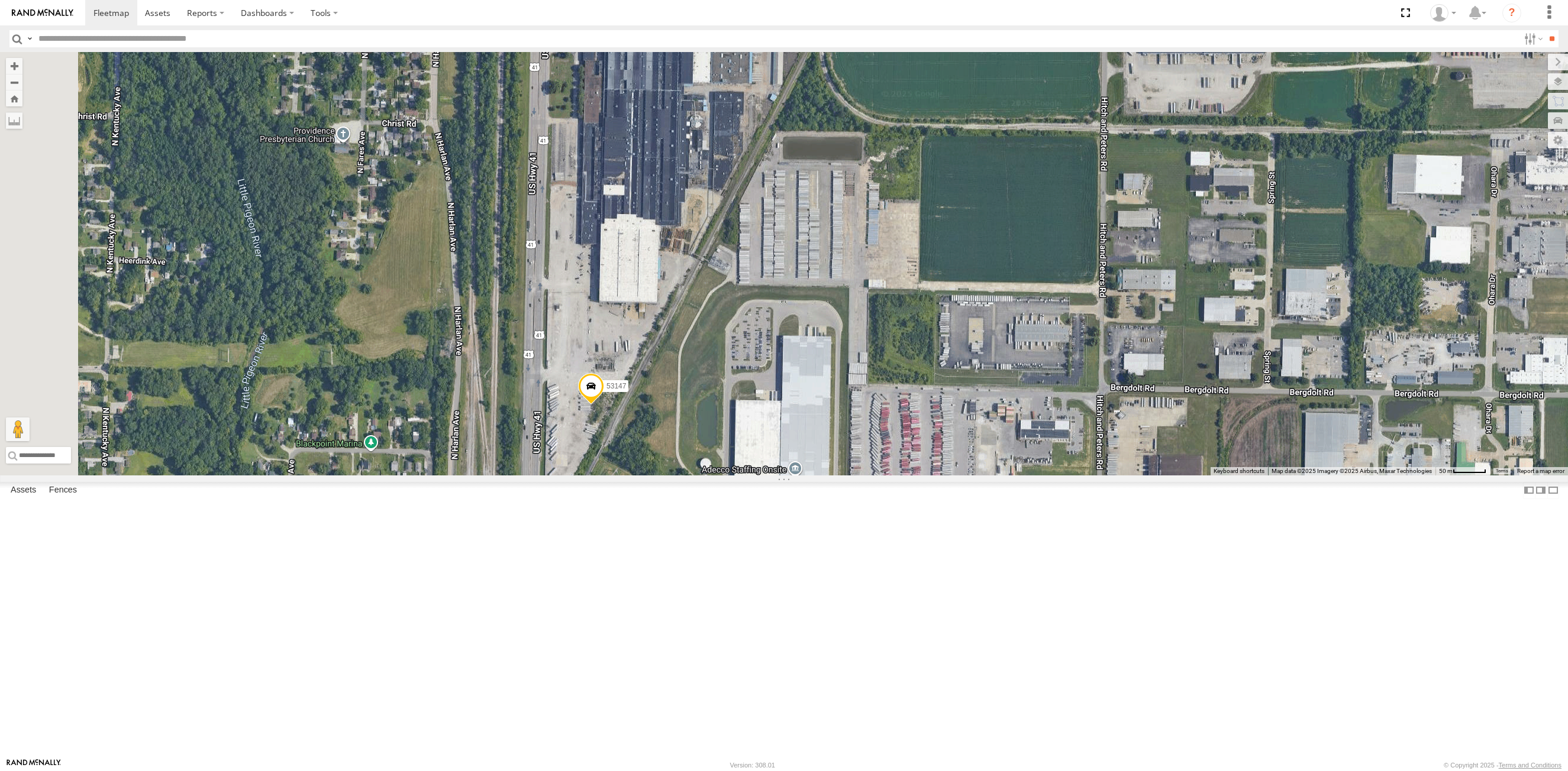
drag, startPoint x: 713, startPoint y: 256, endPoint x: 821, endPoint y: 264, distance: 108.3
click at [821, 264] on div "53215 53234 53271 53216 53255 53223 53285 53101 53152 53266 53214 53253 53274 5…" at bounding box center [784, 264] width 1568 height 423
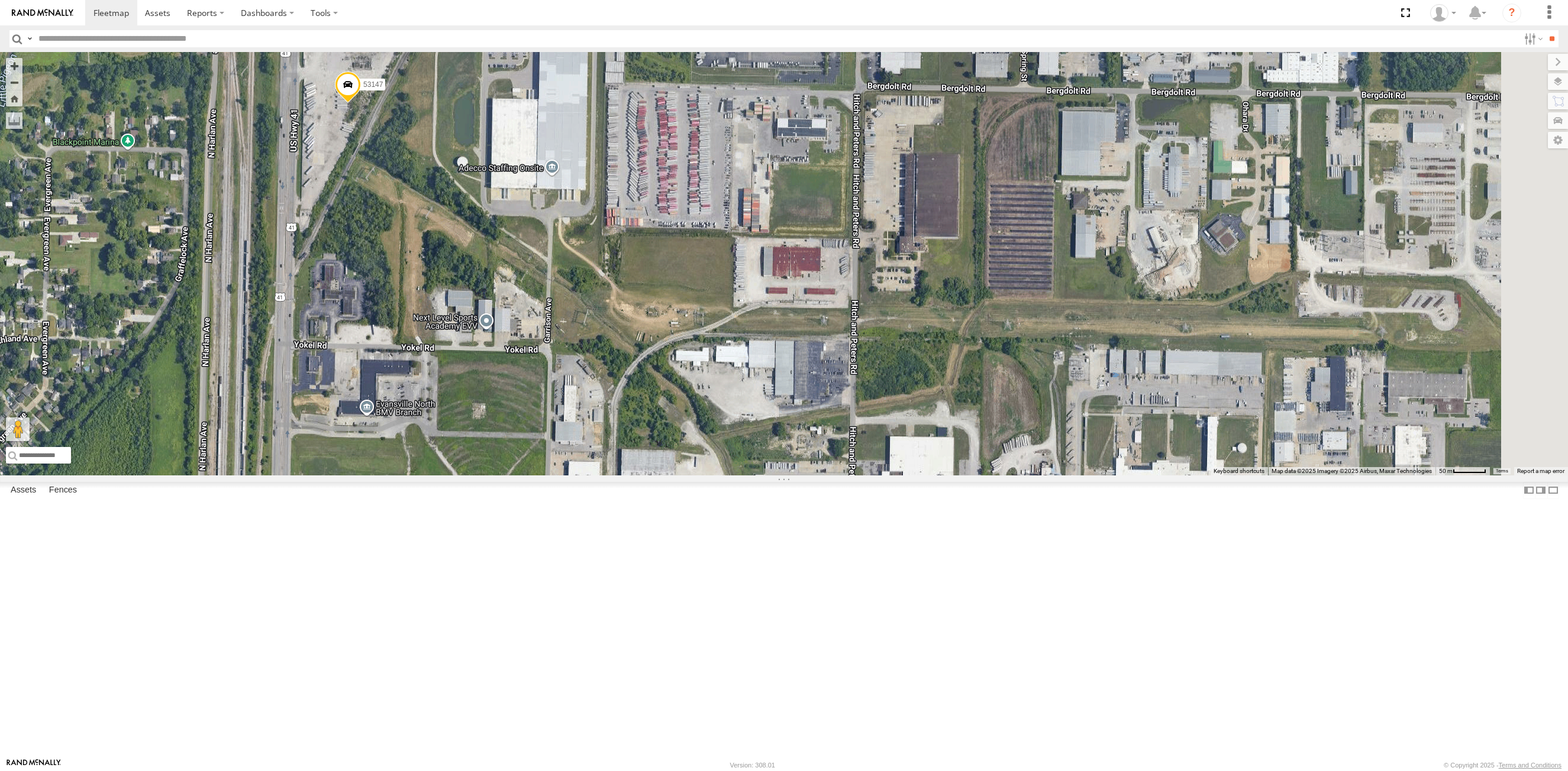
drag, startPoint x: 833, startPoint y: 609, endPoint x: 597, endPoint y: 292, distance: 395.2
click at [597, 292] on div "53215 53234 53271 53216 53255 53223 53285 53101 53152 53266 53214 53253 53274 5…" at bounding box center [784, 264] width 1568 height 423
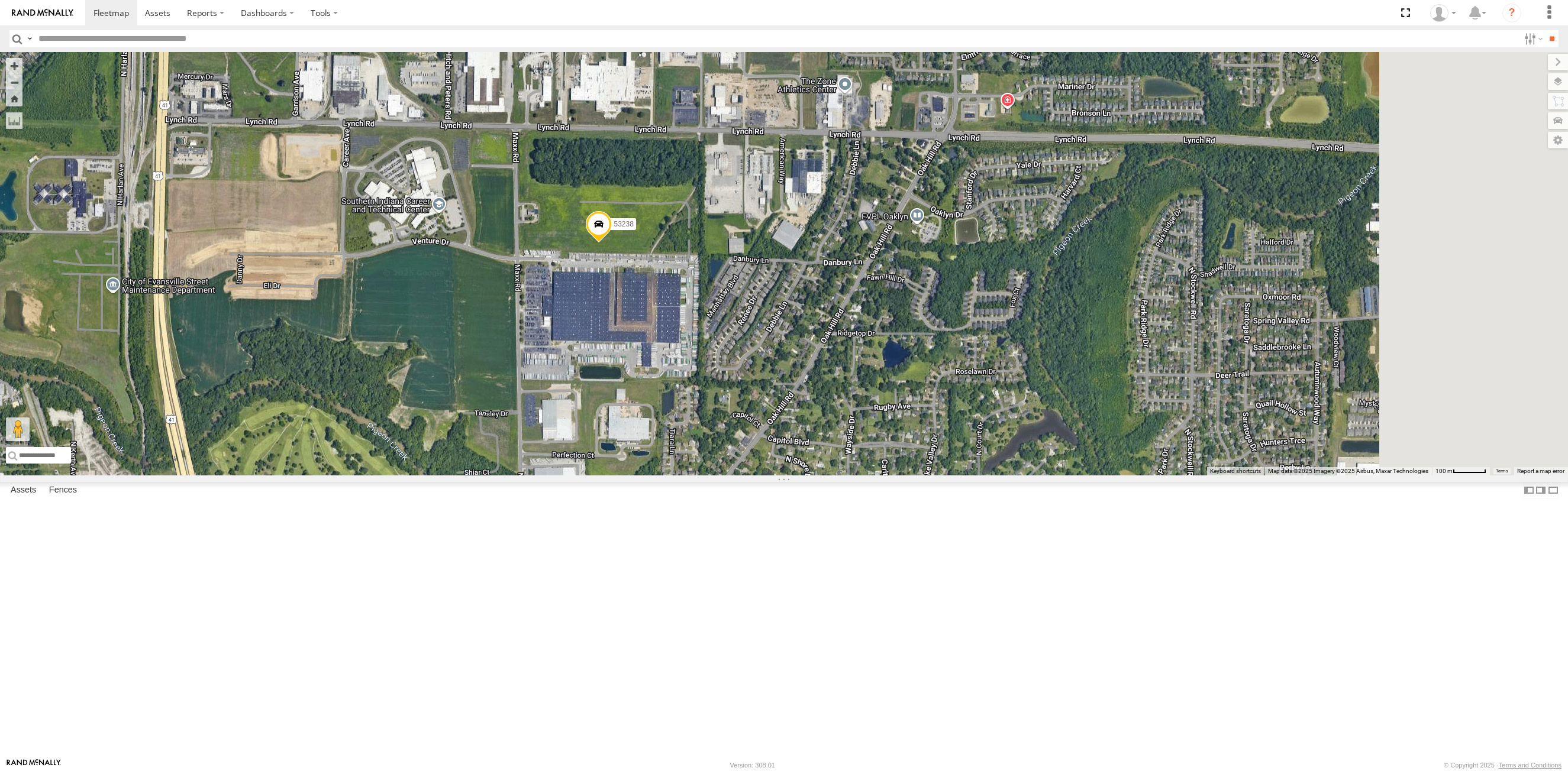
drag, startPoint x: 946, startPoint y: 497, endPoint x: 714, endPoint y: 216, distance: 364.4
click at [714, 216] on div "53215 53234 53271 53216 53255 53223 53285 53101 53152 53266 53214 53253 53274 5…" at bounding box center [784, 264] width 1568 height 423
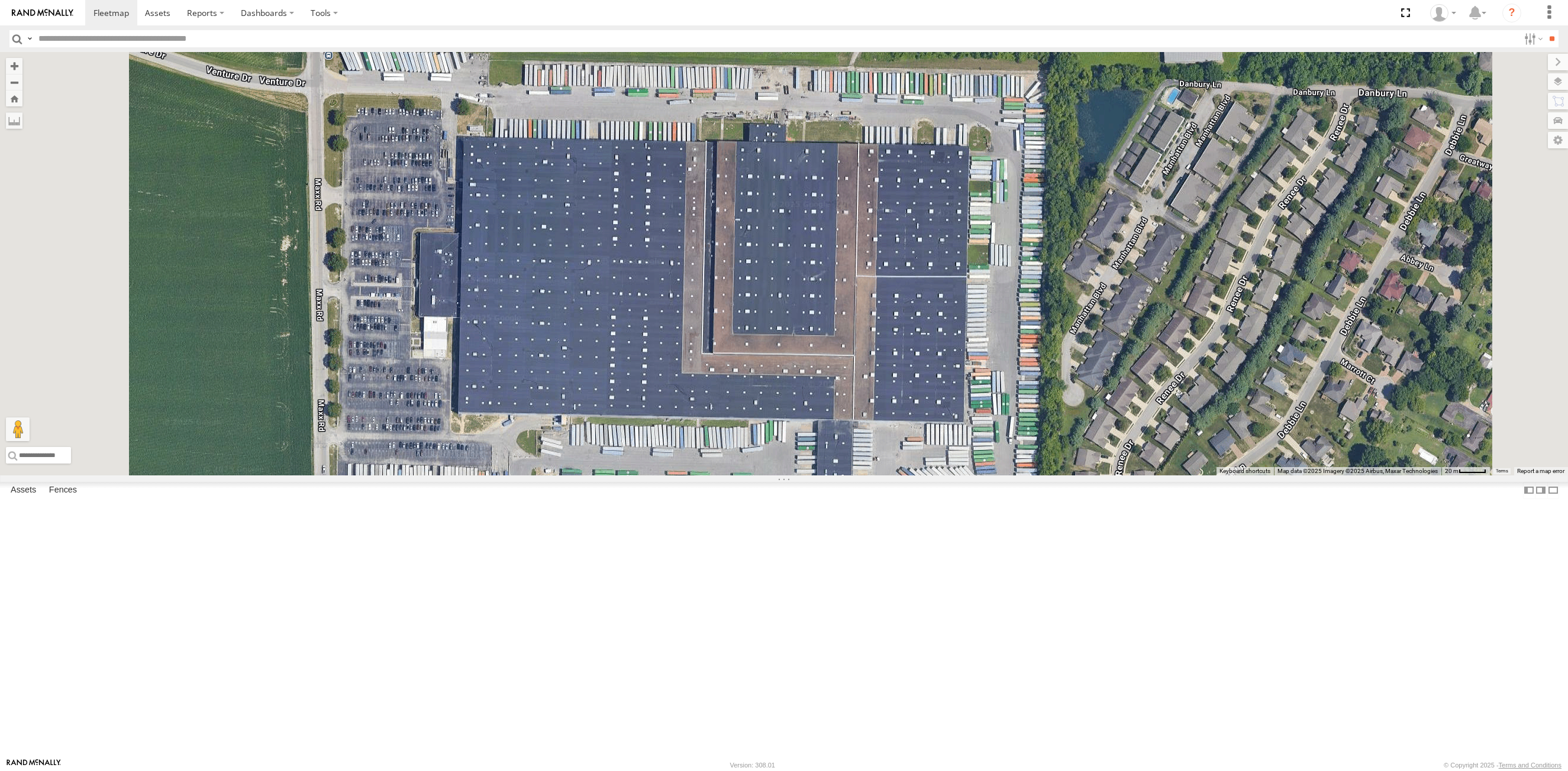
drag, startPoint x: 768, startPoint y: 485, endPoint x: 786, endPoint y: 522, distance: 41.1
click at [786, 475] on div "53215 53234 53271 53216 53255 53223 53285 53101 53152 53266 53214 53253 53274 5…" at bounding box center [784, 264] width 1568 height 423
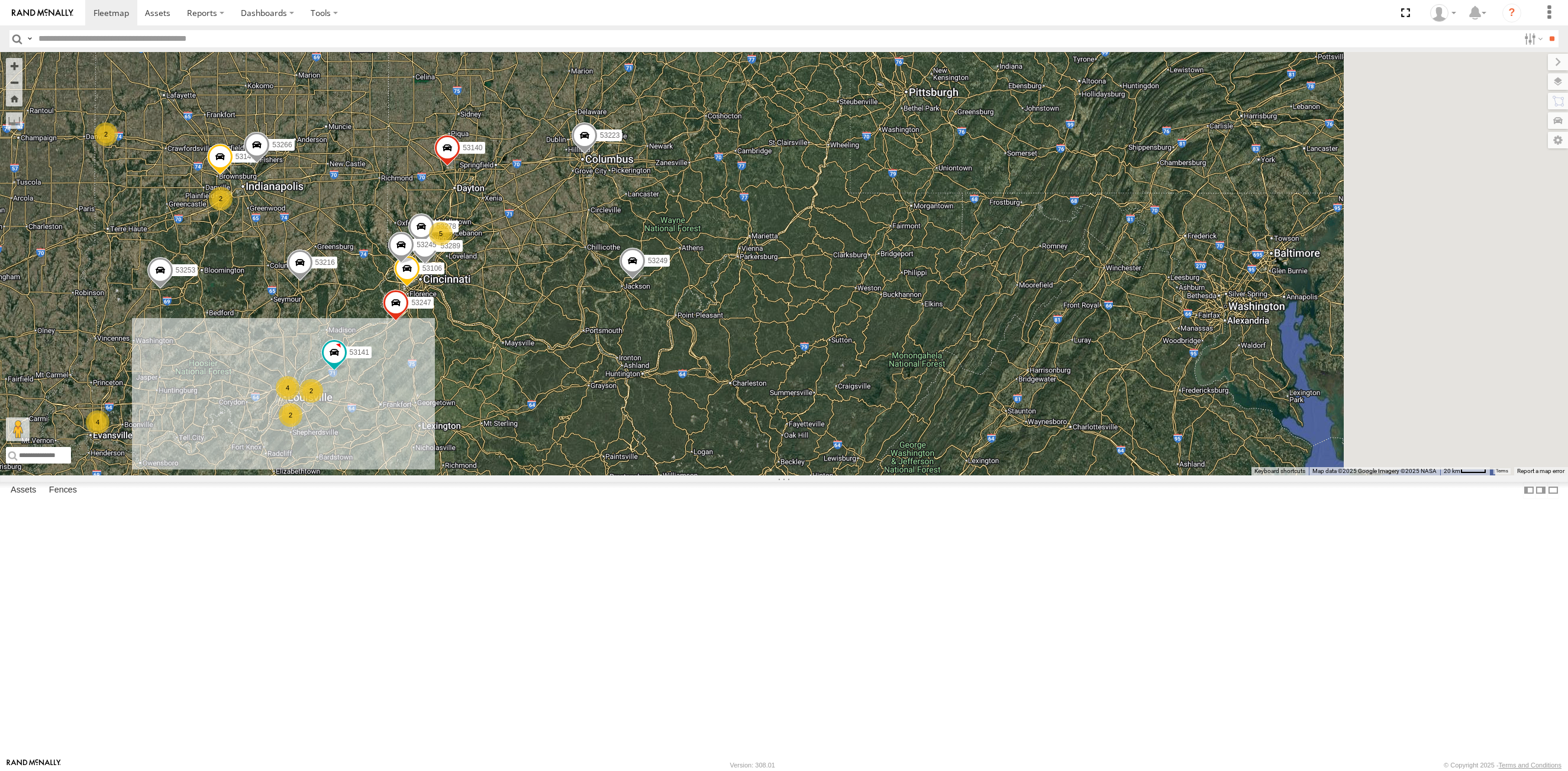
drag, startPoint x: 761, startPoint y: 495, endPoint x: 752, endPoint y: 505, distance: 13.5
click at [752, 475] on div "4 53216 53106 53223 53149 2 53247 2 5 2 2 4 53101 53289 53266 53278 53253 53249…" at bounding box center [784, 264] width 1568 height 423
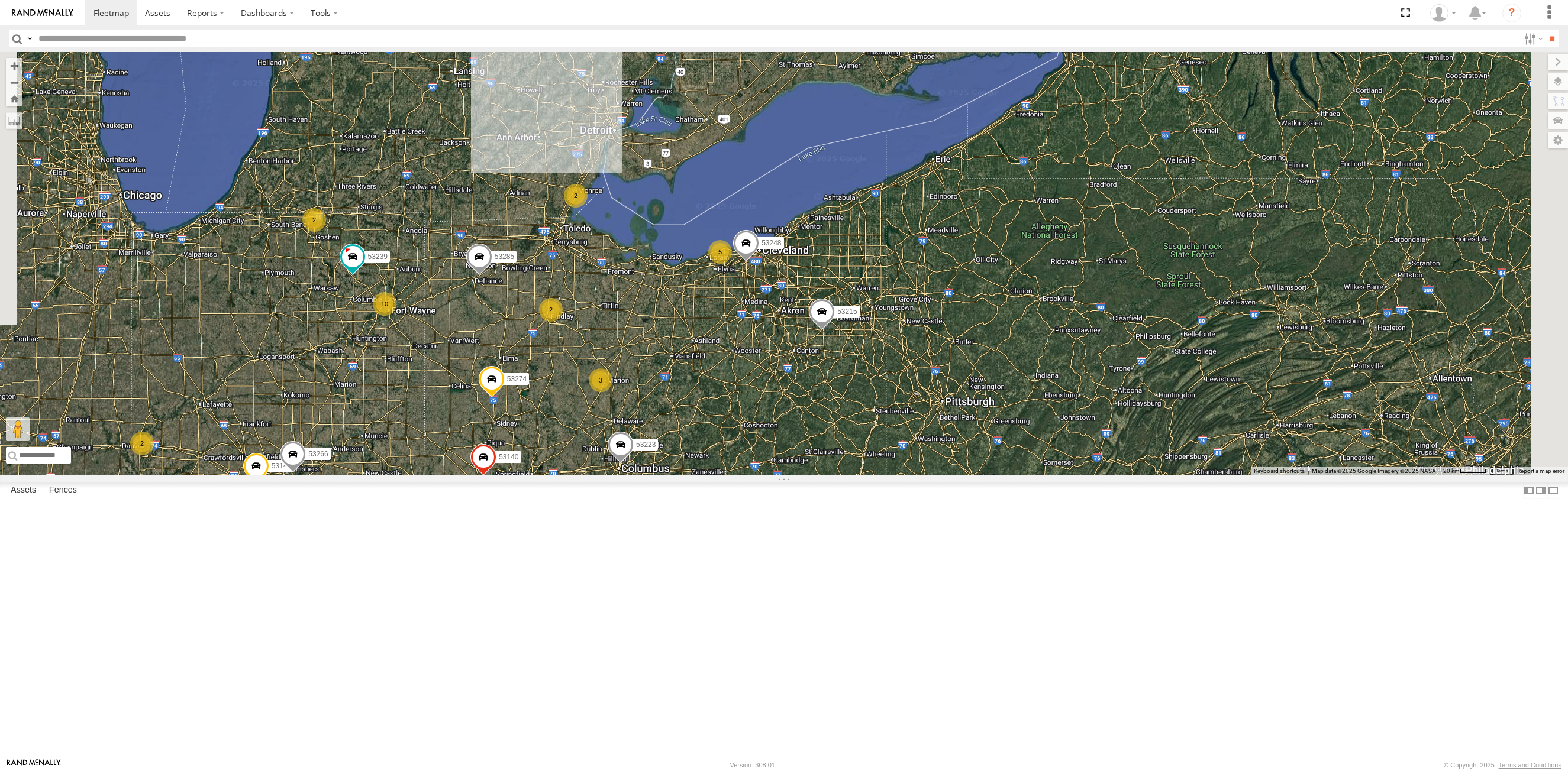
drag, startPoint x: 850, startPoint y: 201, endPoint x: 894, endPoint y: 513, distance: 315.1
click at [894, 475] on div "4 53216 53106 53223 53149 2 53247 2 5 2 2 4 53101 53289 53266 53278 53253 53249…" at bounding box center [784, 264] width 1568 height 423
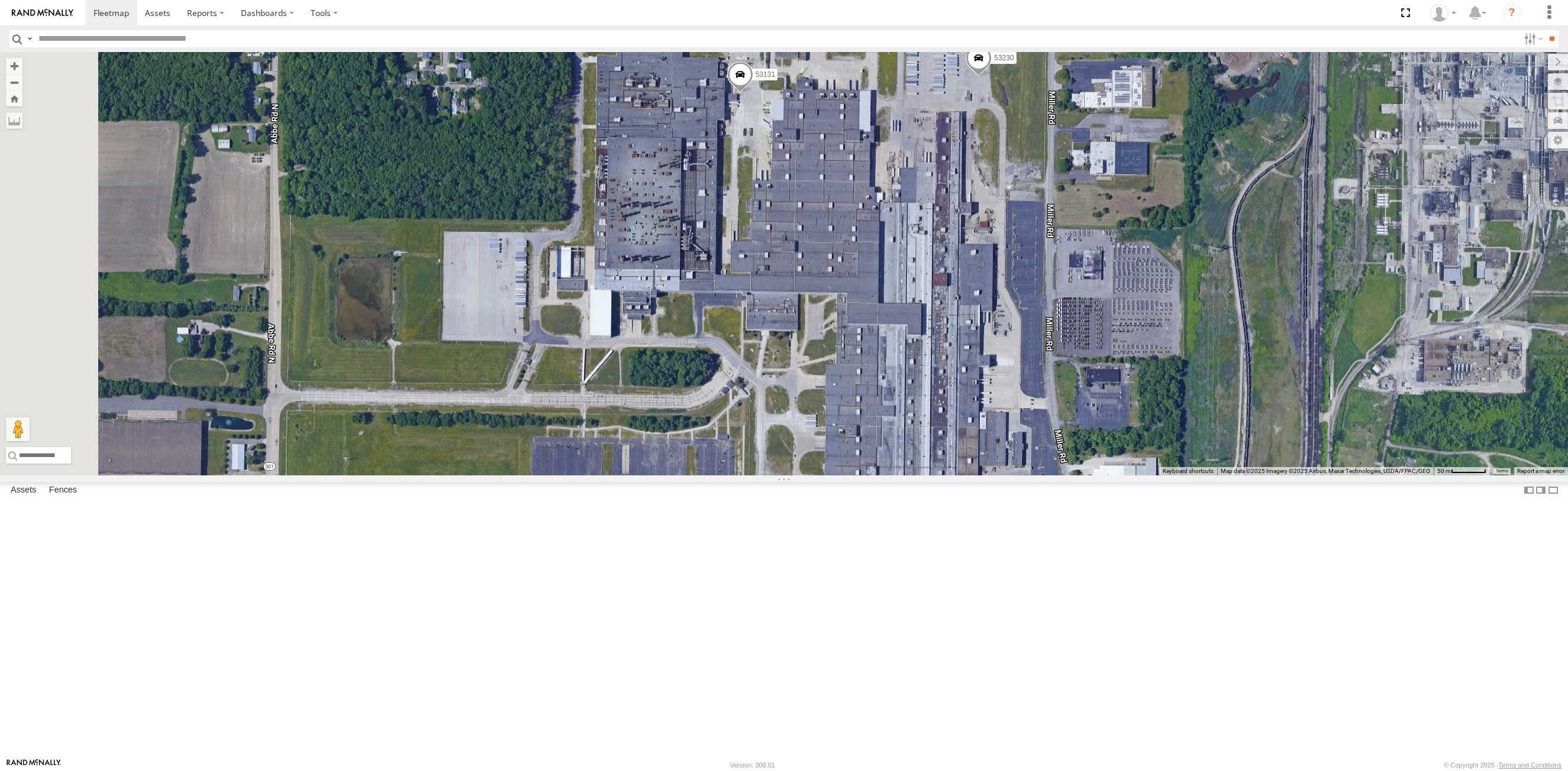
select select "**********"
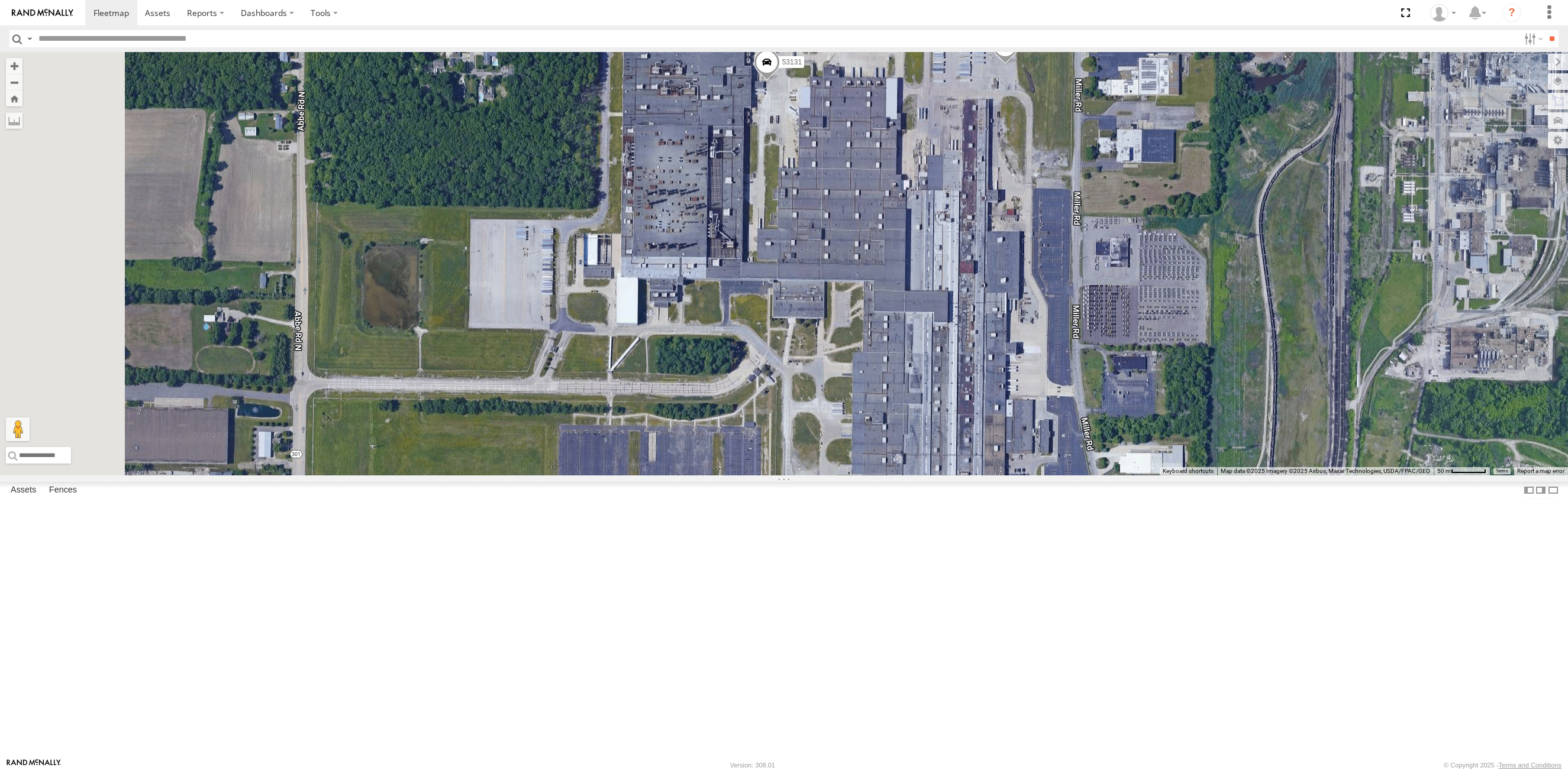
click at [1009, 451] on div "53216 53106 53223 53149 53247 53101 53289 53266 53278 53253 53249 53245 53140 5…" at bounding box center [784, 264] width 1568 height 423
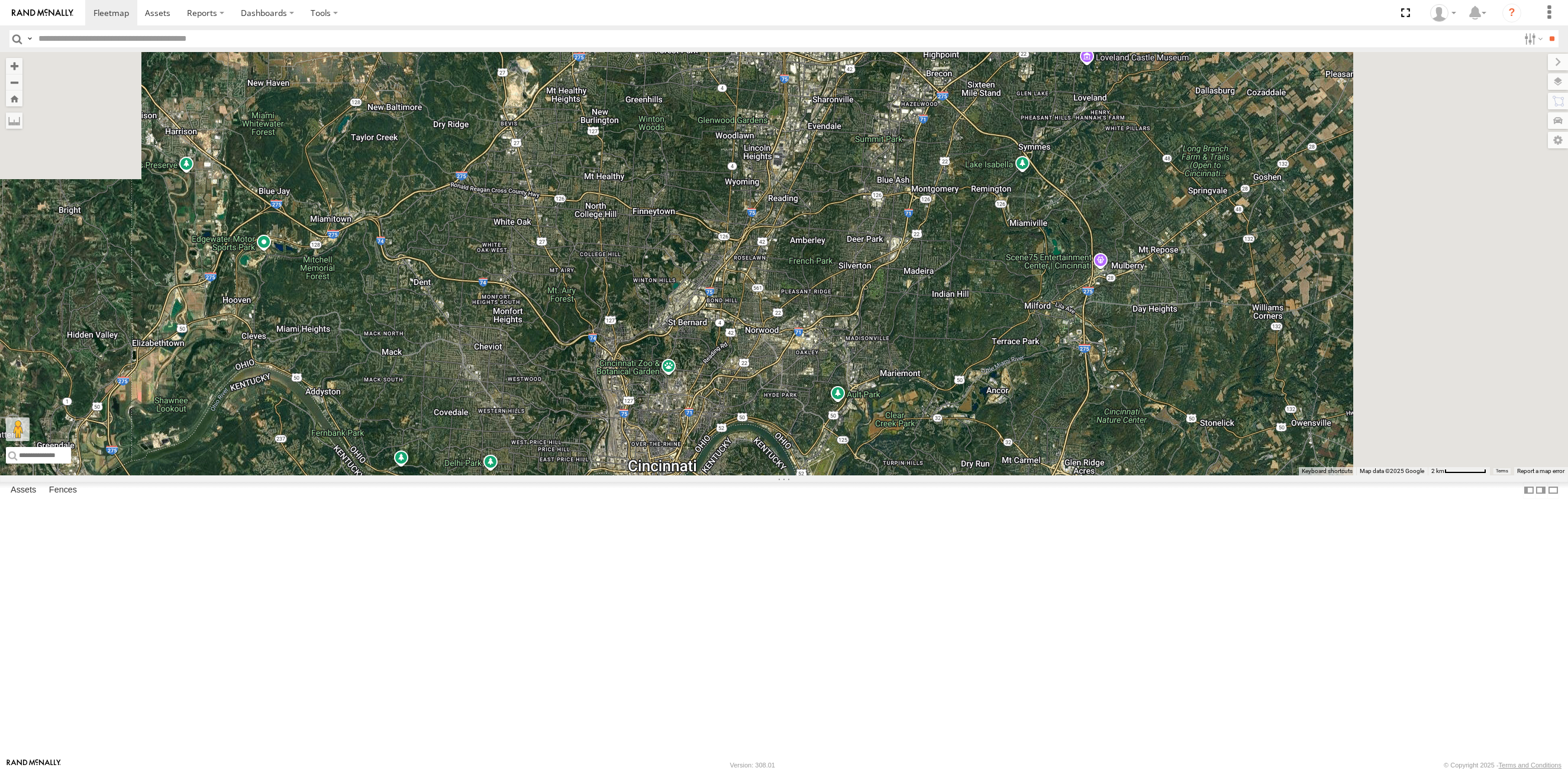
drag, startPoint x: 698, startPoint y: 459, endPoint x: 615, endPoint y: 526, distance: 106.7
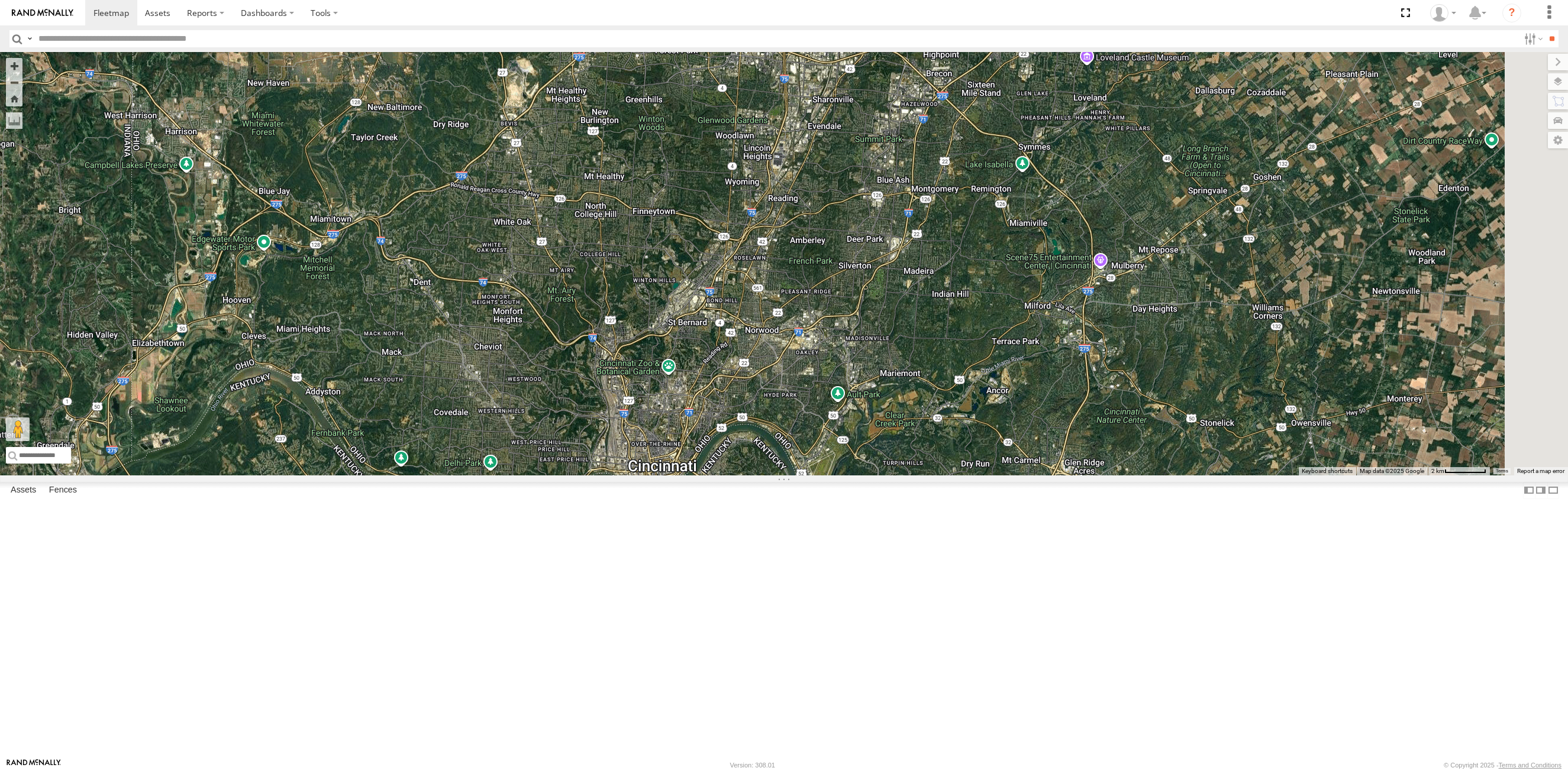
click at [615, 475] on div "53216 53223 53149 53247 53105 53249 53245 53140 53141 53106 53256 53289 53278 5…" at bounding box center [784, 264] width 1568 height 423
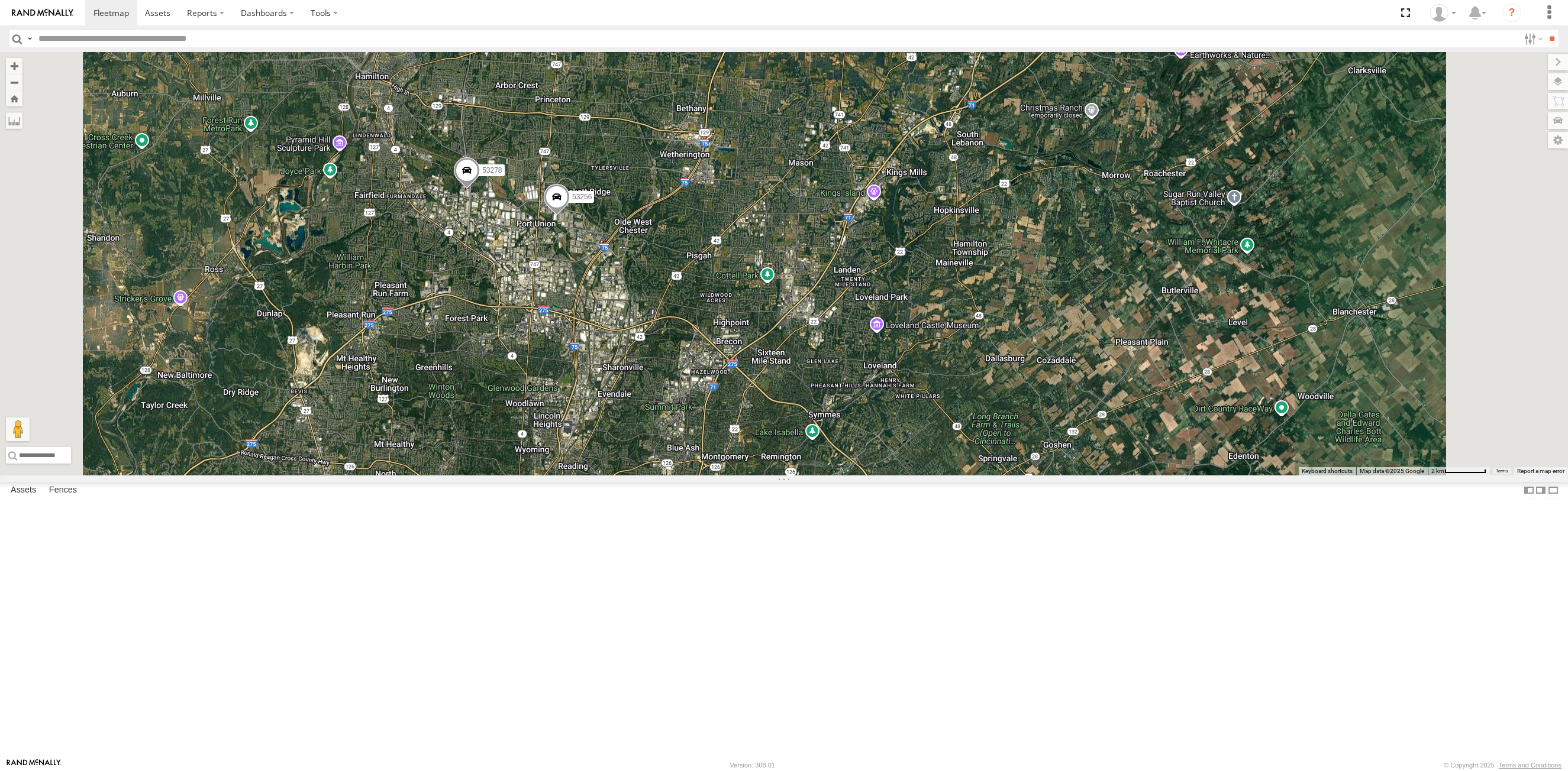
drag, startPoint x: 694, startPoint y: 331, endPoint x: 663, endPoint y: 388, distance: 64.9
click at [663, 388] on div "53216 53223 53149 53247 53105 53249 53245 53140 53141 53106 53256 53289 53278 5…" at bounding box center [784, 264] width 1568 height 423
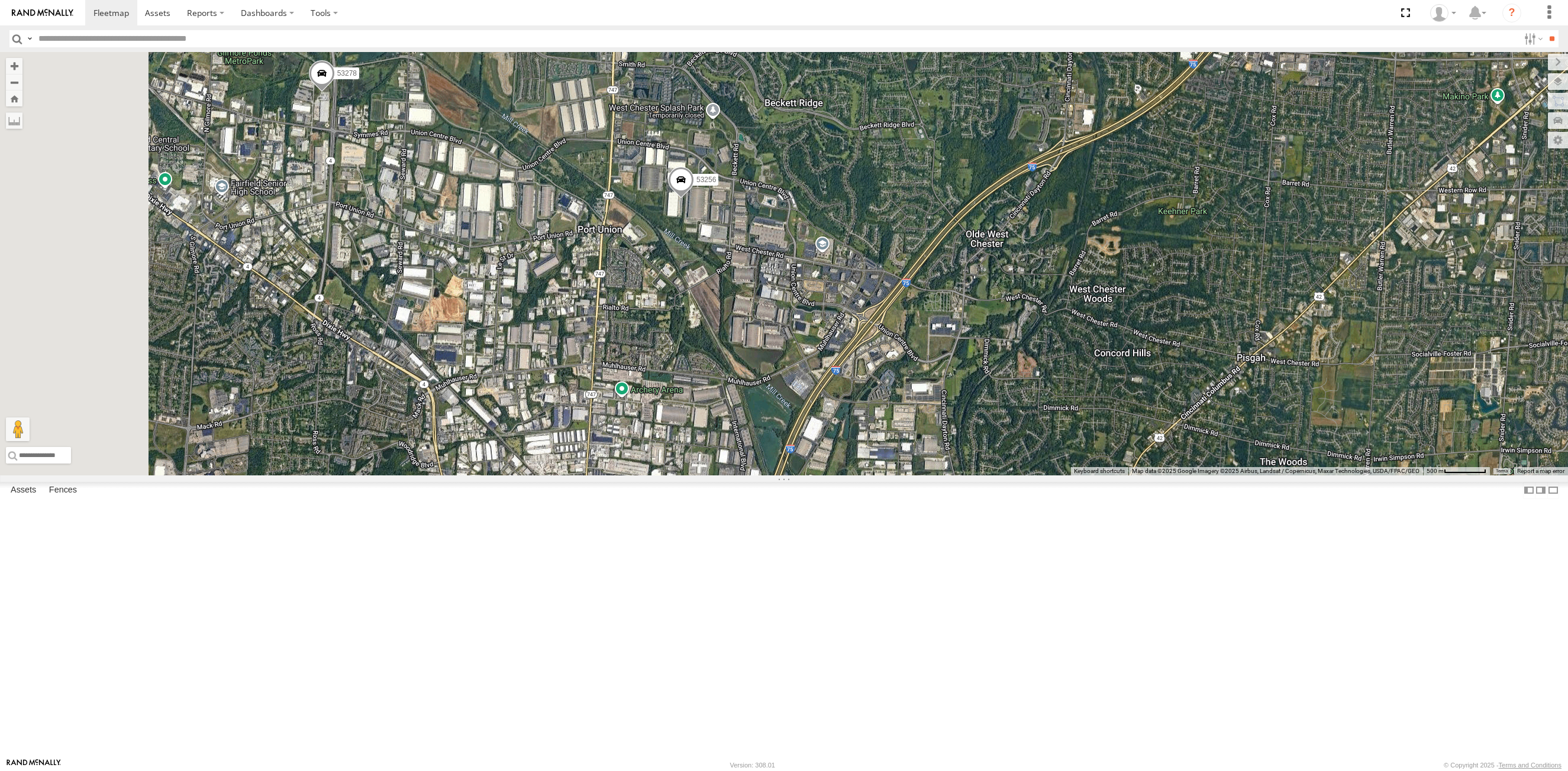
drag, startPoint x: 757, startPoint y: 388, endPoint x: 887, endPoint y: 388, distance: 130.0
click at [887, 388] on div "53216 53223 53149 53247 53105 53249 53245 53140 53141 53106 53256 53289 53278 5…" at bounding box center [784, 264] width 1568 height 423
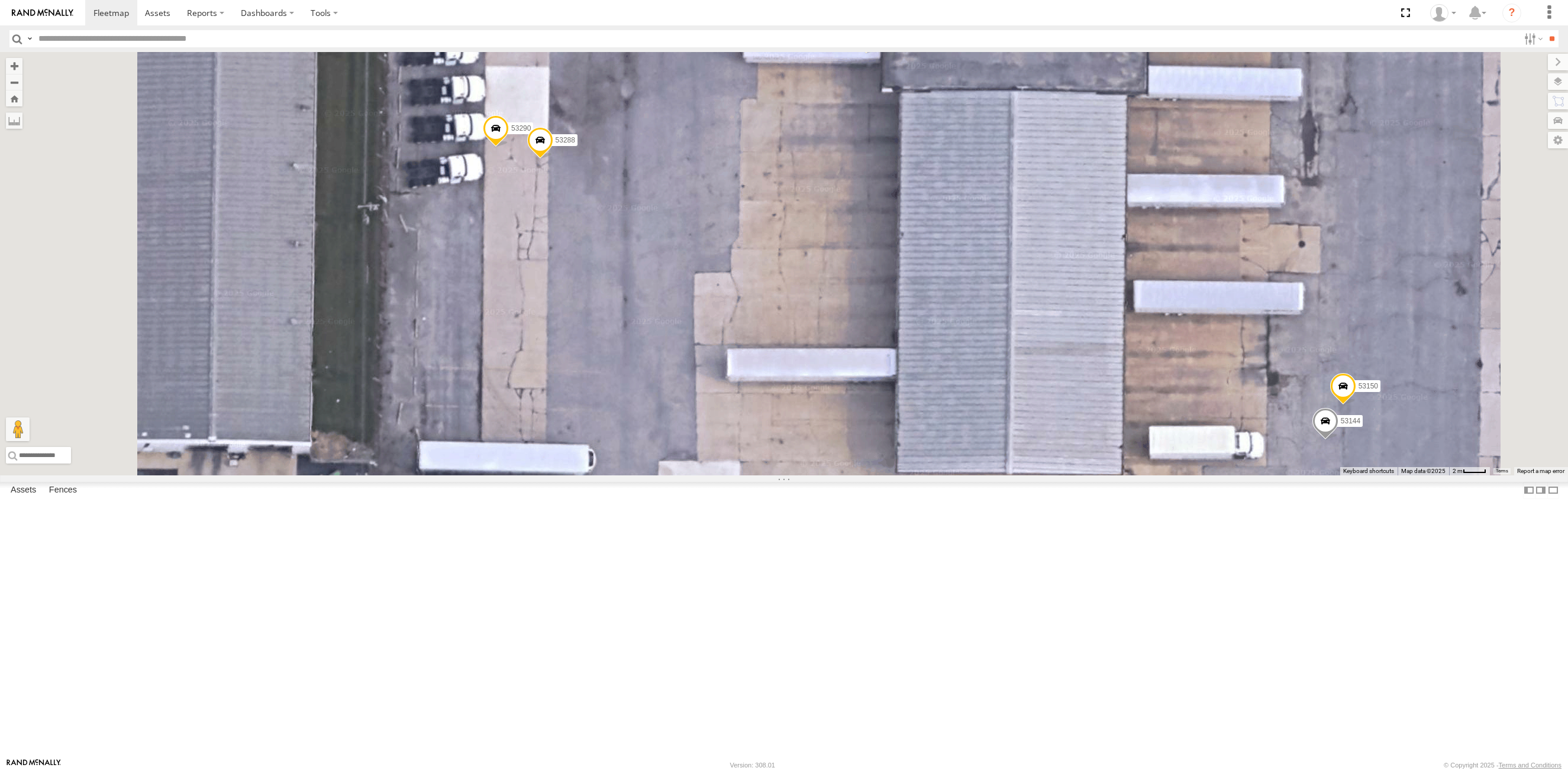
click at [843, 401] on div "53215 53271 53101 53152 53281 53234 53216 53214 53253 53274 53249 53138 53245 5…" at bounding box center [784, 264] width 1568 height 423
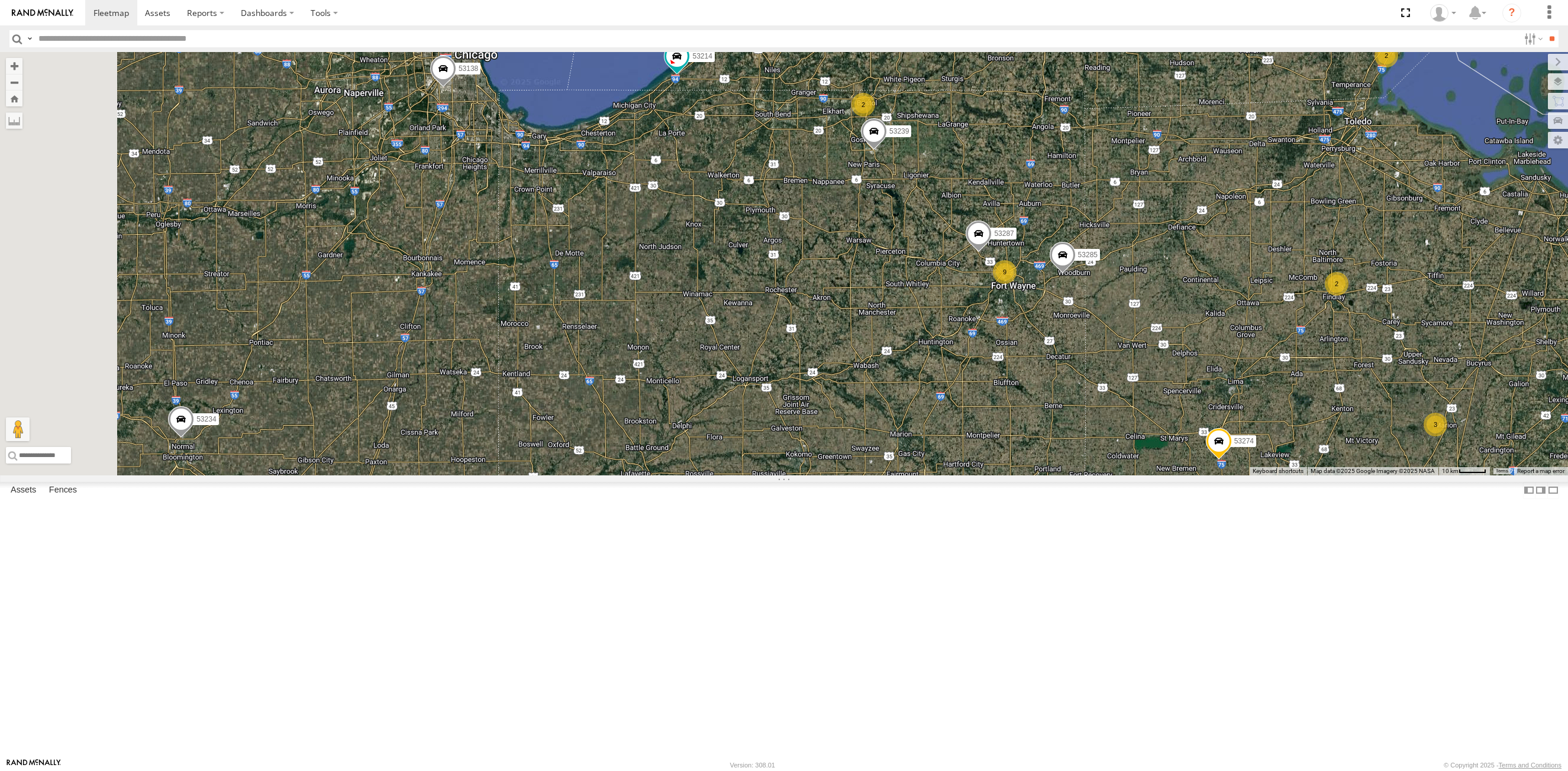
drag, startPoint x: 399, startPoint y: 293, endPoint x: 899, endPoint y: 330, distance: 501.4
click at [899, 330] on div "53215 53271 53101 53152 53281 53234 53216 53214 53253 53274 53249 53138 53245 5…" at bounding box center [784, 264] width 1568 height 423
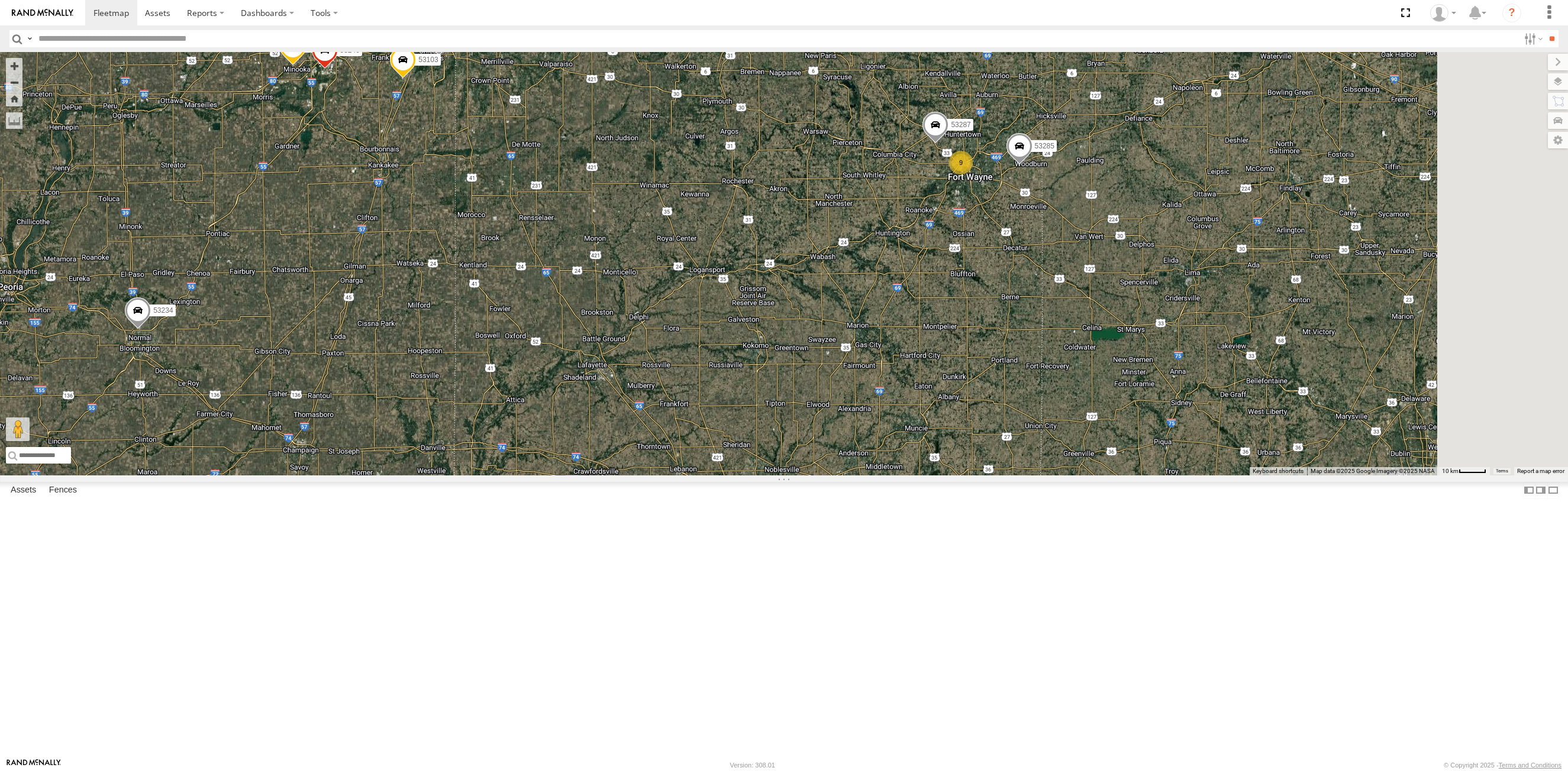
drag, startPoint x: 1083, startPoint y: 522, endPoint x: 797, endPoint y: 311, distance: 355.4
click at [797, 311] on div "53275 53251 53103 53214 53138 53242 53239 53221 53240 9 53234 53285 2 53287 532…" at bounding box center [784, 264] width 1568 height 423
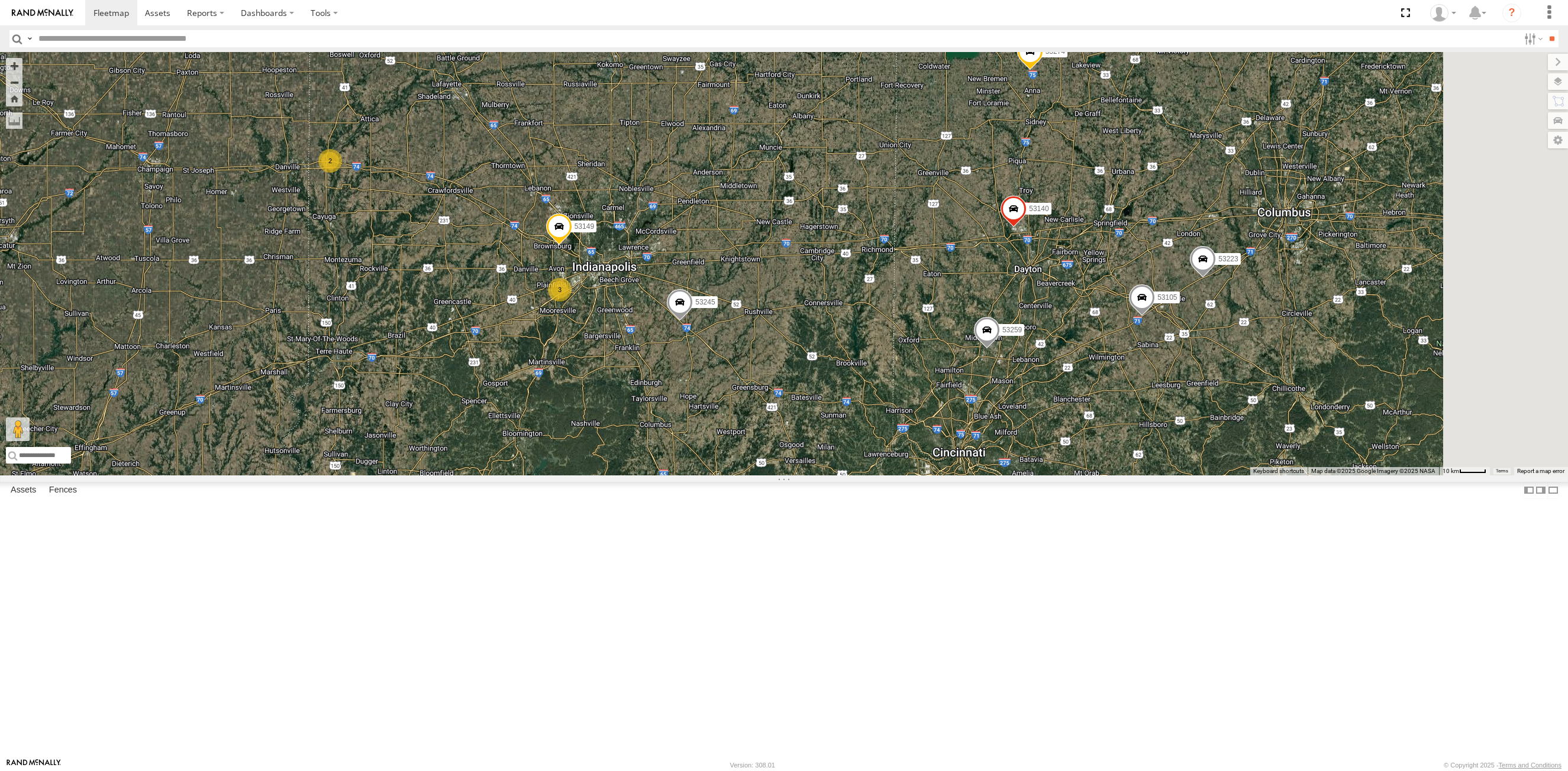
drag, startPoint x: 1030, startPoint y: 610, endPoint x: 897, endPoint y: 324, distance: 315.4
click at [897, 325] on div "53275 53251 53103 53214 53138 53242 53239 53221 53240 9 53234 53285 2 53287 532…" at bounding box center [784, 264] width 1568 height 423
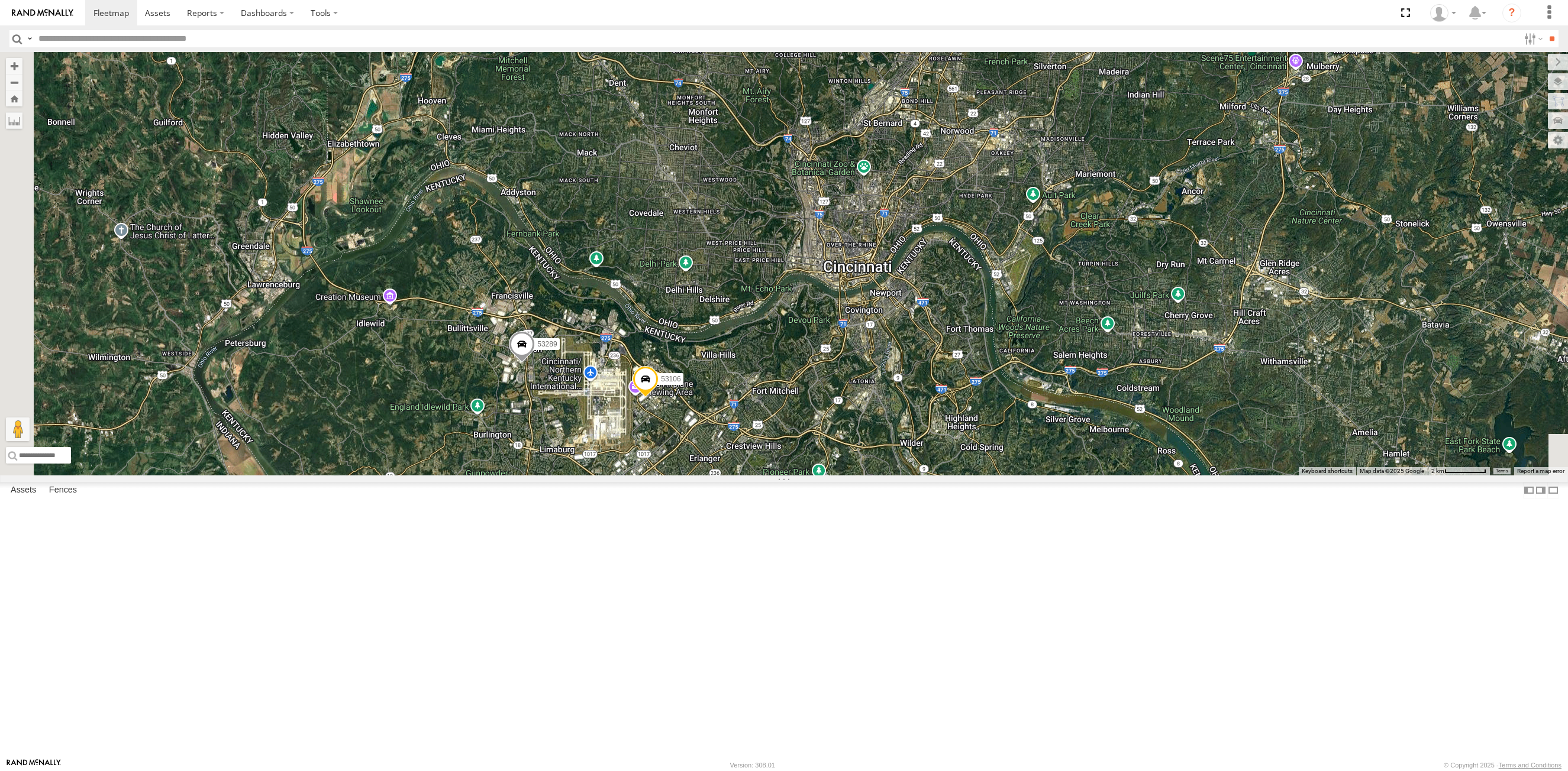
drag, startPoint x: 887, startPoint y: 481, endPoint x: 1114, endPoint y: -9, distance: 540.0
click at [1114, 0] on html at bounding box center [784, 386] width 1568 height 771
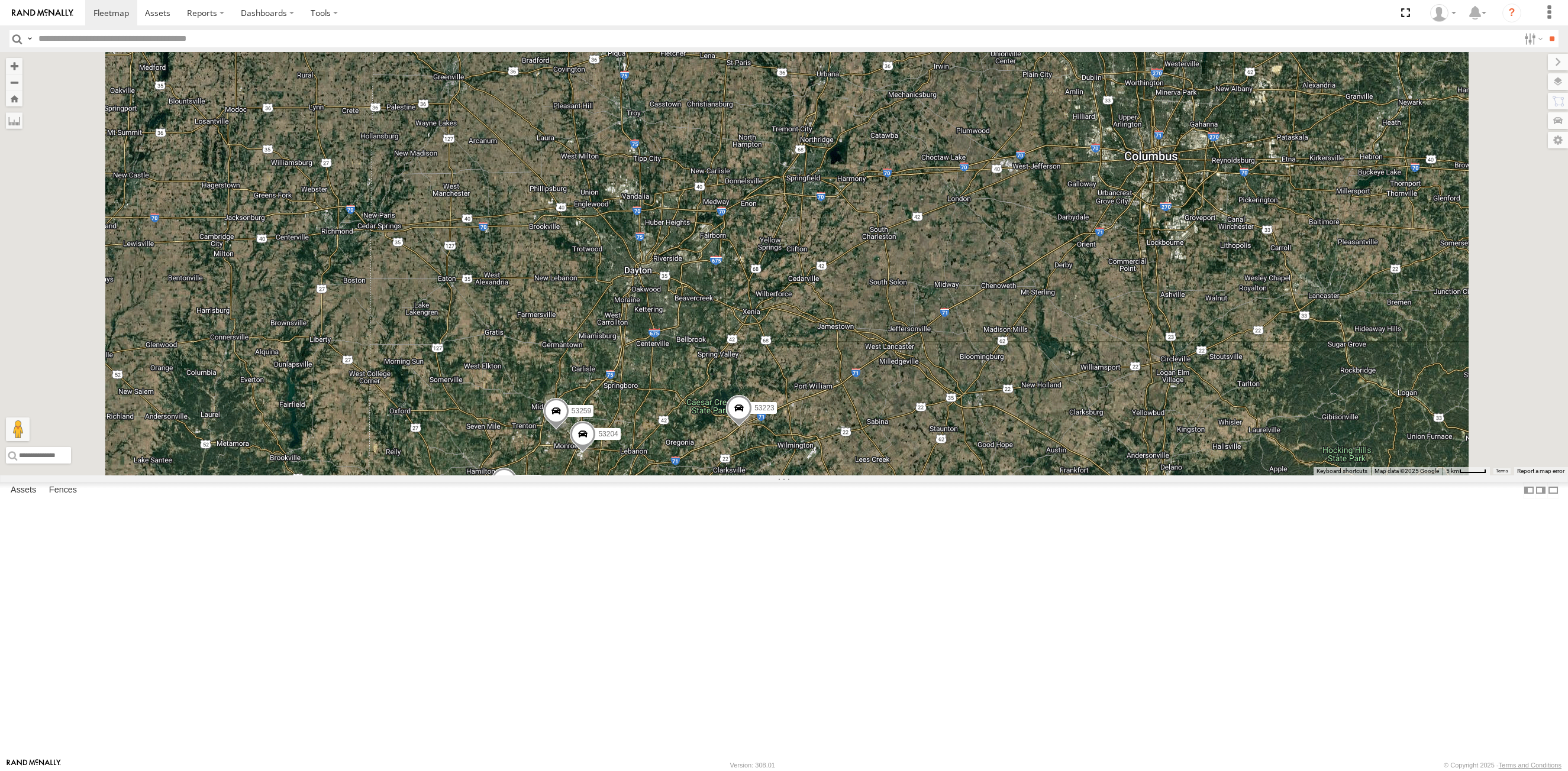
drag, startPoint x: 763, startPoint y: 348, endPoint x: 830, endPoint y: 565, distance: 227.1
click at [751, 475] on div "53106 53289 53223 53247 53204 2 53278 53249 53141 53259" at bounding box center [784, 264] width 1568 height 423
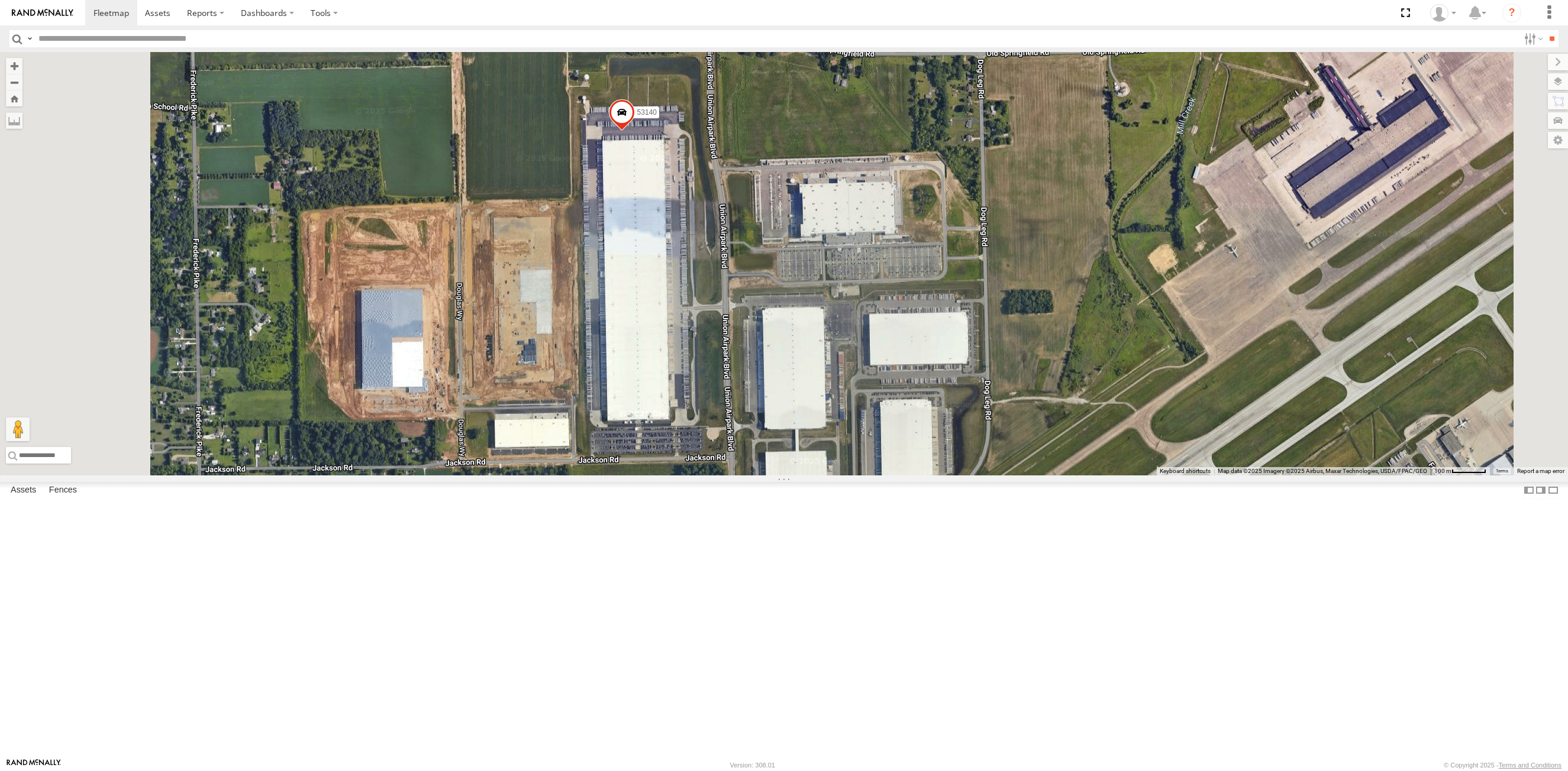
click at [139, 40] on input "text" at bounding box center [776, 38] width 1485 height 17
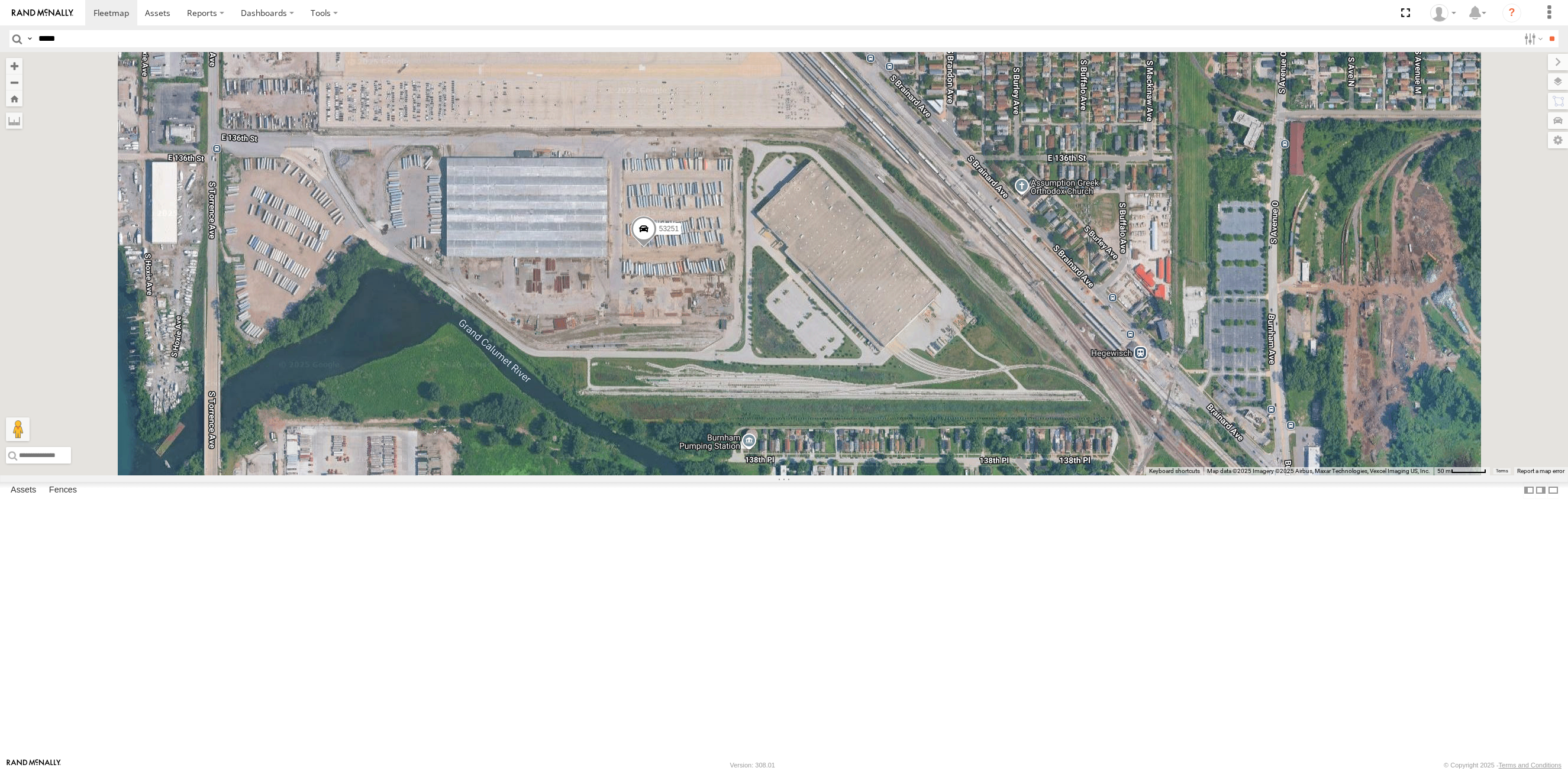
type input "*****"
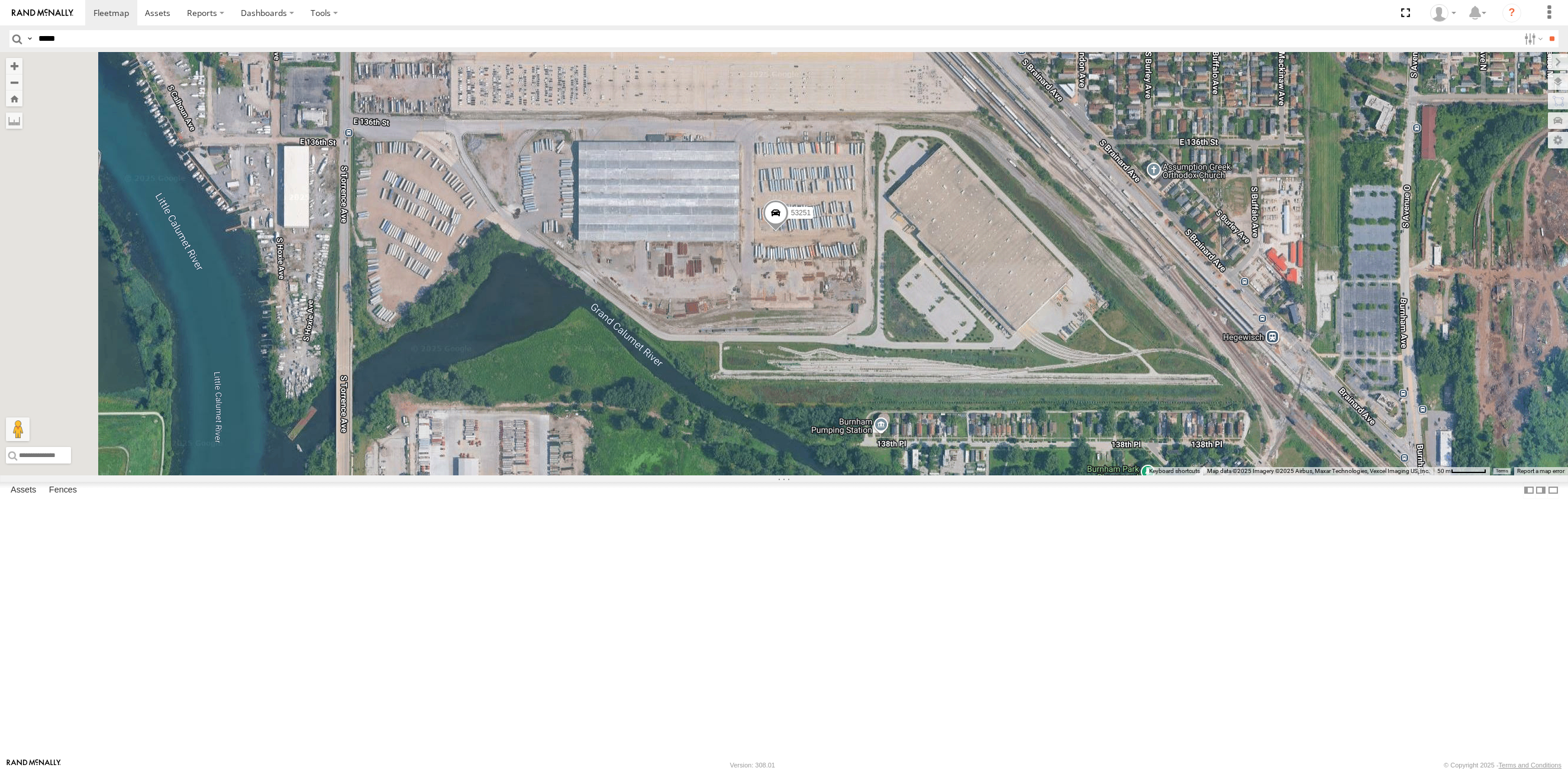
drag, startPoint x: 457, startPoint y: 380, endPoint x: 591, endPoint y: 364, distance: 135.0
click at [591, 364] on div "53140 53215 53216 53223 53287 53152 53266 53105 53214 53253 53274 53249 53248 5…" at bounding box center [784, 264] width 1568 height 423
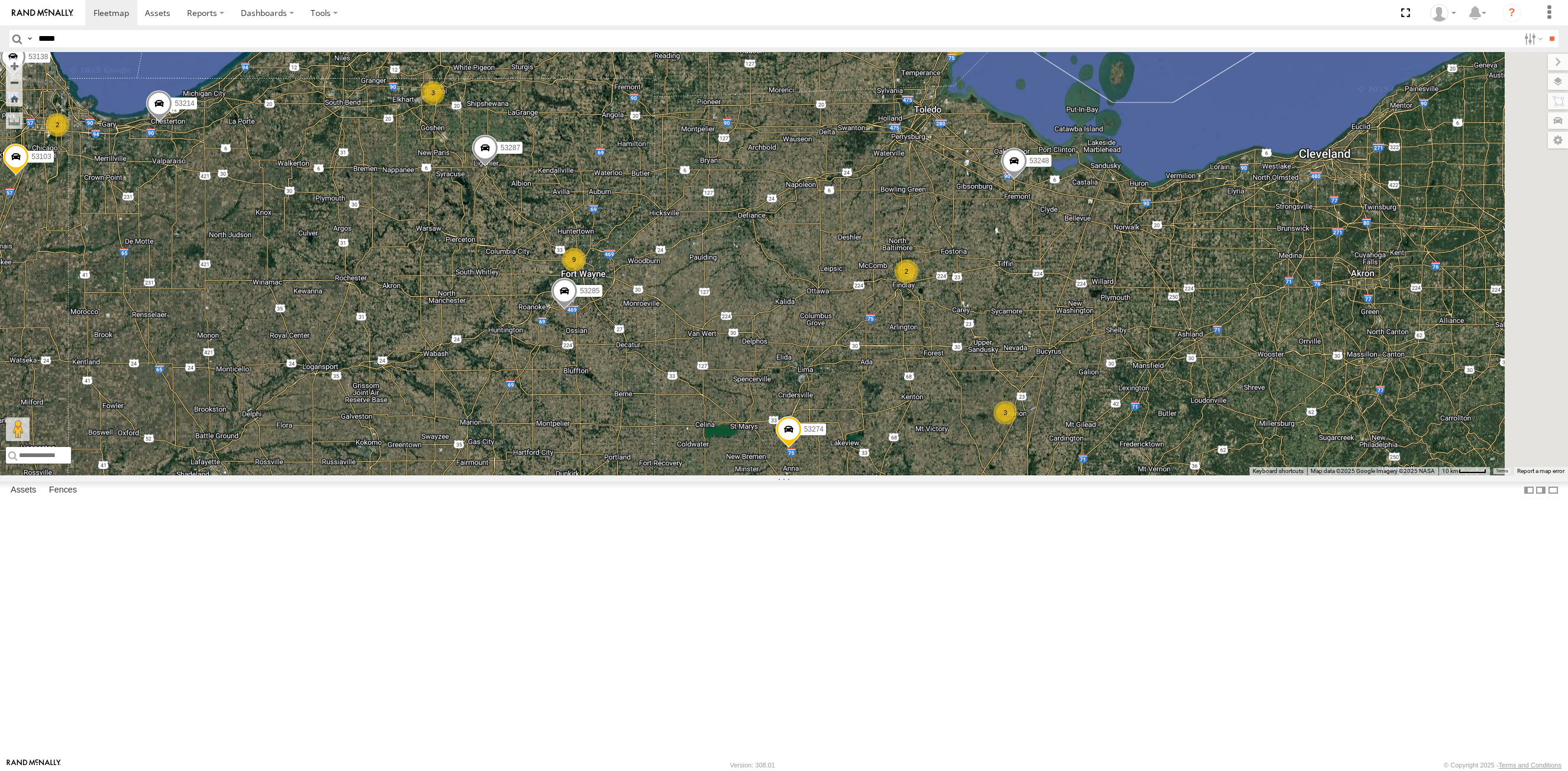
drag, startPoint x: 768, startPoint y: 488, endPoint x: 522, endPoint y: 463, distance: 247.3
click at [522, 463] on div "9 2 53280 53242 2 3 53285 5 3 53287 2 53213 53258 53103 2 53221 53214 53269 532…" at bounding box center [784, 264] width 1568 height 423
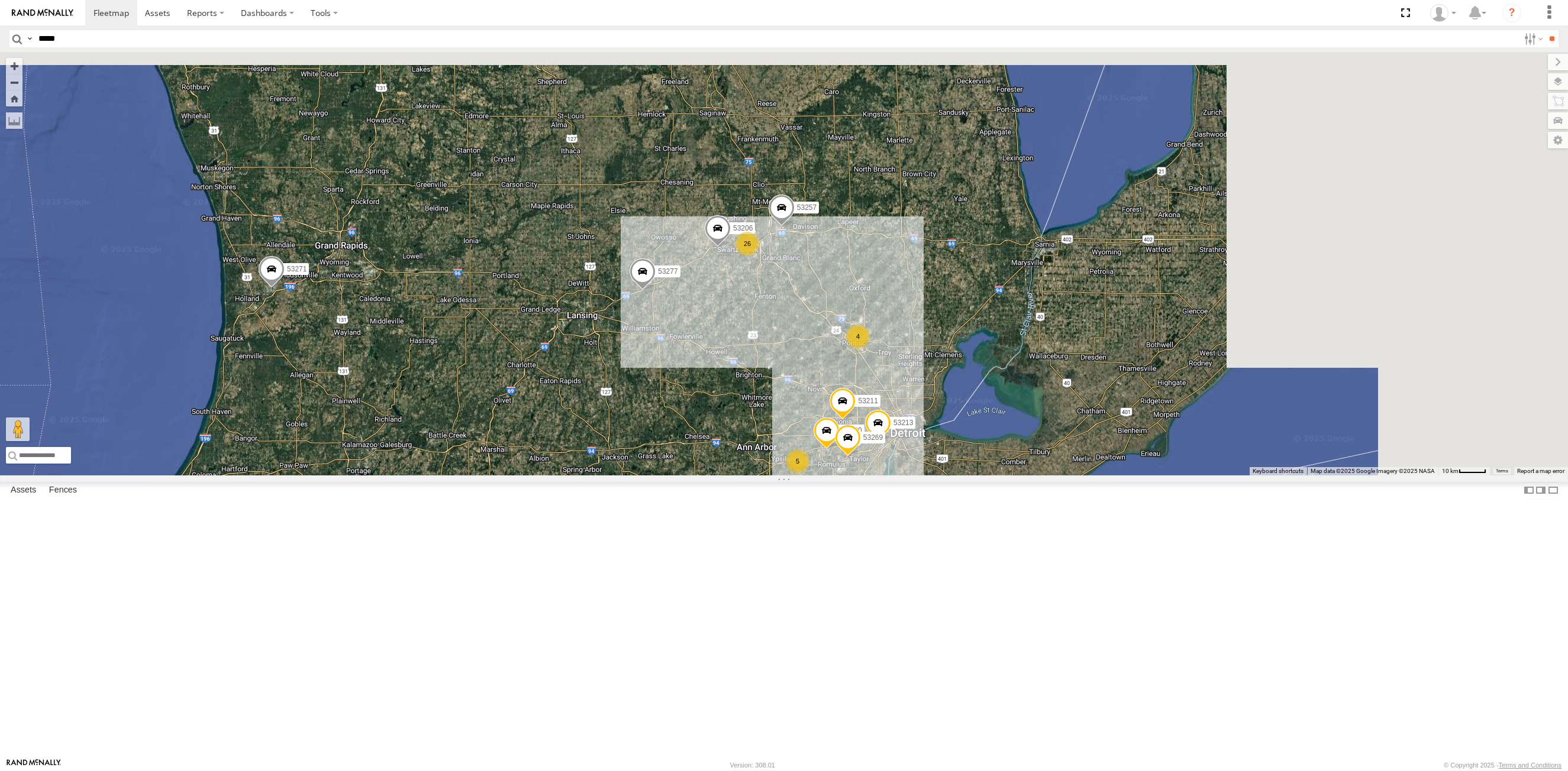
drag, startPoint x: 962, startPoint y: 386, endPoint x: 773, endPoint y: 555, distance: 253.5
click at [765, 475] on div "53287 53206 9 53271 2 53280 26 5 2 53285 5 3 53213 53258 2 53257 53214 4 53269 …" at bounding box center [784, 264] width 1568 height 423
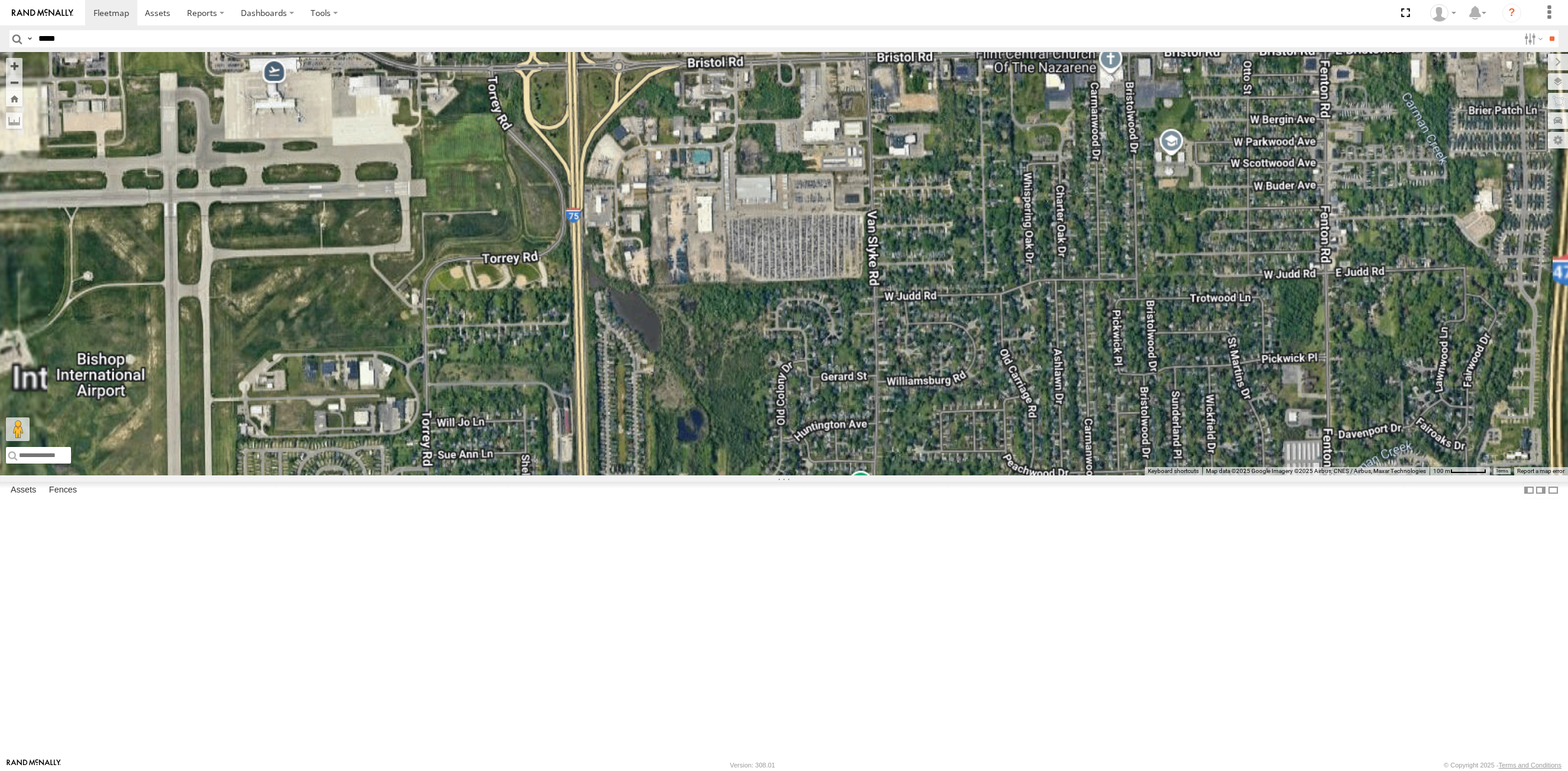
select select "**********"
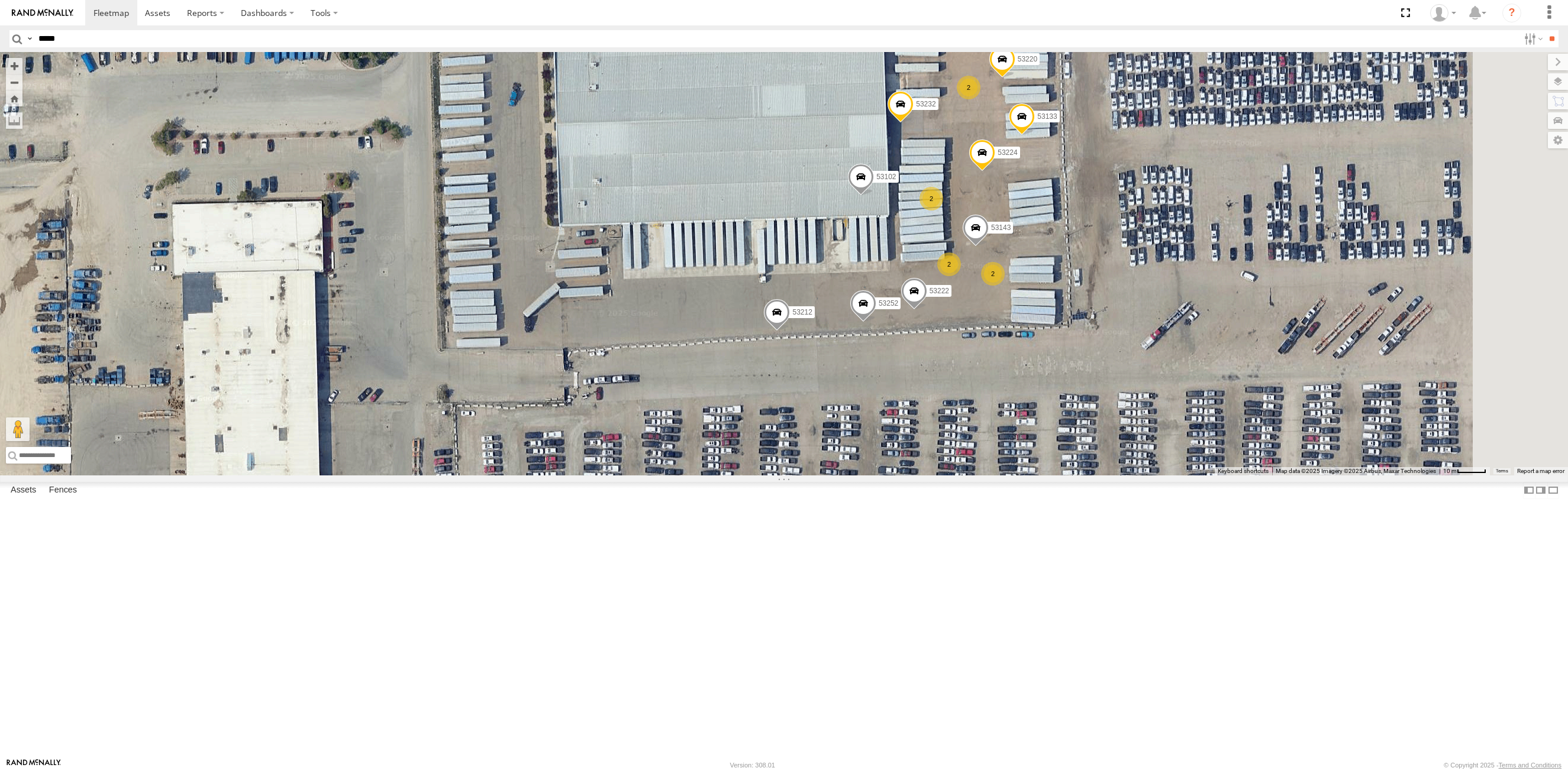
drag, startPoint x: 801, startPoint y: 301, endPoint x: 779, endPoint y: 296, distance: 22.6
click at [779, 296] on div "53287 53206 53271 53280 53285 53213 53258 53257 53214 53269 53277 53211 53248 5…" at bounding box center [784, 264] width 1568 height 423
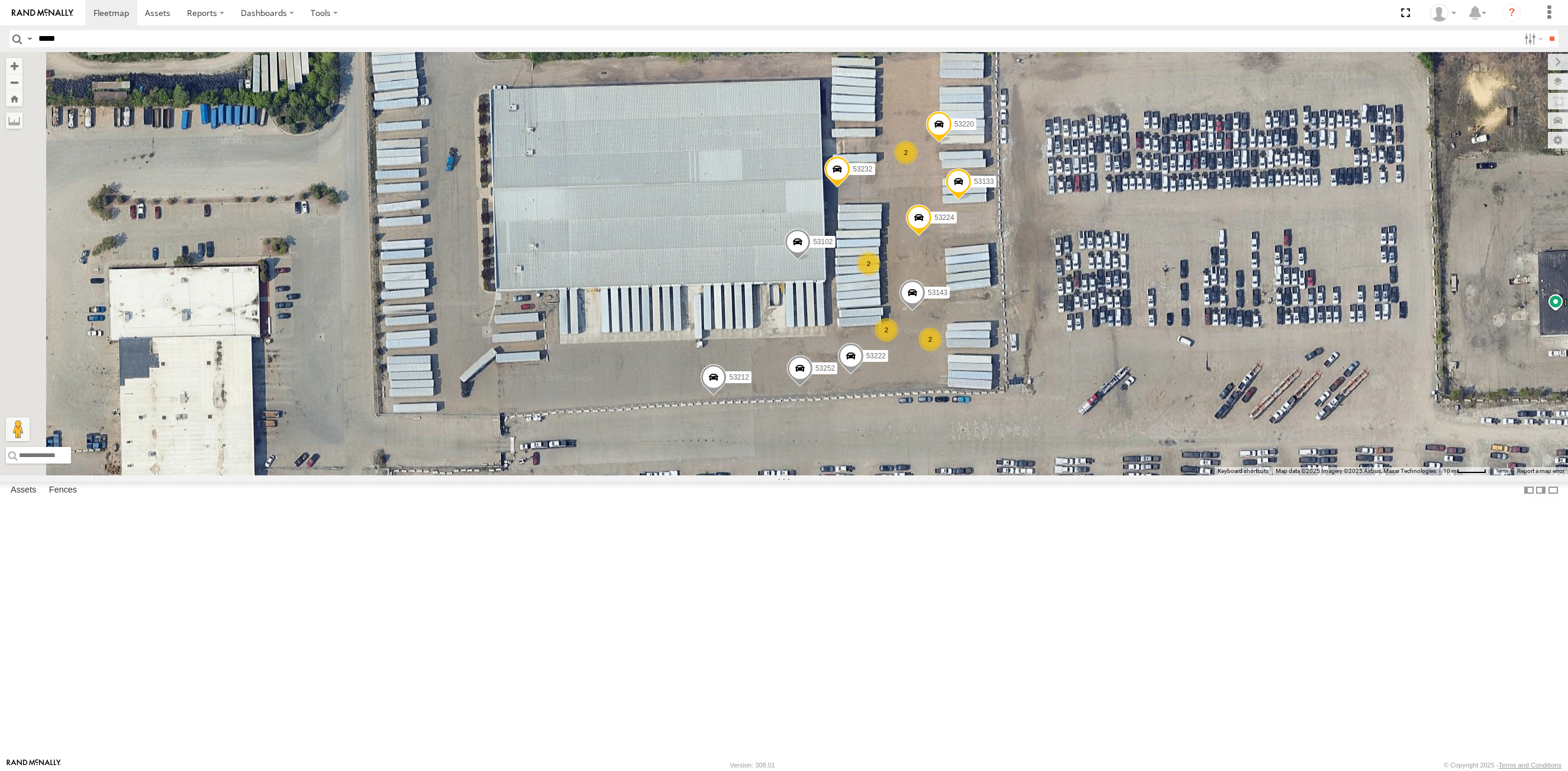
drag, startPoint x: 546, startPoint y: 249, endPoint x: 853, endPoint y: 417, distance: 350.0
click at [853, 417] on div "53287 53206 53271 53280 53285 53213 53258 53257 53214 53269 53277 53211 53248 5…" at bounding box center [784, 264] width 1568 height 423
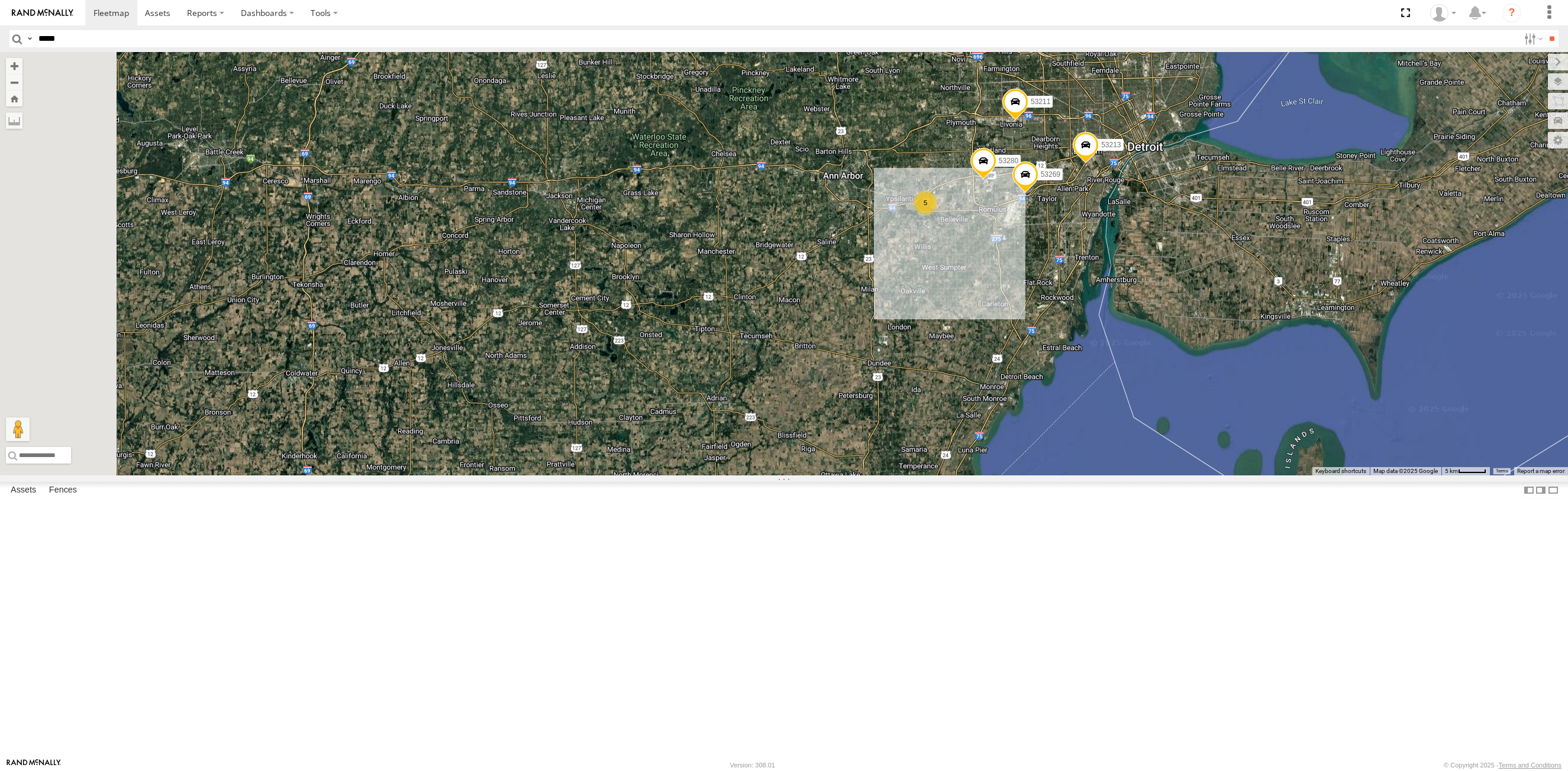
drag, startPoint x: 803, startPoint y: 534, endPoint x: 990, endPoint y: 181, distance: 399.5
click at [990, 181] on div "53257 53260 53206 53277 53280 8 5 17 53213 4 53269 53211" at bounding box center [784, 264] width 1568 height 423
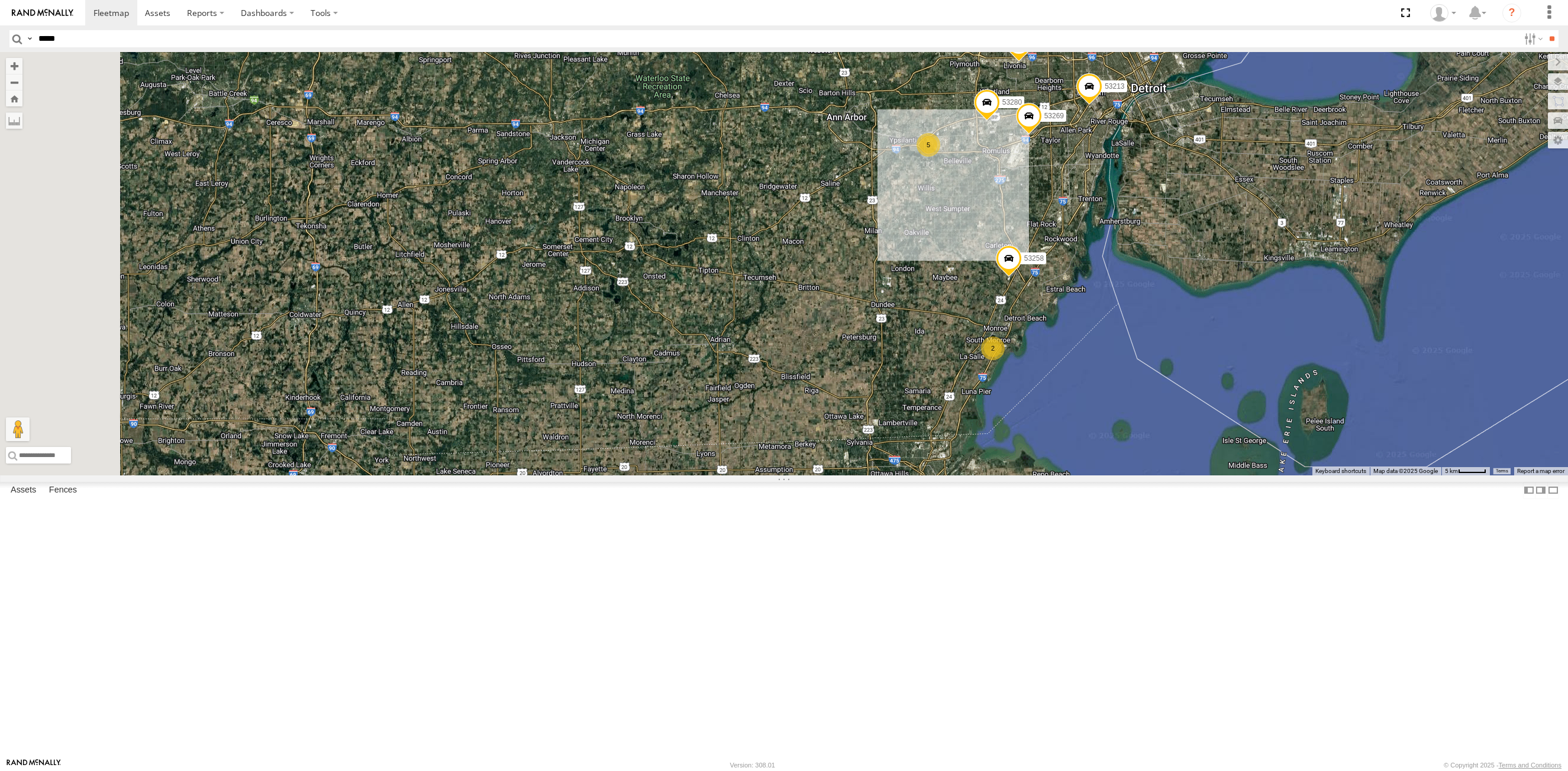
drag, startPoint x: 859, startPoint y: 454, endPoint x: 775, endPoint y: 24, distance: 438.1
click at [775, 25] on body at bounding box center [784, 386] width 1568 height 771
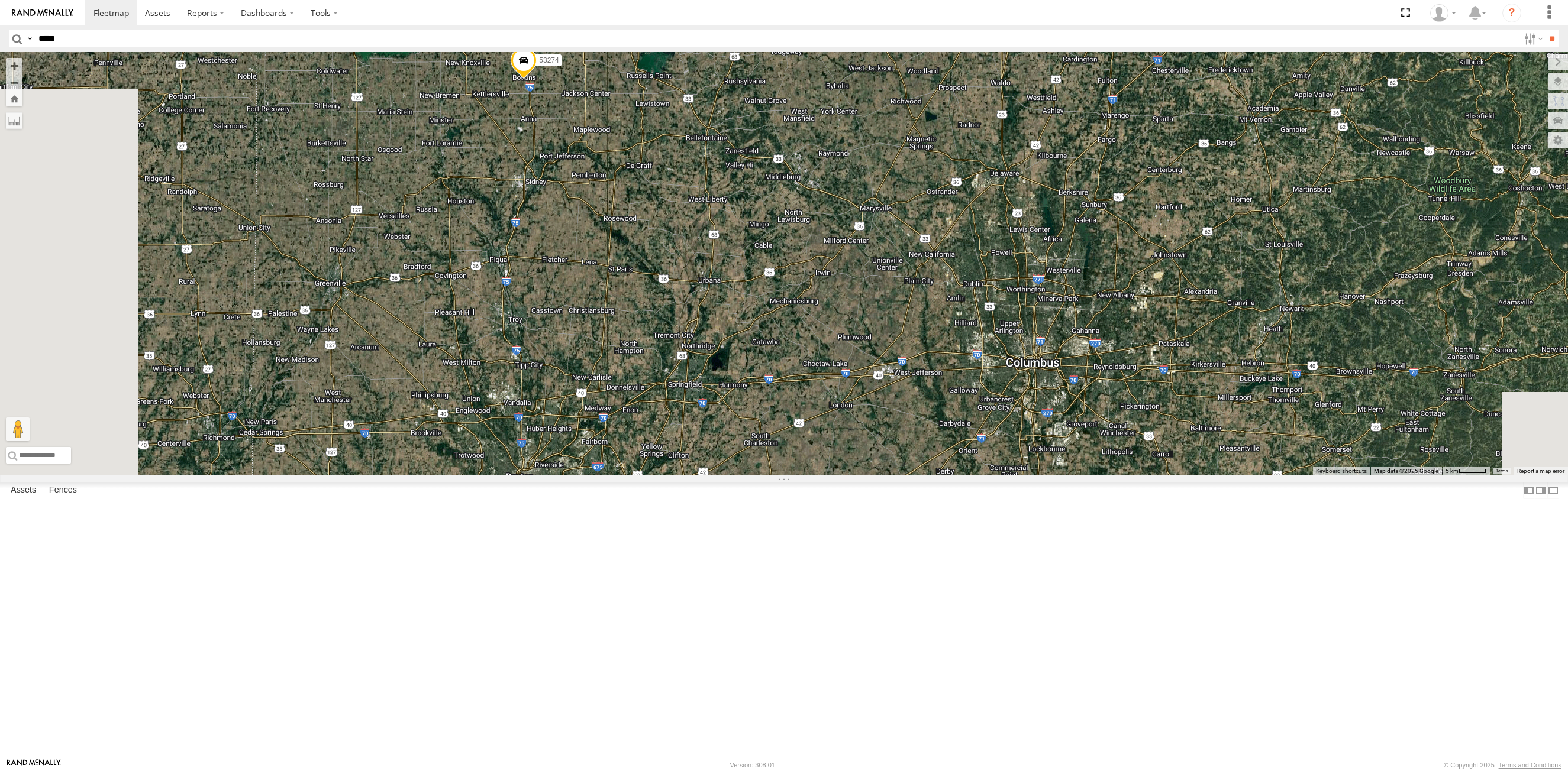
drag, startPoint x: 768, startPoint y: 645, endPoint x: 899, endPoint y: 197, distance: 466.8
click at [898, 204] on div "53257 53260 53206 53277 53280 8 5 17 53213 4 53269 53211 2 53258 5 3 53231 5327…" at bounding box center [784, 264] width 1568 height 423
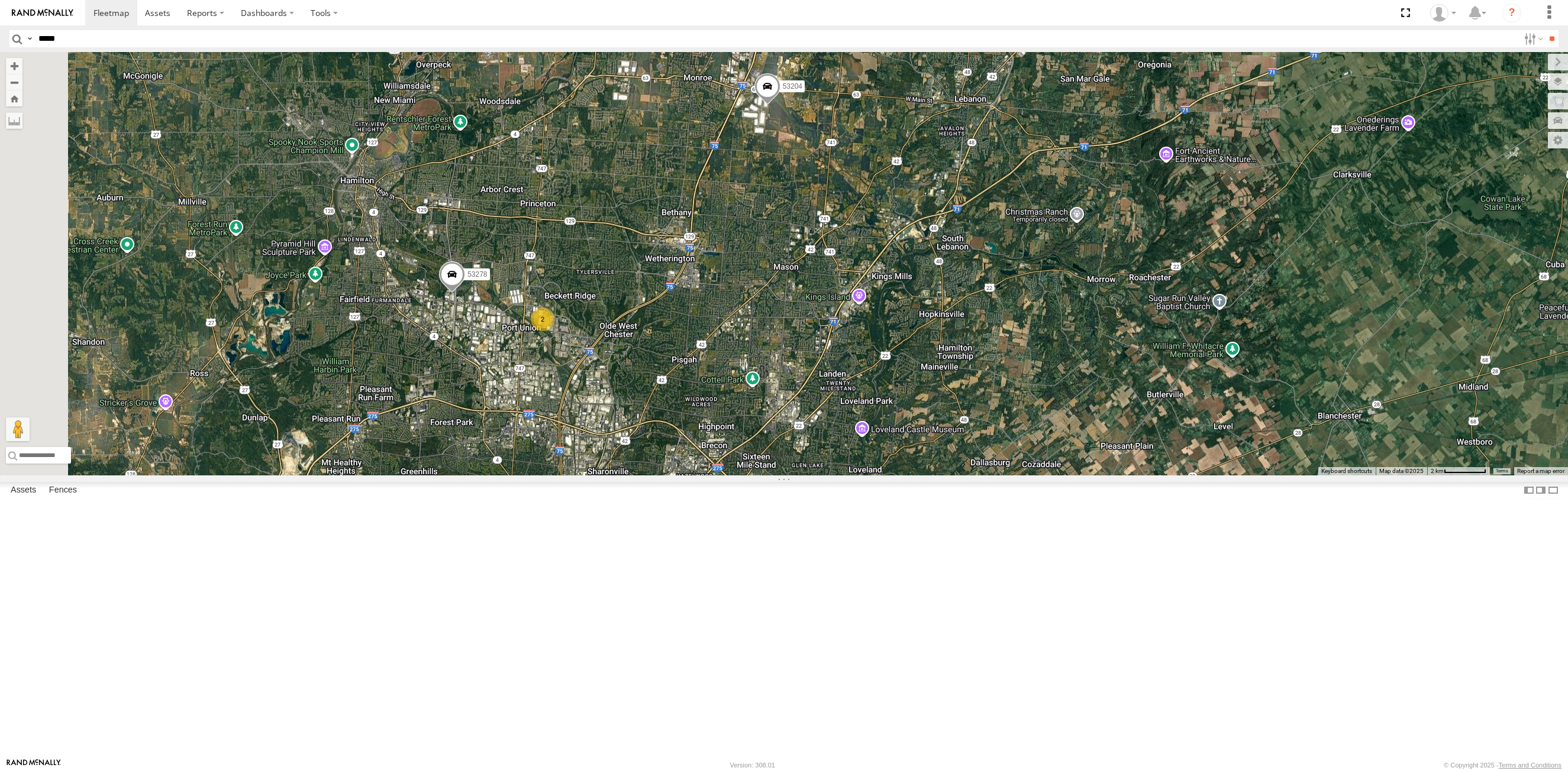
drag, startPoint x: 726, startPoint y: 627, endPoint x: 762, endPoint y: 464, distance: 166.9
click at [820, 427] on div "53257 53260 53206 53277 53280 53213 53269 53211 53258 53274 53248 53105 53140 5…" at bounding box center [784, 264] width 1568 height 423
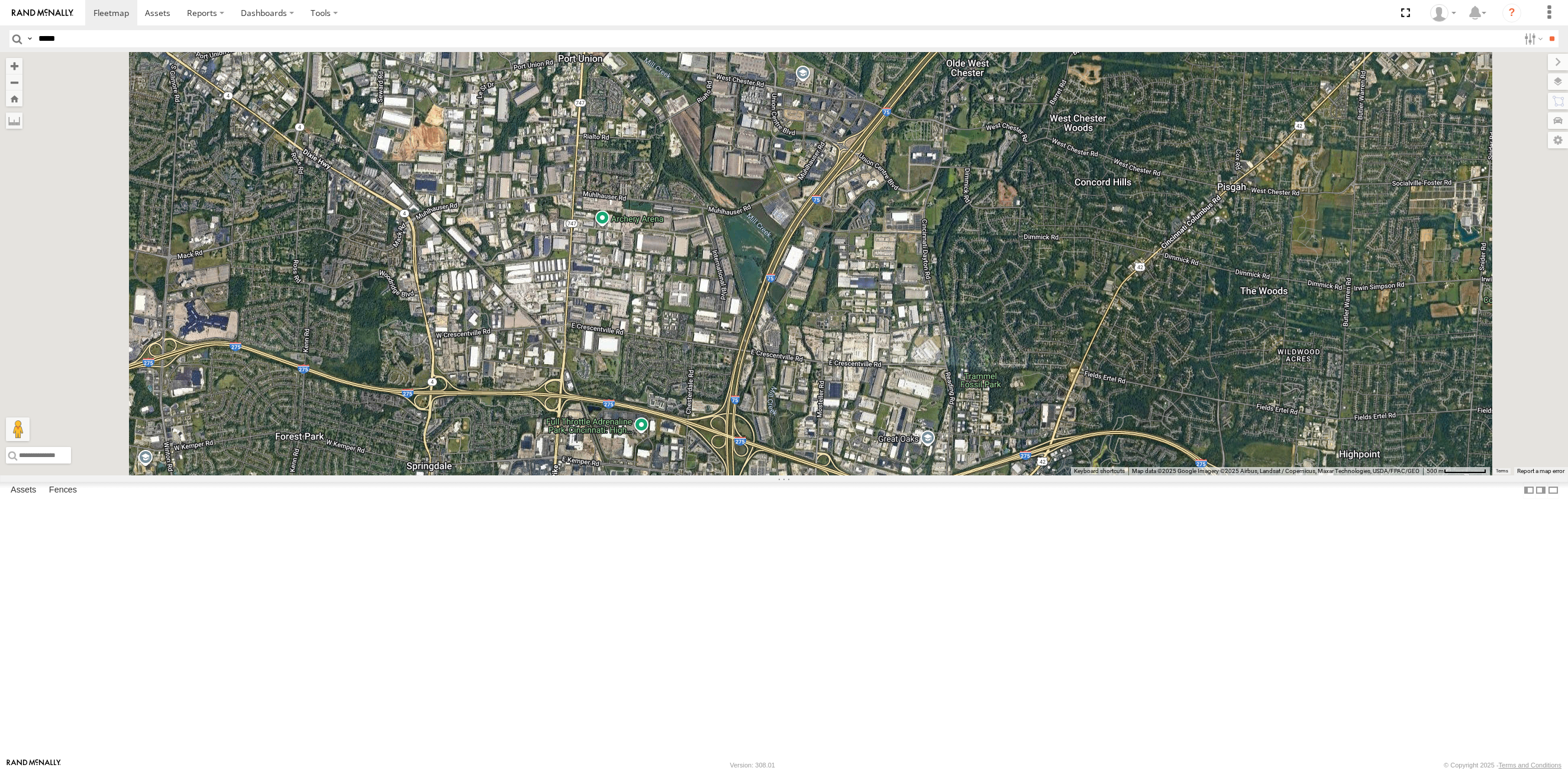
drag, startPoint x: 786, startPoint y: 564, endPoint x: 820, endPoint y: 305, distance: 261.2
click at [820, 305] on div "2 53278" at bounding box center [784, 264] width 1568 height 423
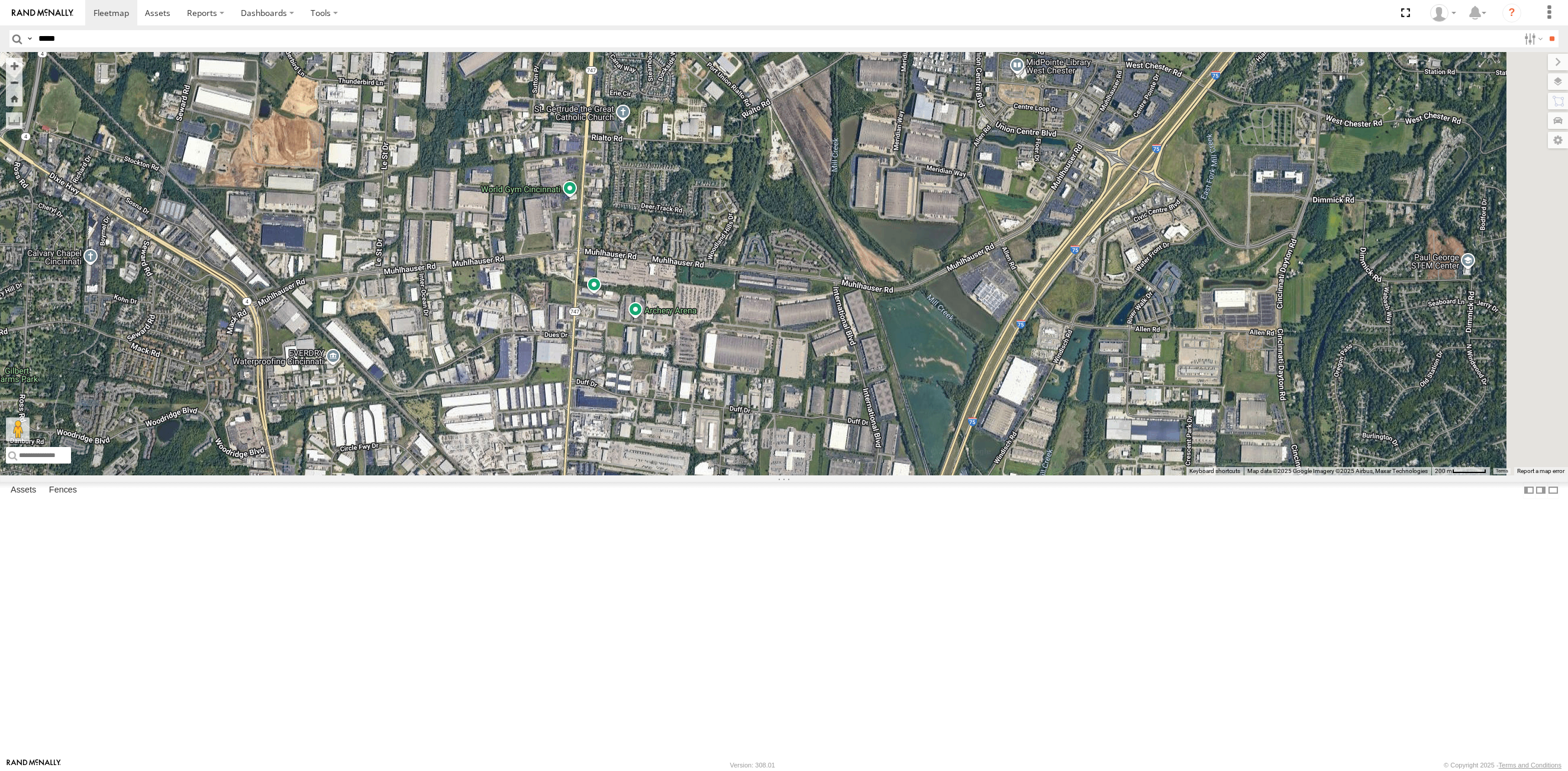
click at [686, 475] on div at bounding box center [784, 264] width 1568 height 423
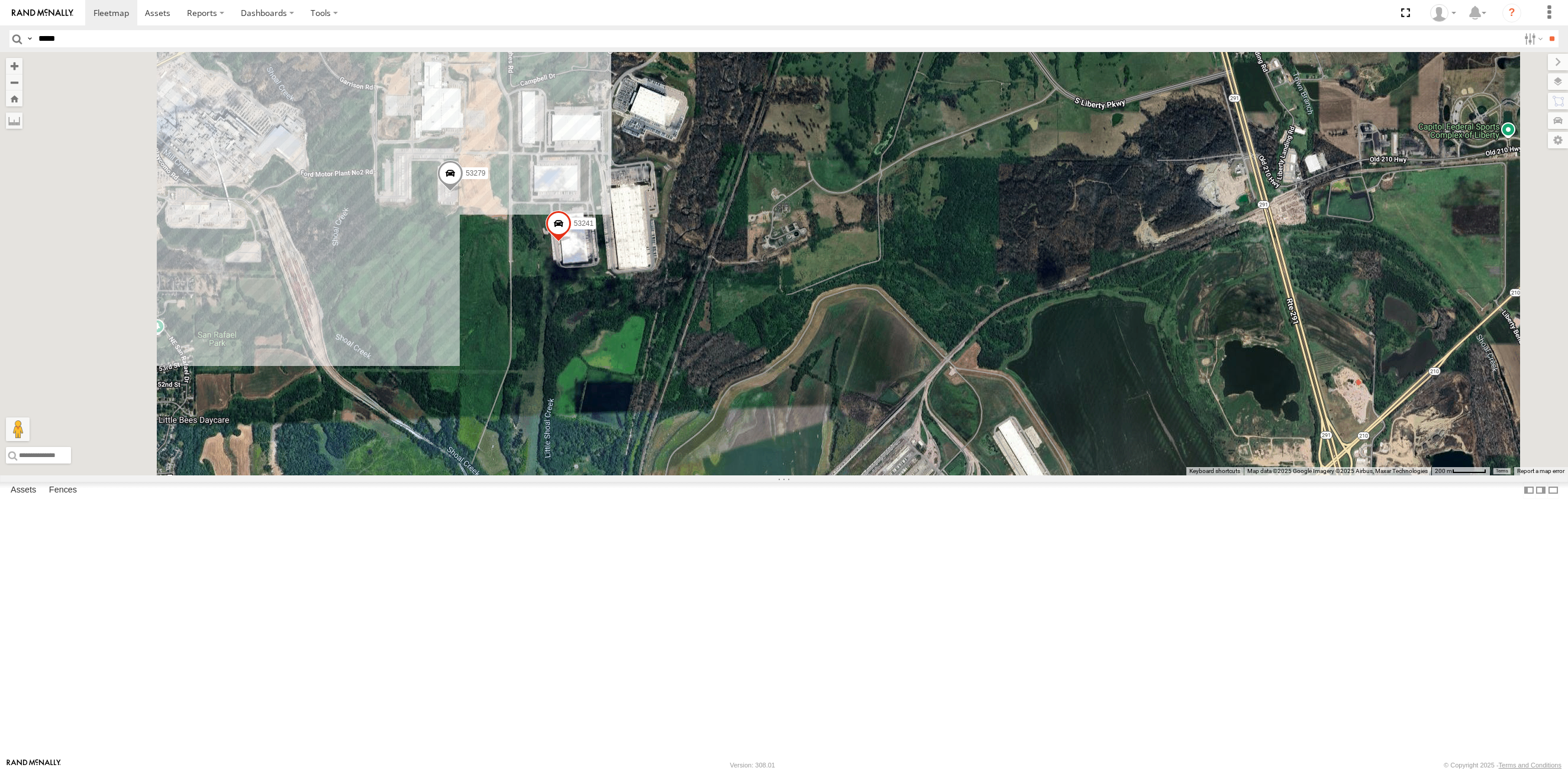
drag, startPoint x: 595, startPoint y: 425, endPoint x: 678, endPoint y: 374, distance: 97.4
click at [676, 374] on div "53271 53101 53152 53281 53234 53149 53266 53253 53245 53279 53241" at bounding box center [784, 264] width 1568 height 423
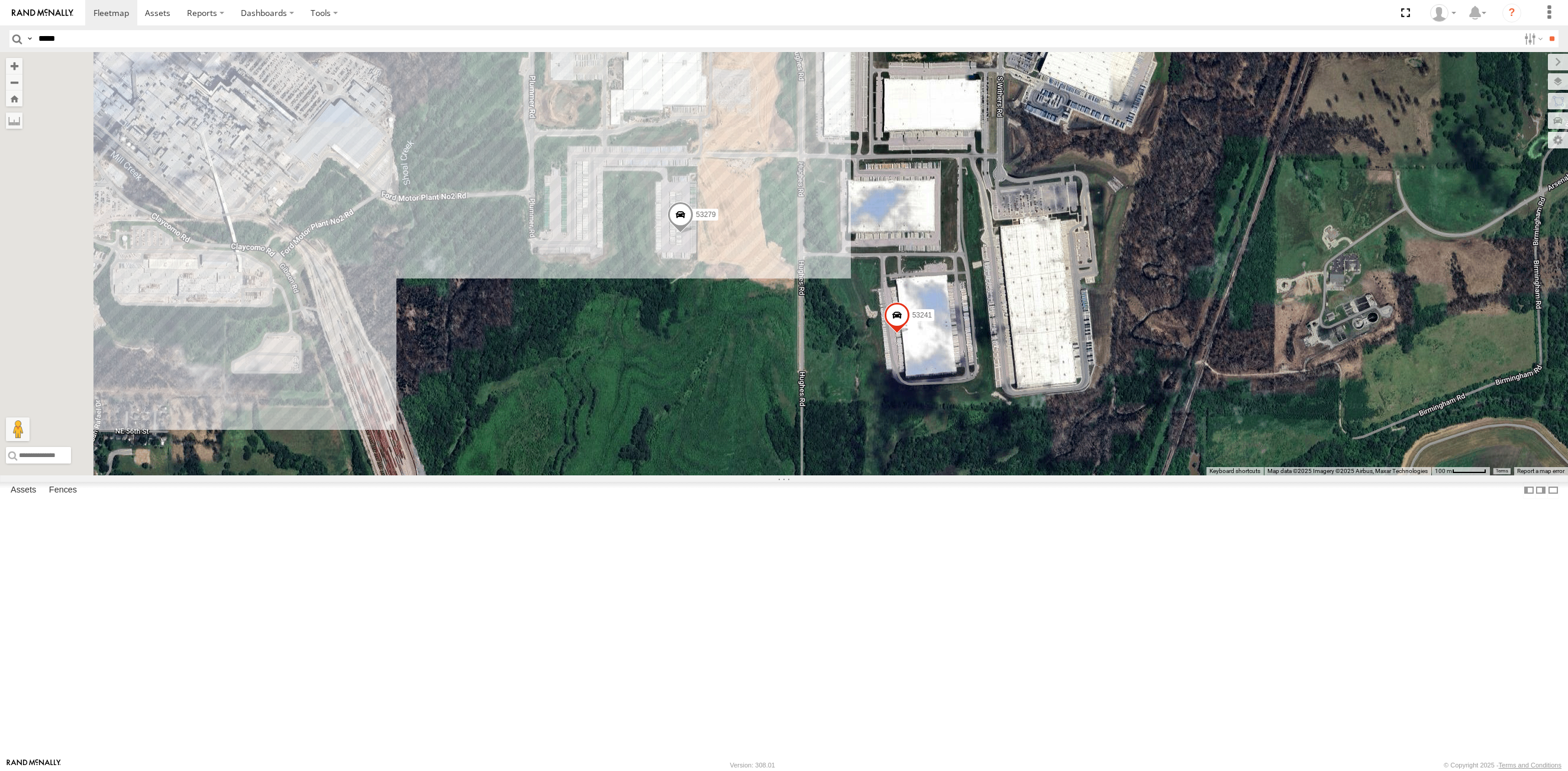
drag, startPoint x: 961, startPoint y: 270, endPoint x: 1168, endPoint y: 420, distance: 255.6
click at [1168, 422] on div "53271 53101 53152 53281 53234 53149 53266 53253 53245 53279 53241" at bounding box center [784, 264] width 1568 height 423
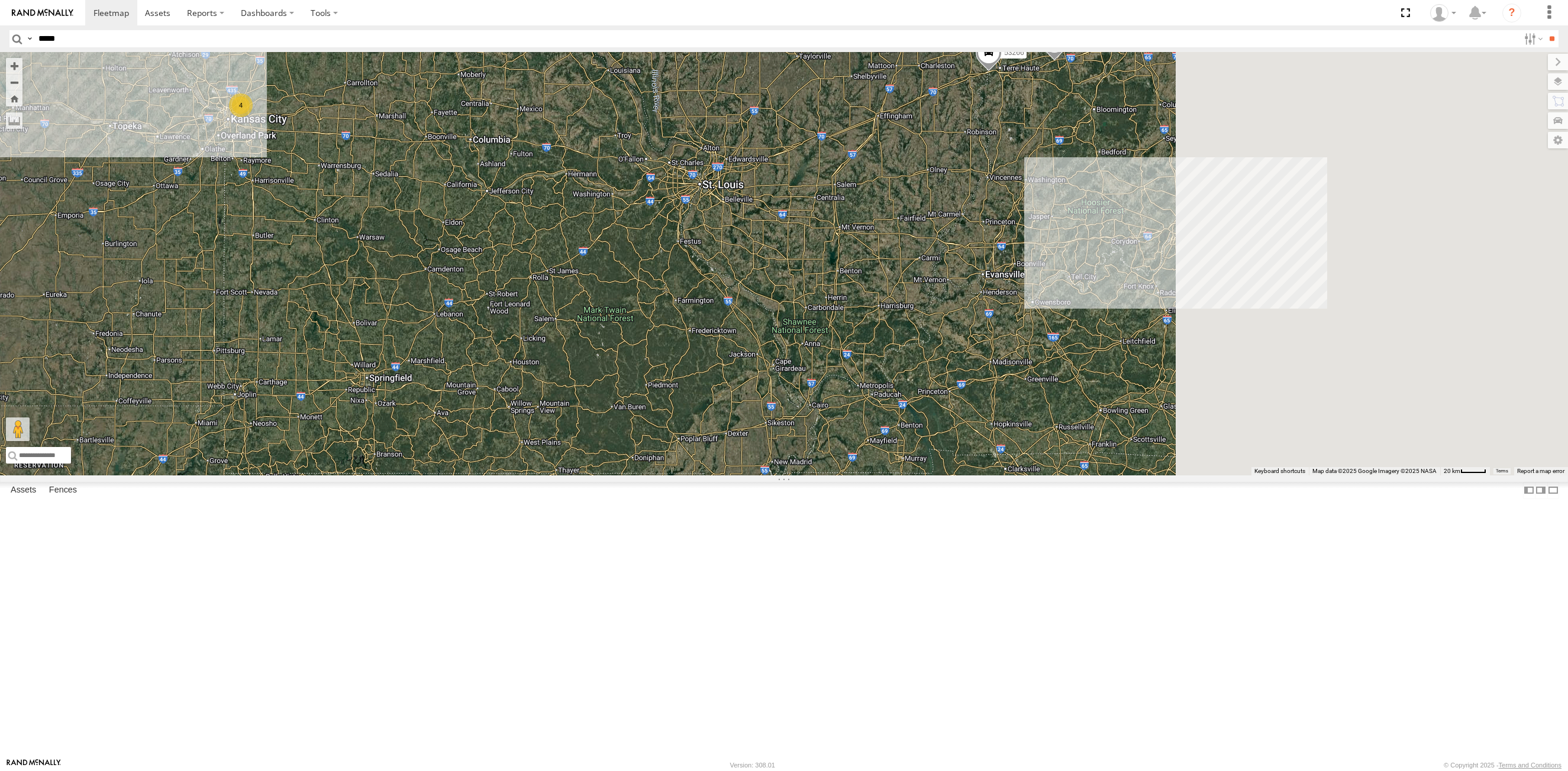
drag, startPoint x: 715, startPoint y: 574, endPoint x: 198, endPoint y: 485, distance: 524.6
click at [105, 482] on main "← Move left → Move right ↑ Move up ↓ Move down + Zoom in - Zoom out Home Jump l…" at bounding box center [784, 405] width 1568 height 706
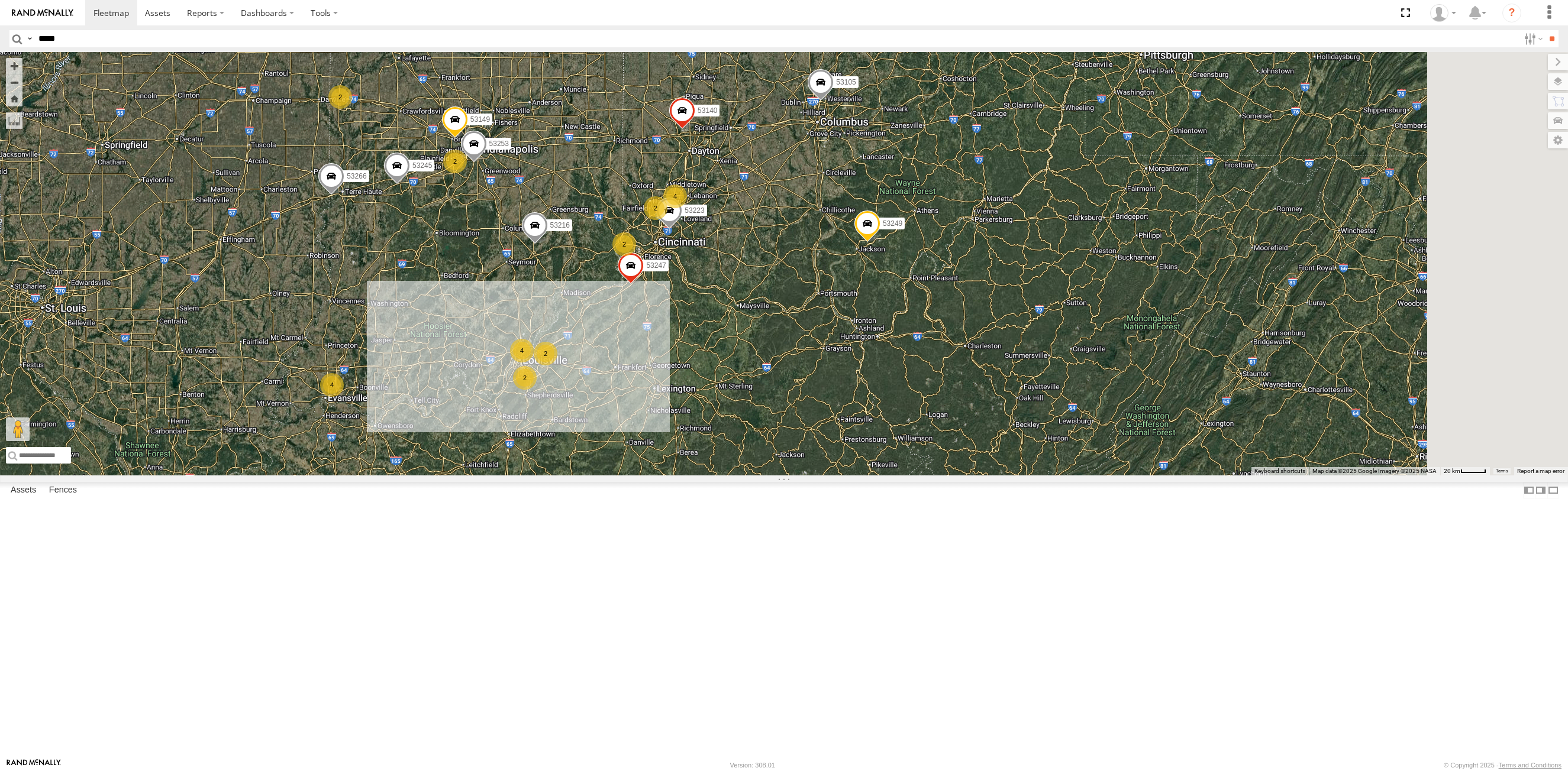
drag, startPoint x: 881, startPoint y: 303, endPoint x: 394, endPoint y: 431, distance: 503.5
click at [394, 431] on div "53271 53101 53152 53281 53234 53149 53266 53253 53245 4 4 53216 2 53223 2 53247…" at bounding box center [784, 264] width 1568 height 423
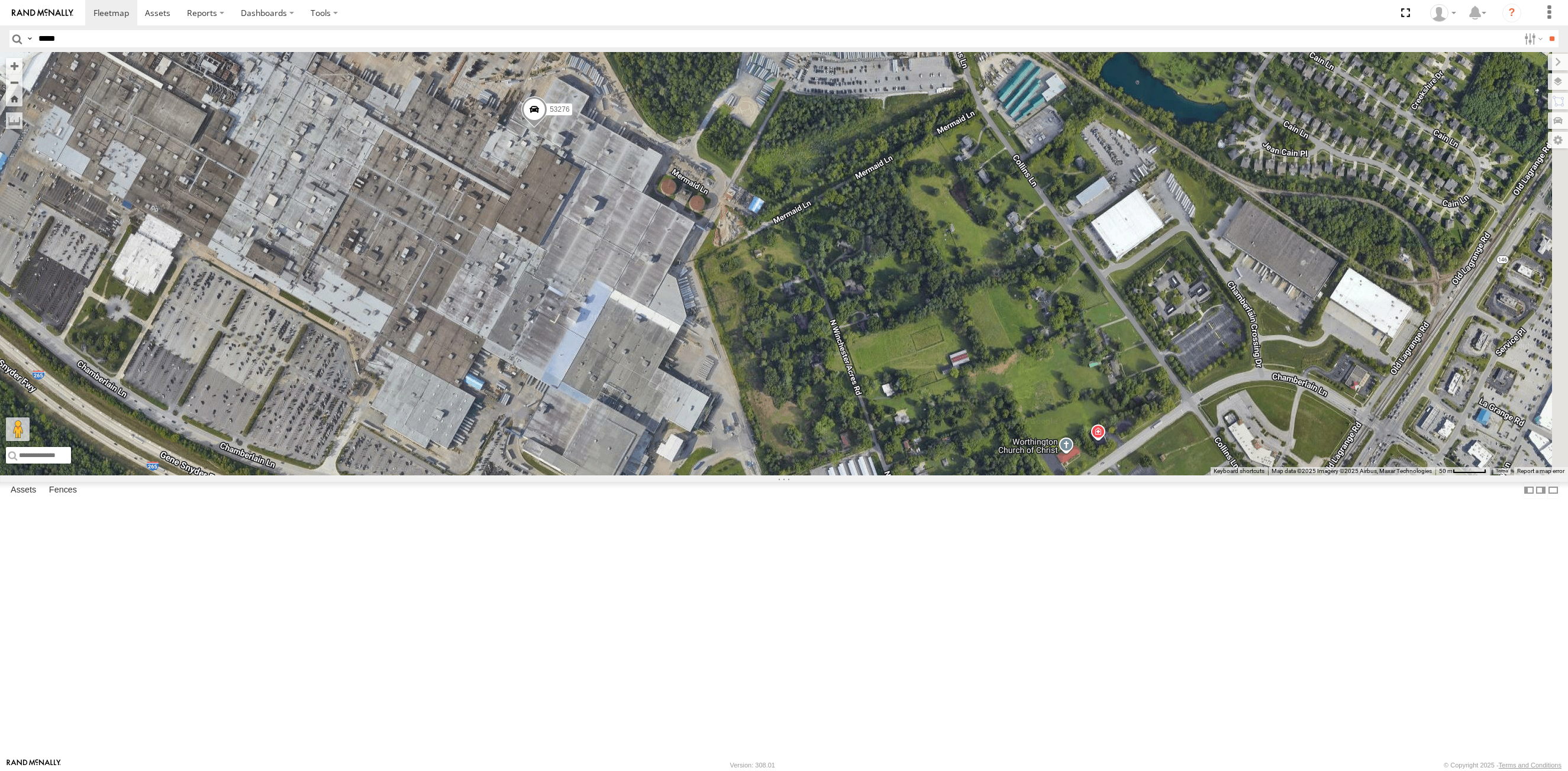
drag, startPoint x: 1066, startPoint y: 295, endPoint x: 834, endPoint y: 244, distance: 237.5
click at [834, 244] on div "53271 53101 53152 53281 53234 53149 53266 53253 53245 53216 53223 53247 53285 5…" at bounding box center [784, 264] width 1568 height 423
